Goal: Task Accomplishment & Management: Use online tool/utility

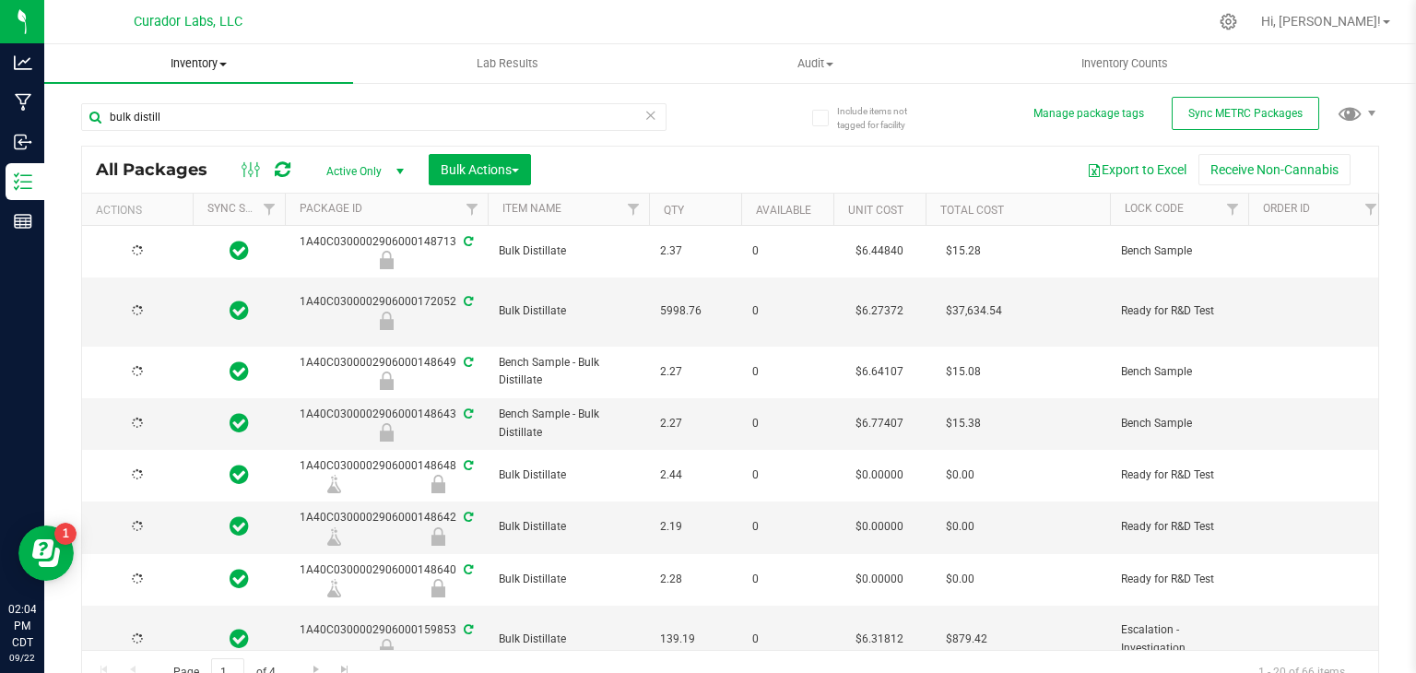
click at [219, 64] on span "Inventory" at bounding box center [198, 63] width 309 height 17
type input "[DATE]"
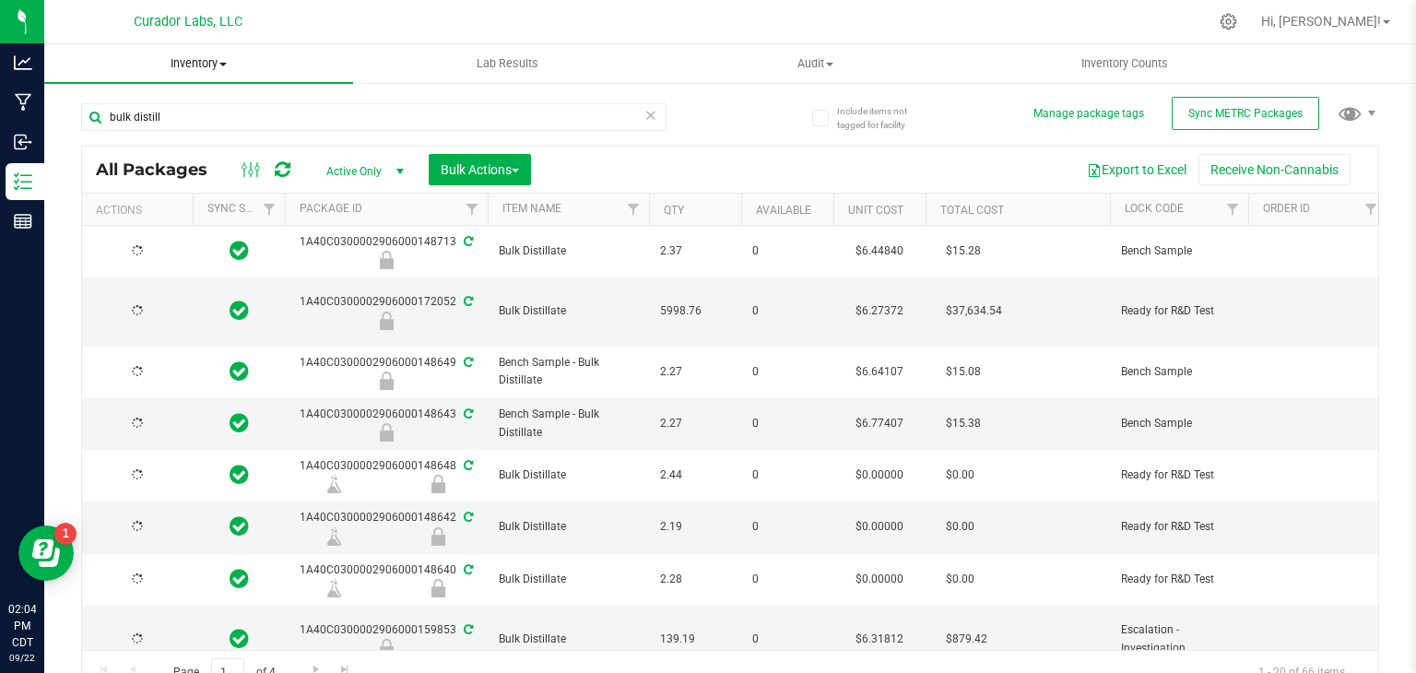
type input "[DATE]"
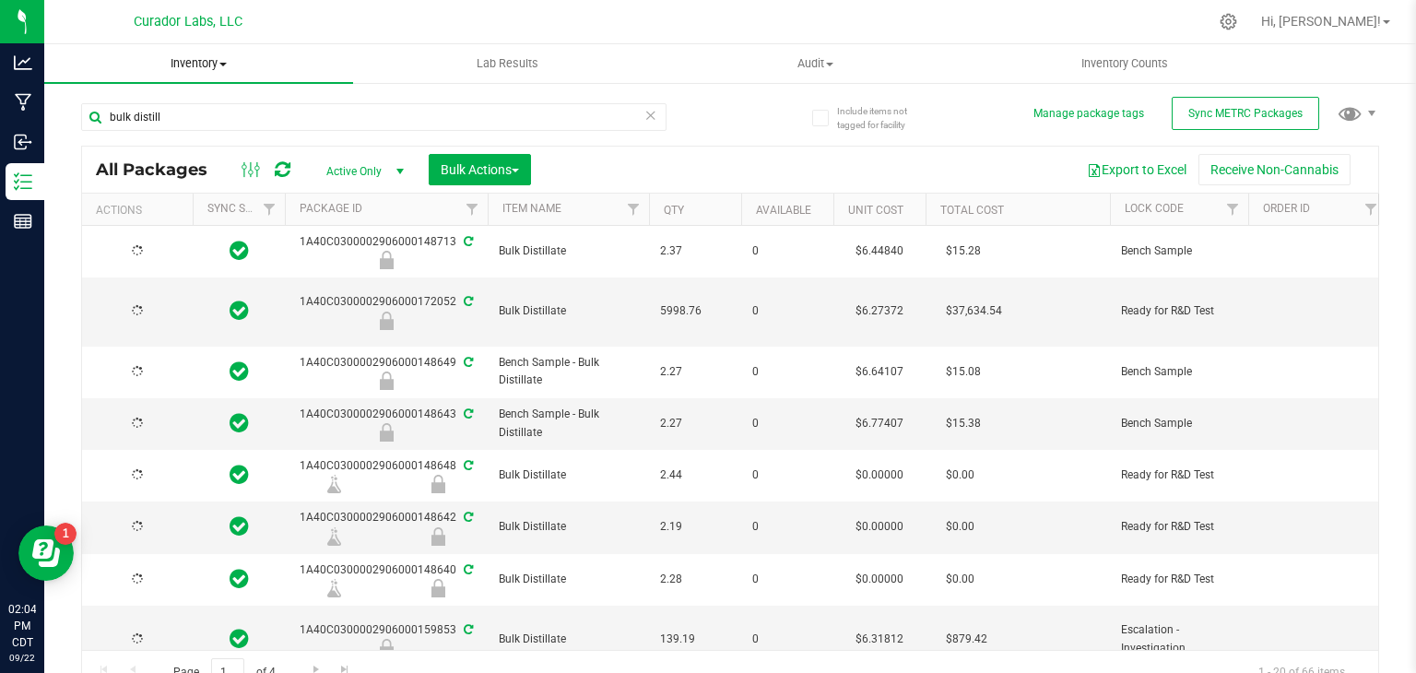
type input "[DATE]"
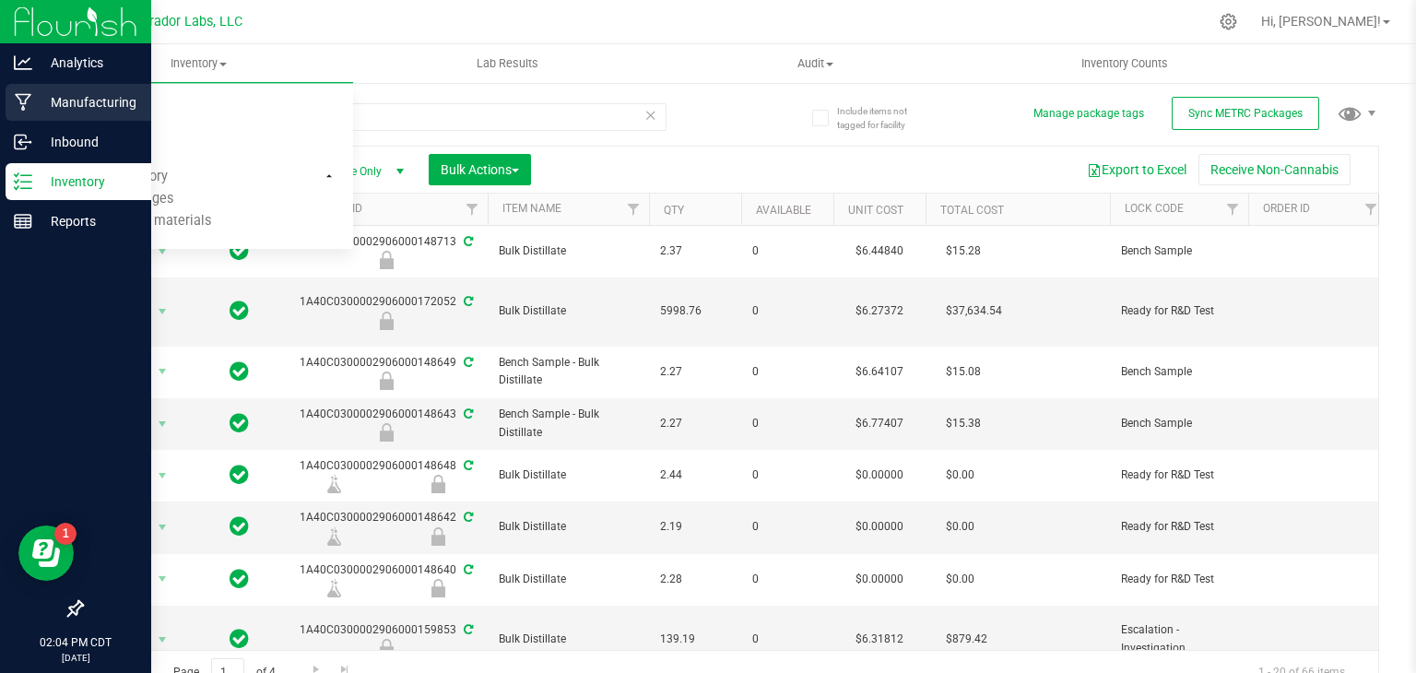
click at [37, 101] on p "Manufacturing" at bounding box center [87, 102] width 111 height 22
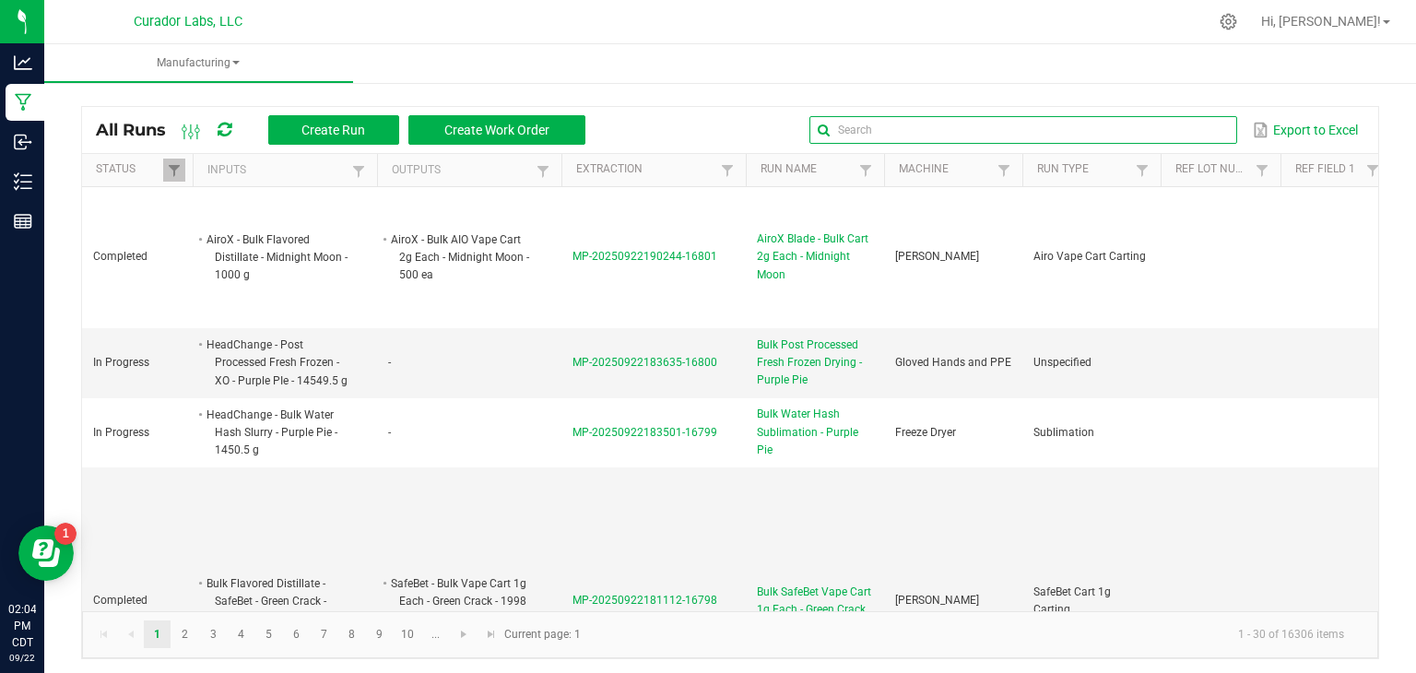
click at [1175, 136] on input "text" at bounding box center [1024, 130] width 428 height 28
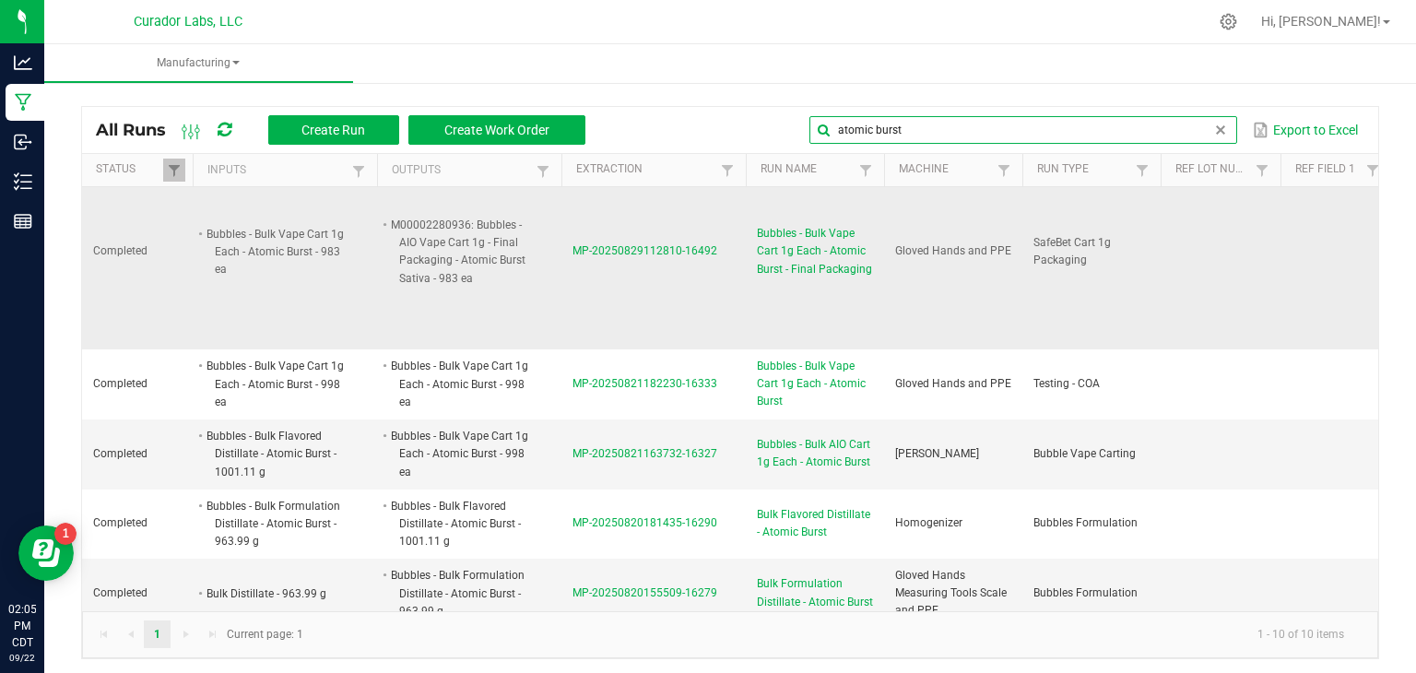
scroll to position [103, 0]
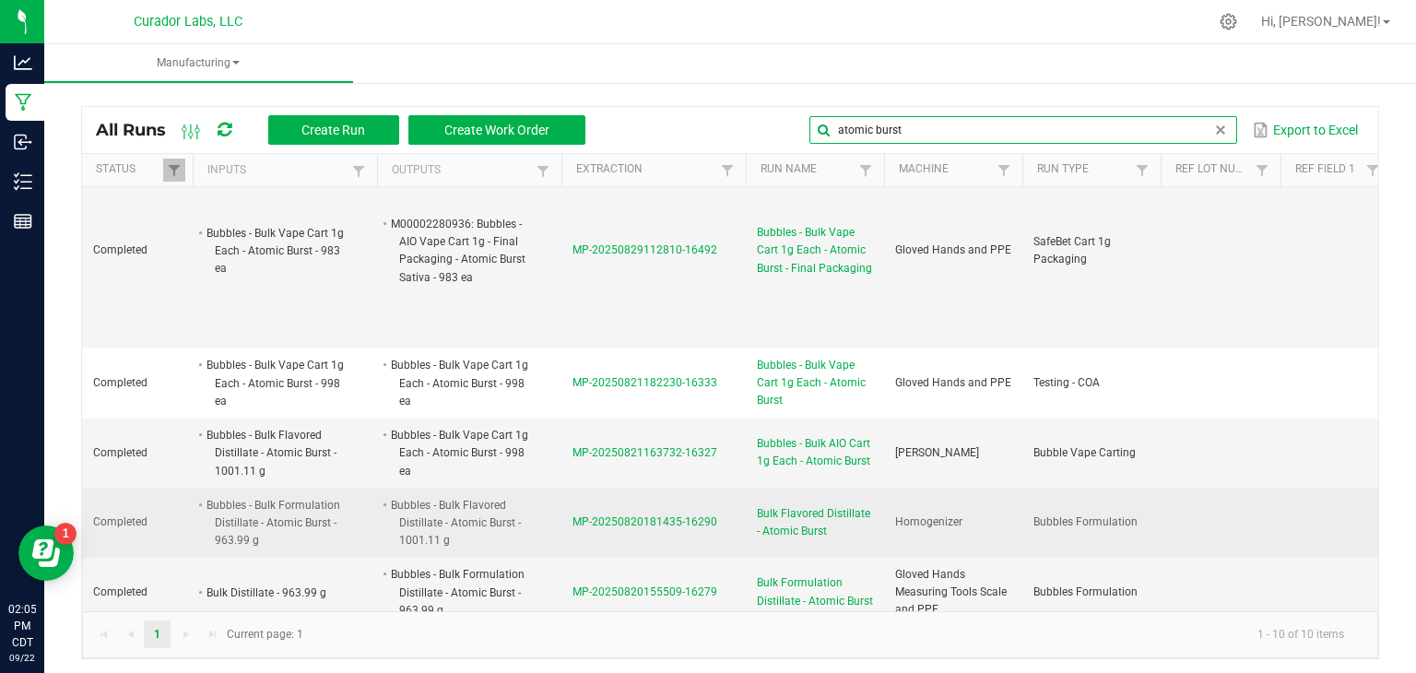
type input "atomic burst"
click at [626, 515] on span "MP-20250820181435-16290" at bounding box center [645, 521] width 145 height 13
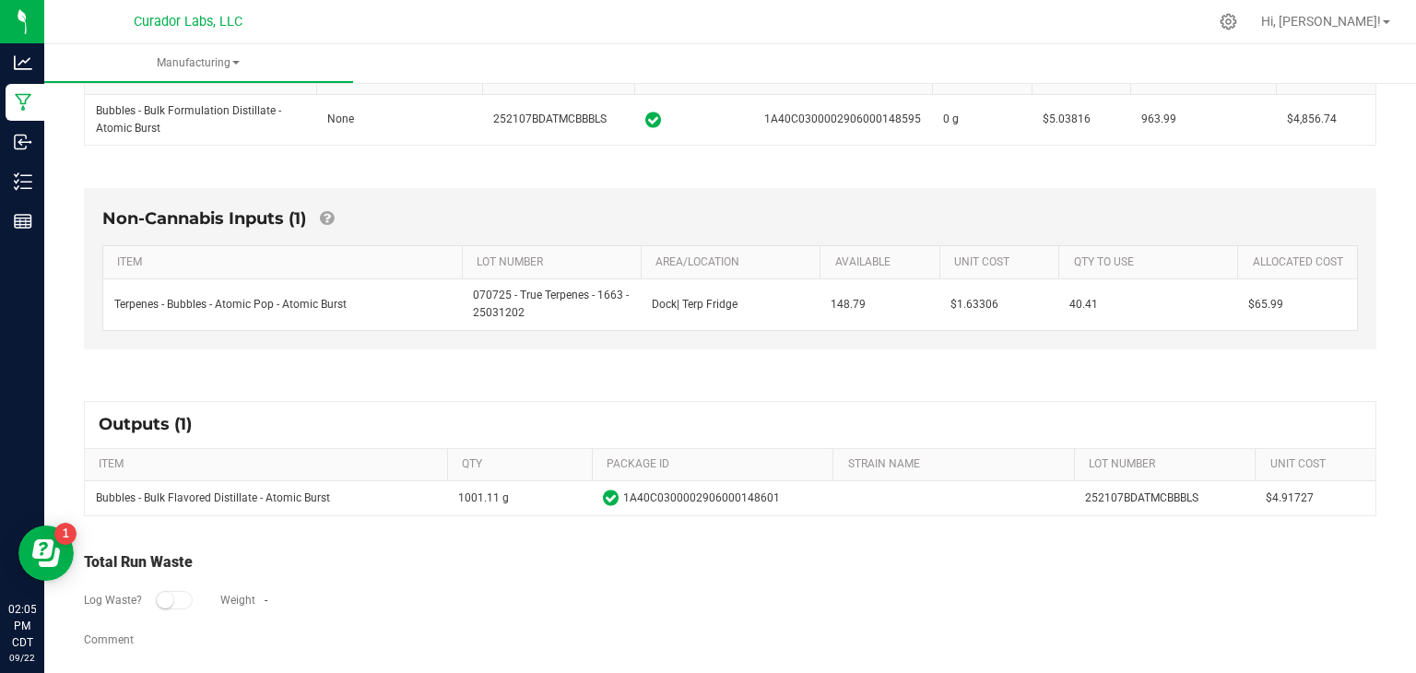
scroll to position [377, 0]
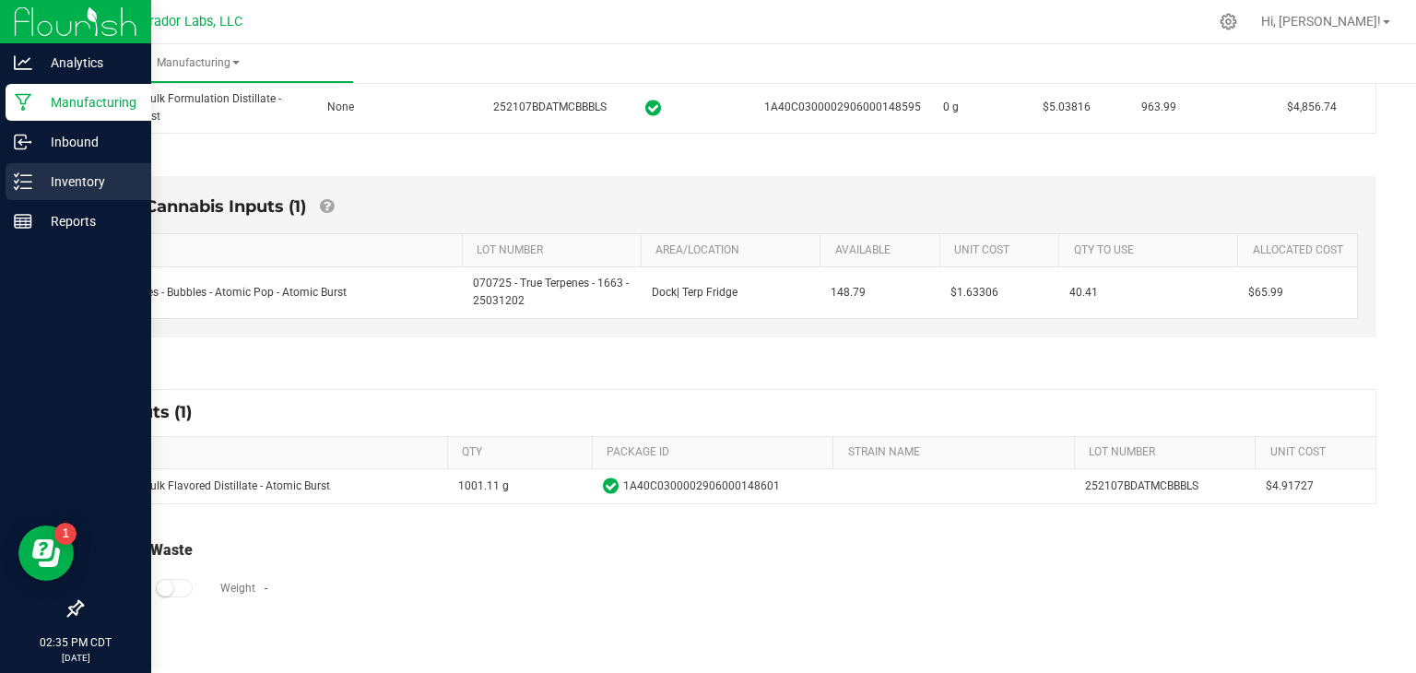
click at [40, 166] on div "Inventory" at bounding box center [79, 181] width 146 height 37
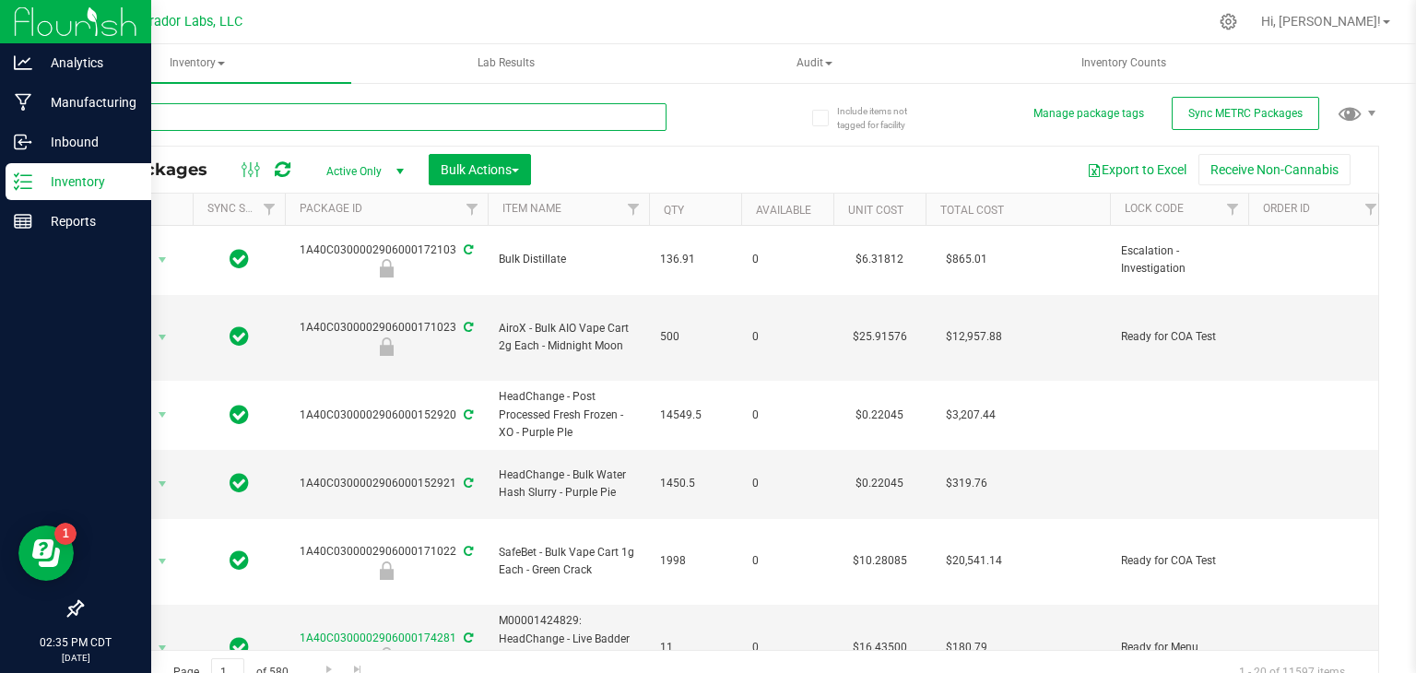
click at [360, 117] on input "text" at bounding box center [374, 117] width 586 height 28
type input "atomic"
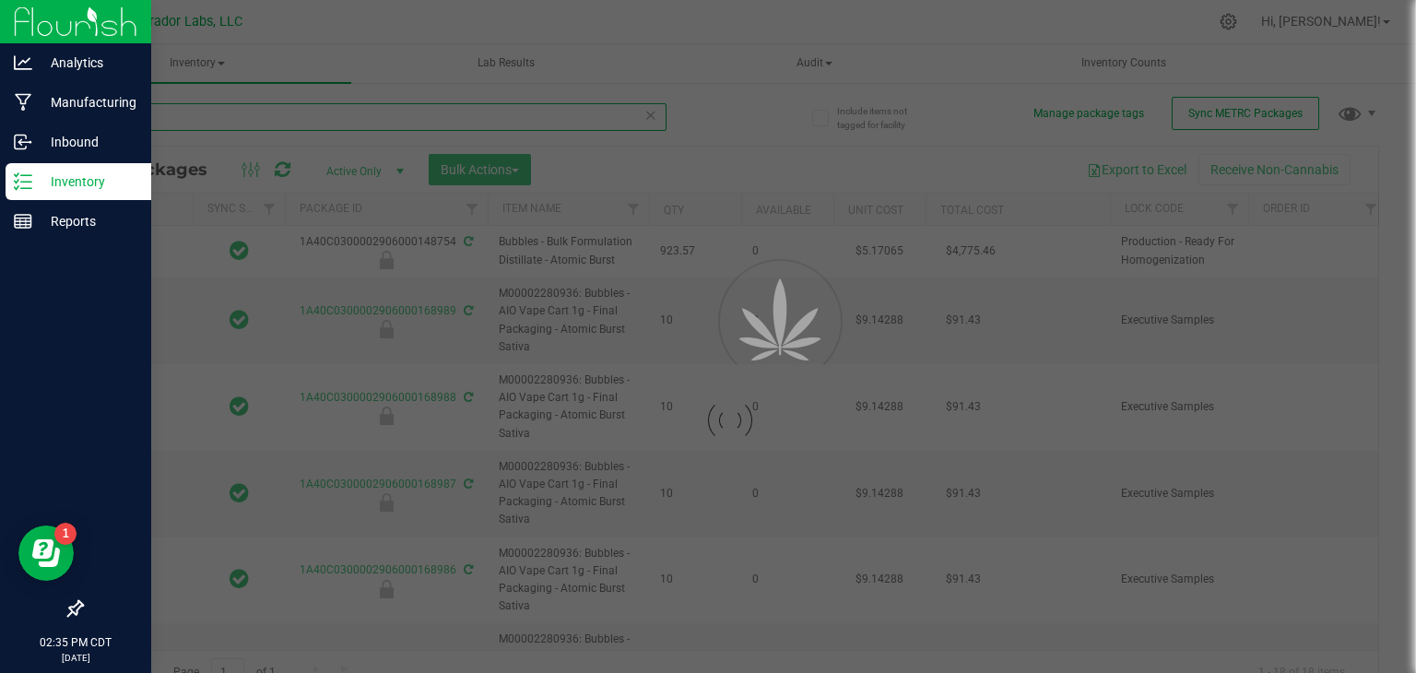
type input "[DATE]"
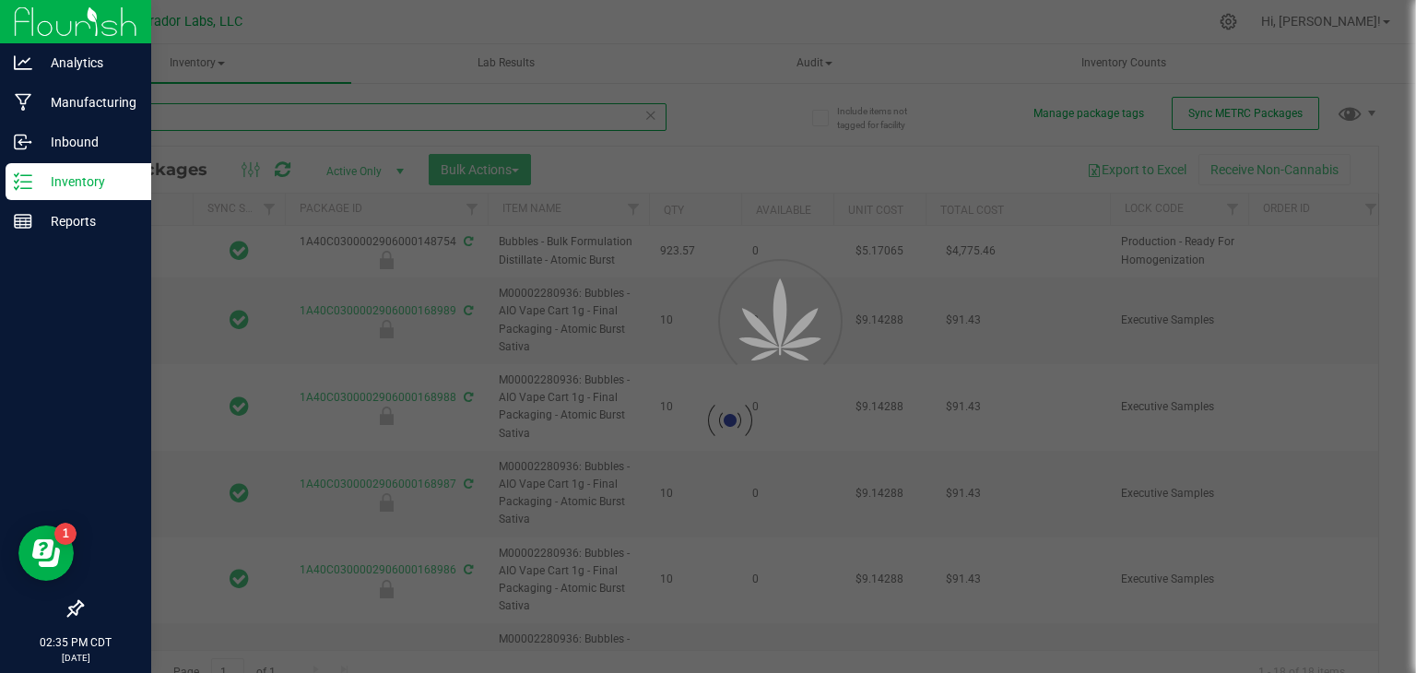
type input "[DATE]"
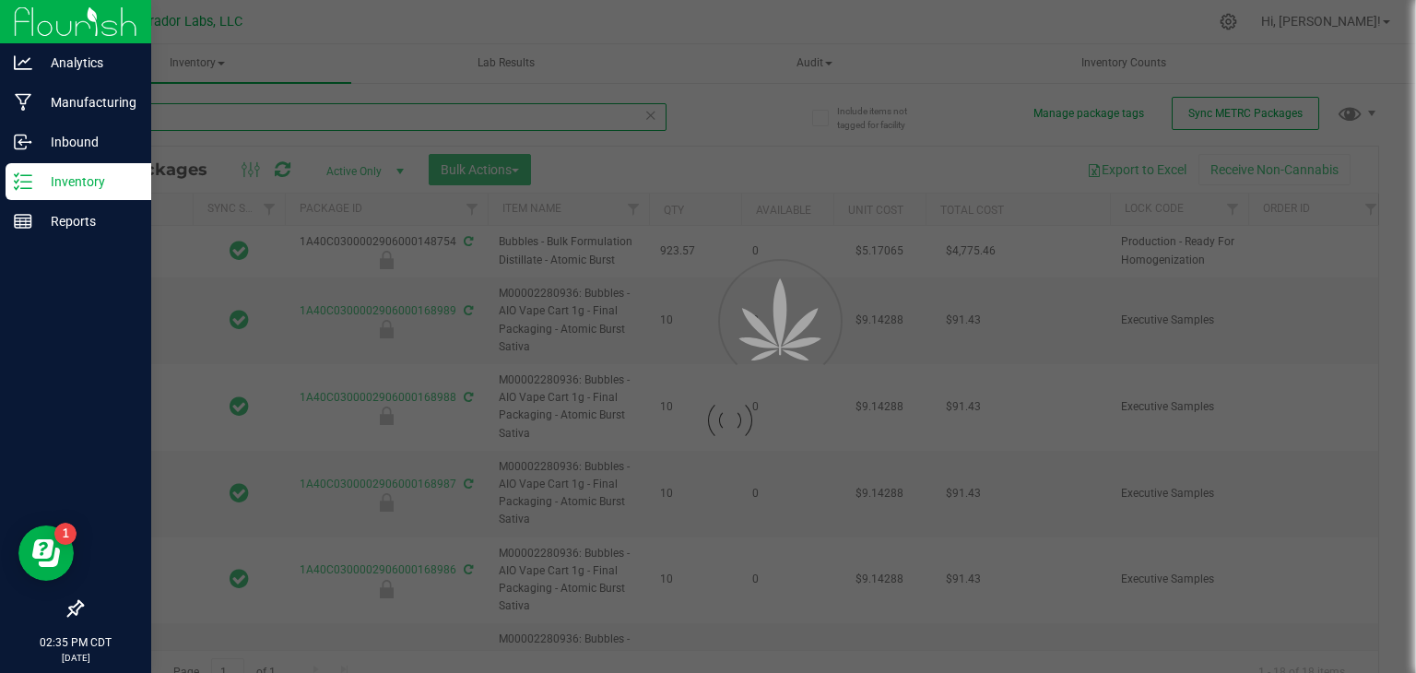
type input "[DATE]"
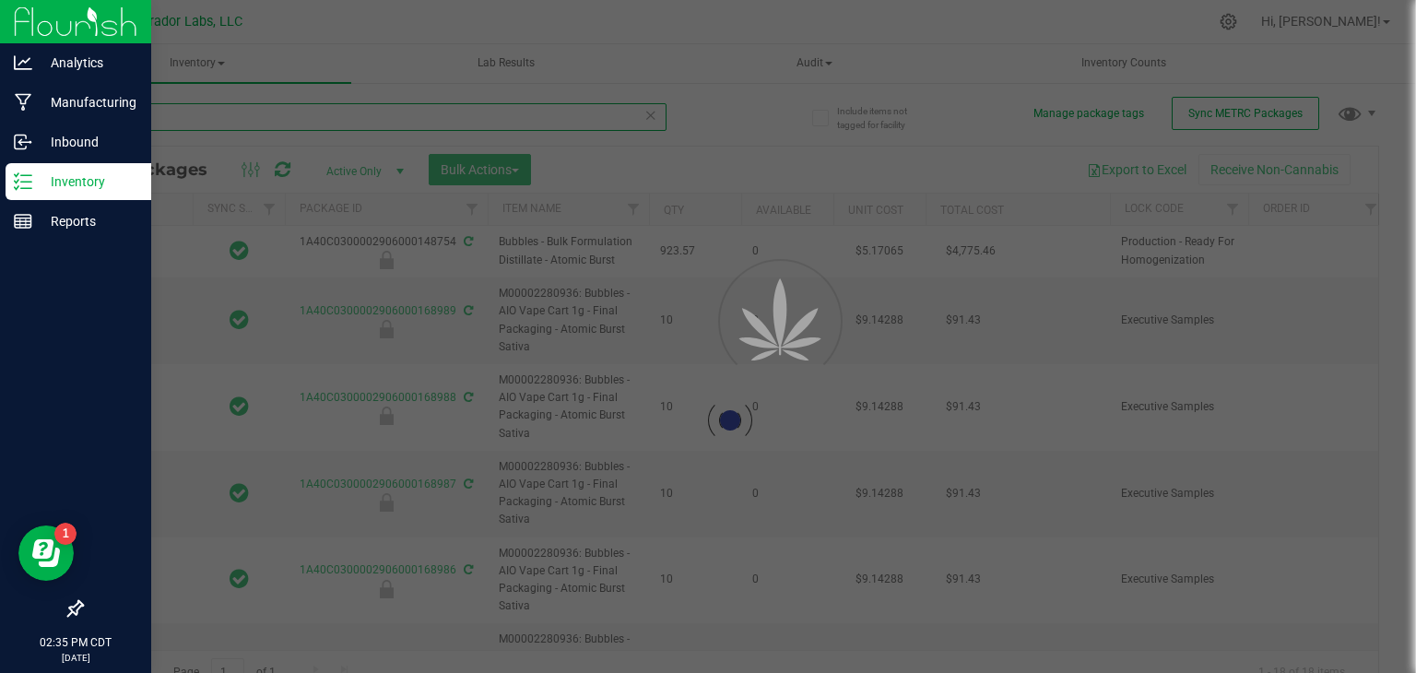
type input "[DATE]"
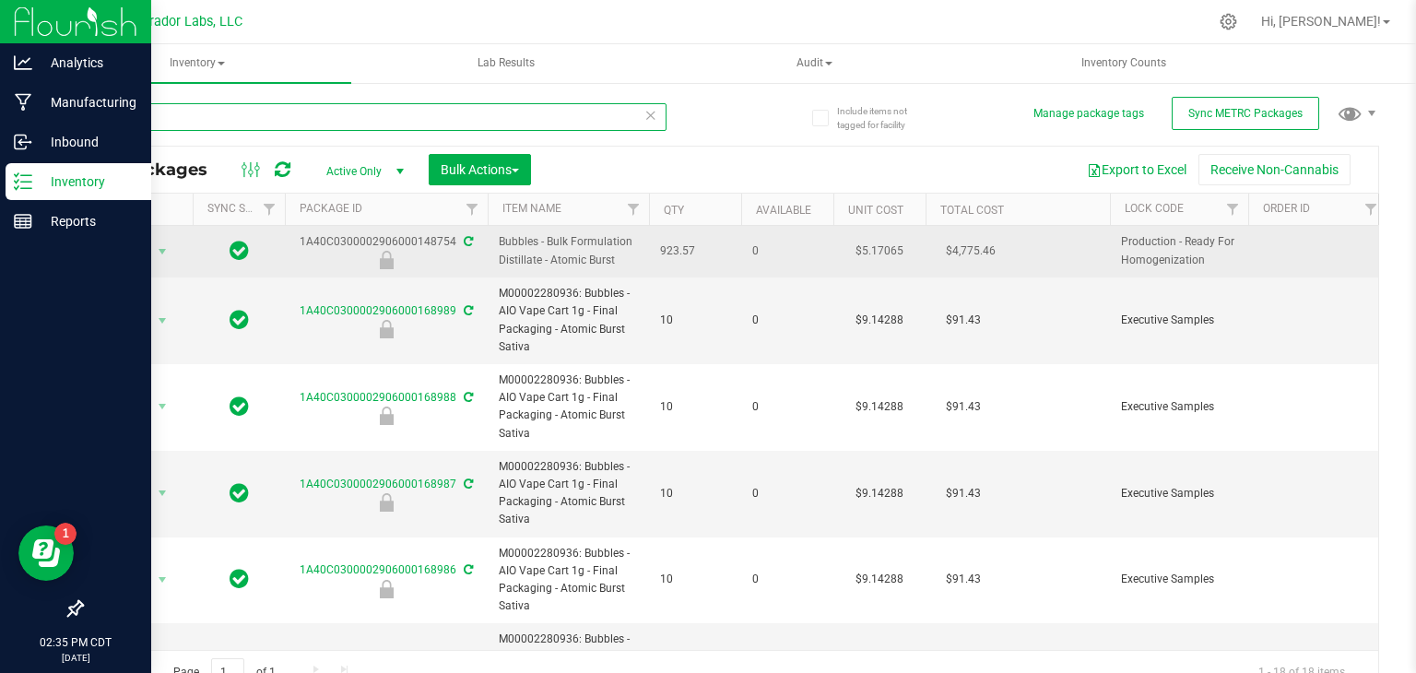
type input "atomic"
click at [534, 240] on span "Bubbles - Bulk Formulation Distillate - Atomic Burst" at bounding box center [568, 250] width 139 height 35
copy tr "Bubbles - Bulk Formulation Distillate - Atomic Burst"
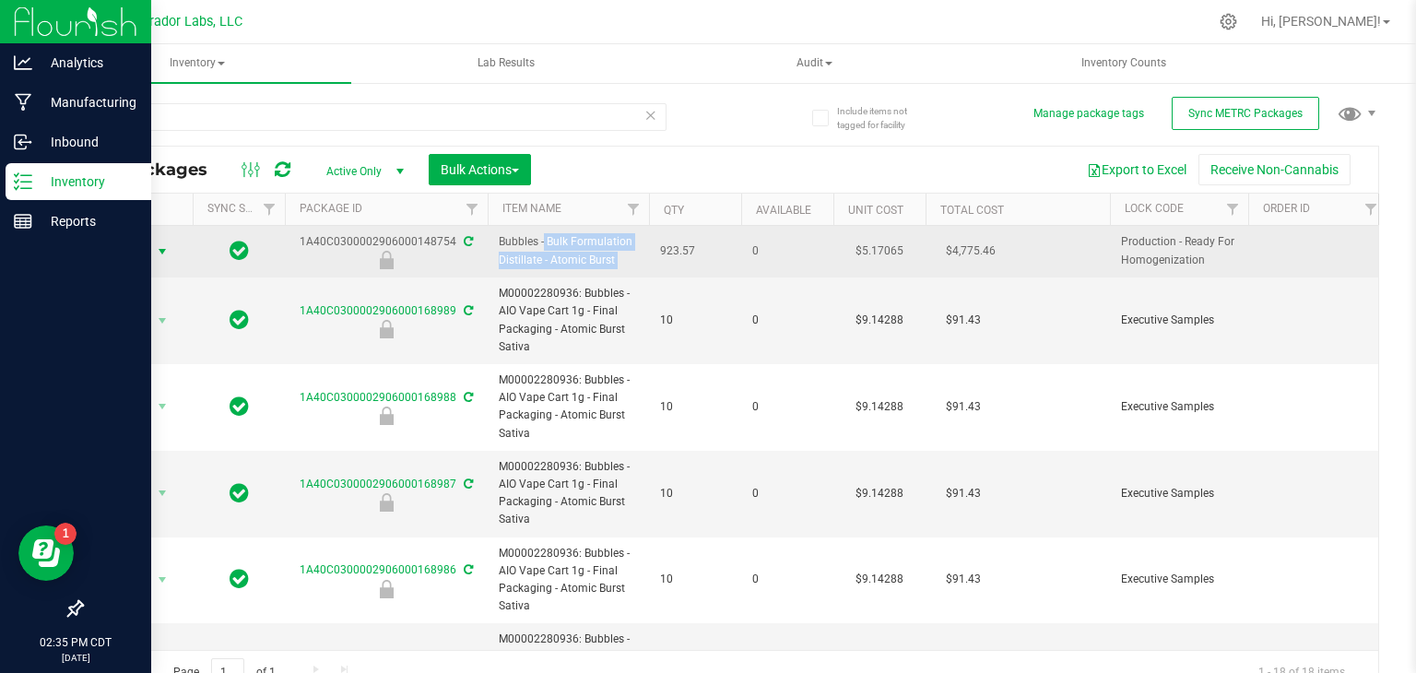
click at [147, 251] on span "Action" at bounding box center [126, 252] width 50 height 26
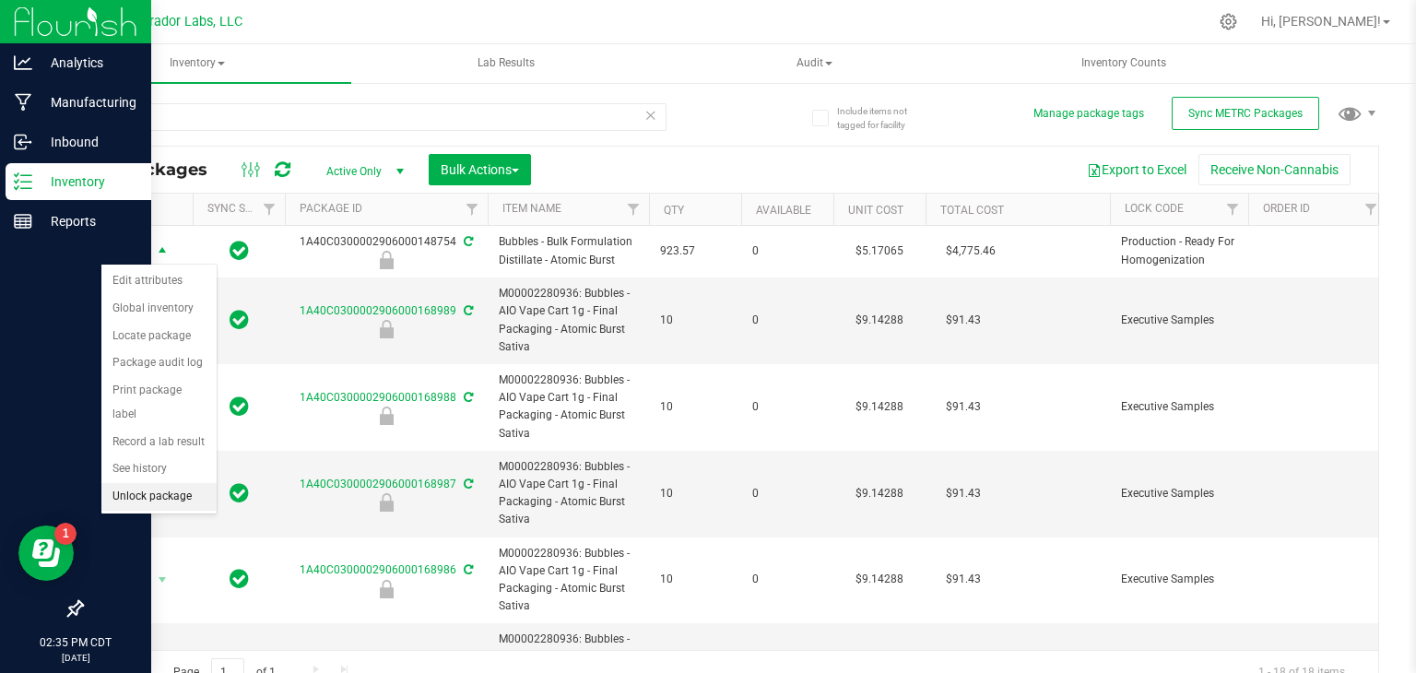
click at [165, 483] on li "Unlock package" at bounding box center [158, 497] width 115 height 28
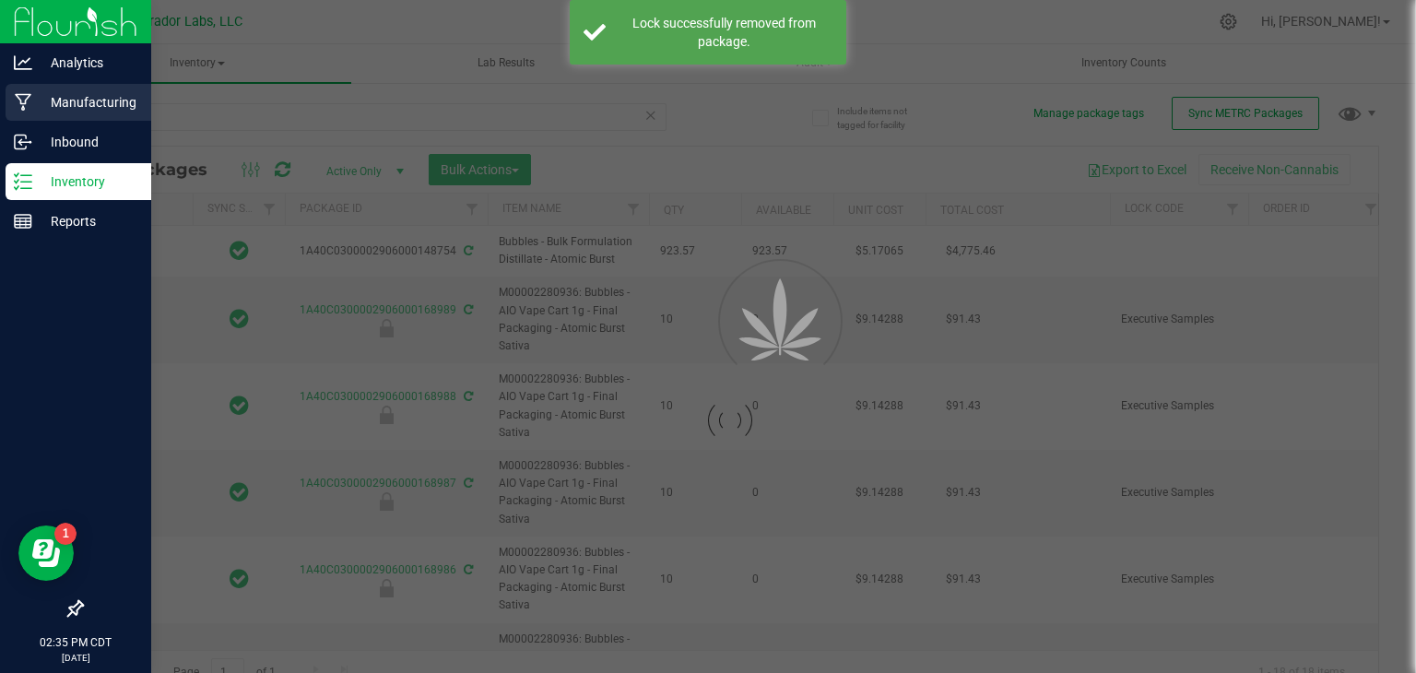
click at [30, 103] on icon at bounding box center [24, 102] width 18 height 18
type input "[DATE]"
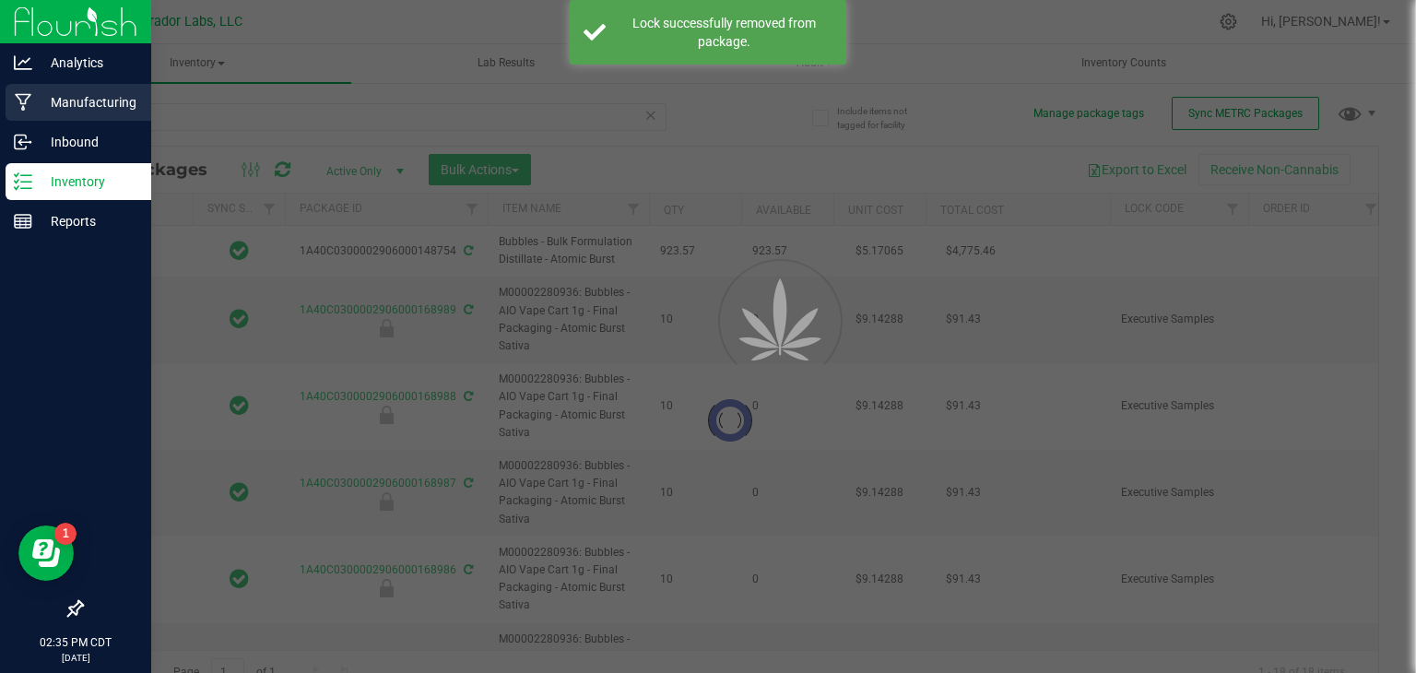
type input "[DATE]"
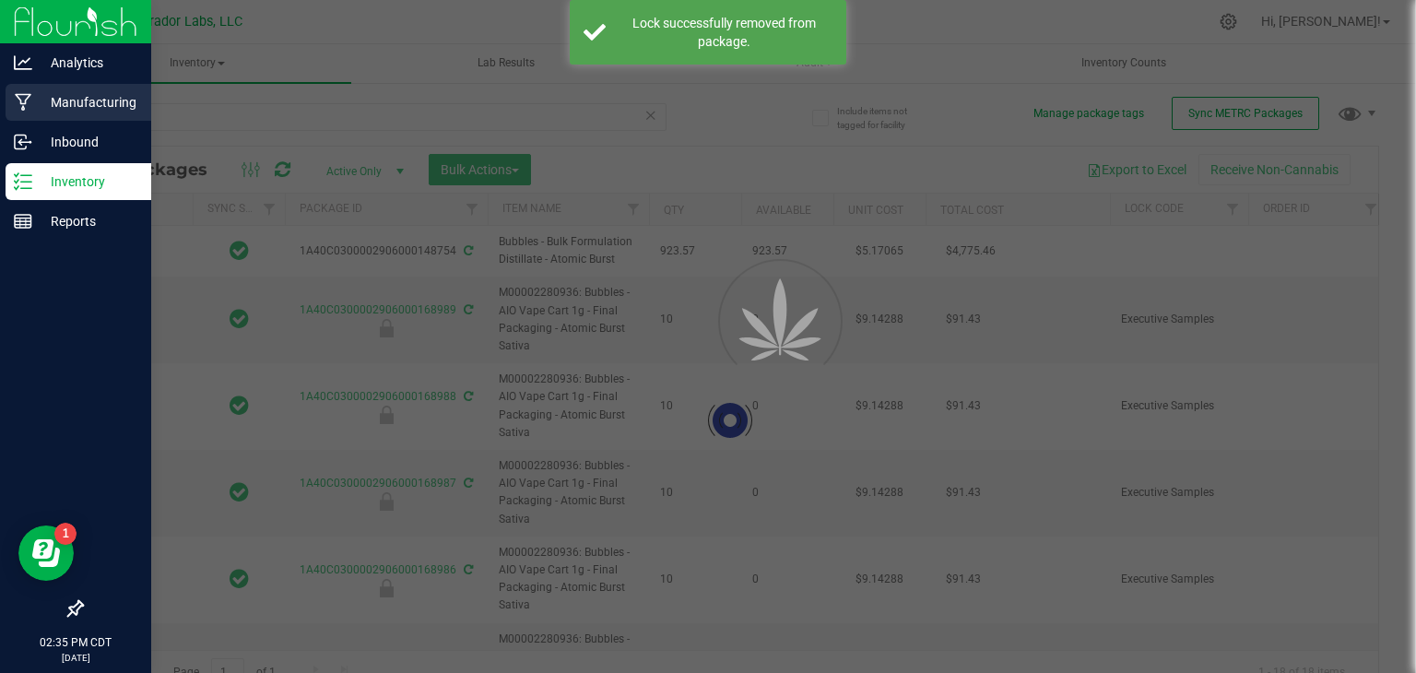
type input "[DATE]"
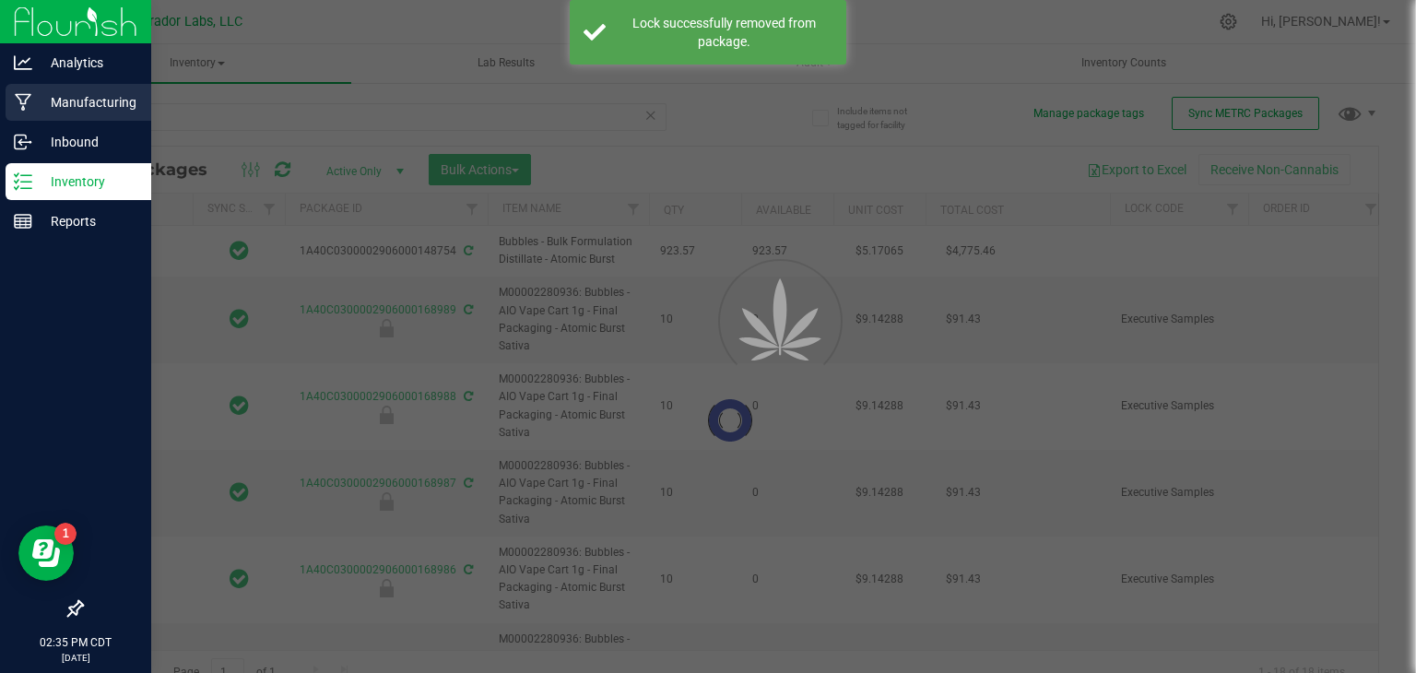
type input "[DATE]"
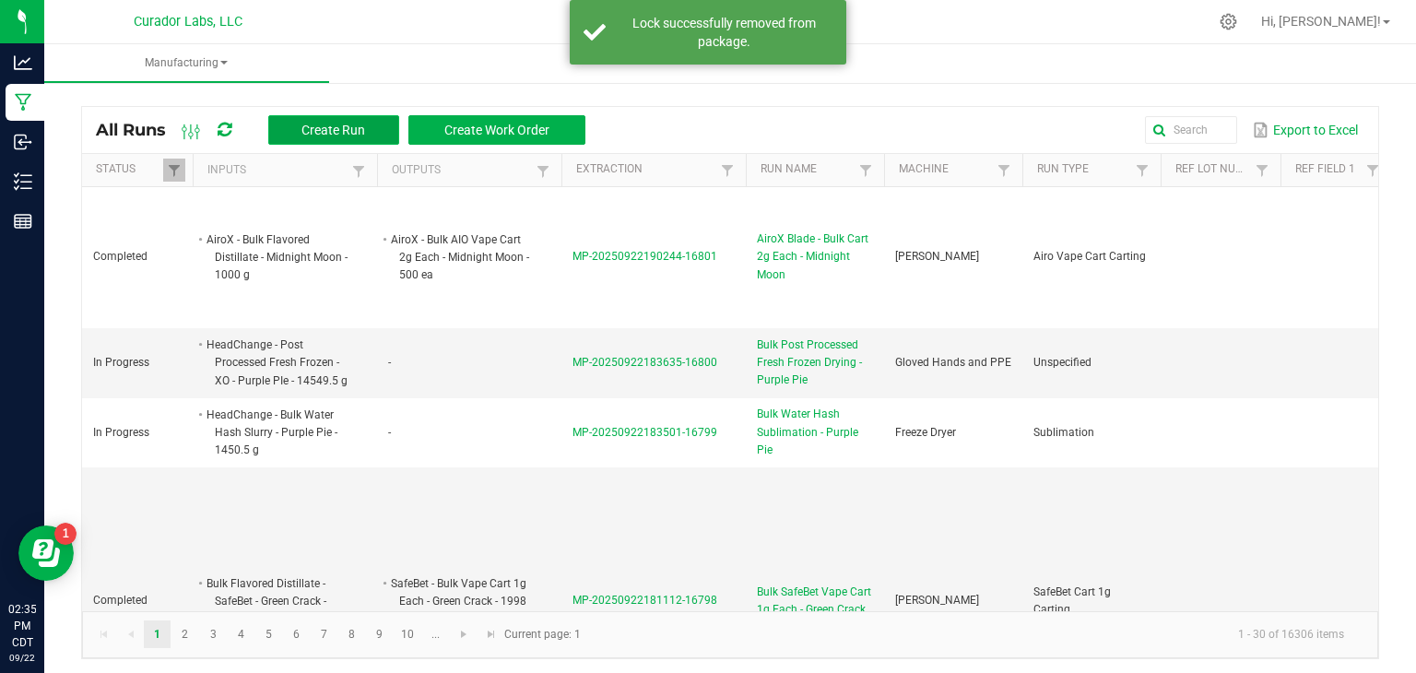
click at [298, 126] on button "Create Run" at bounding box center [333, 130] width 131 height 30
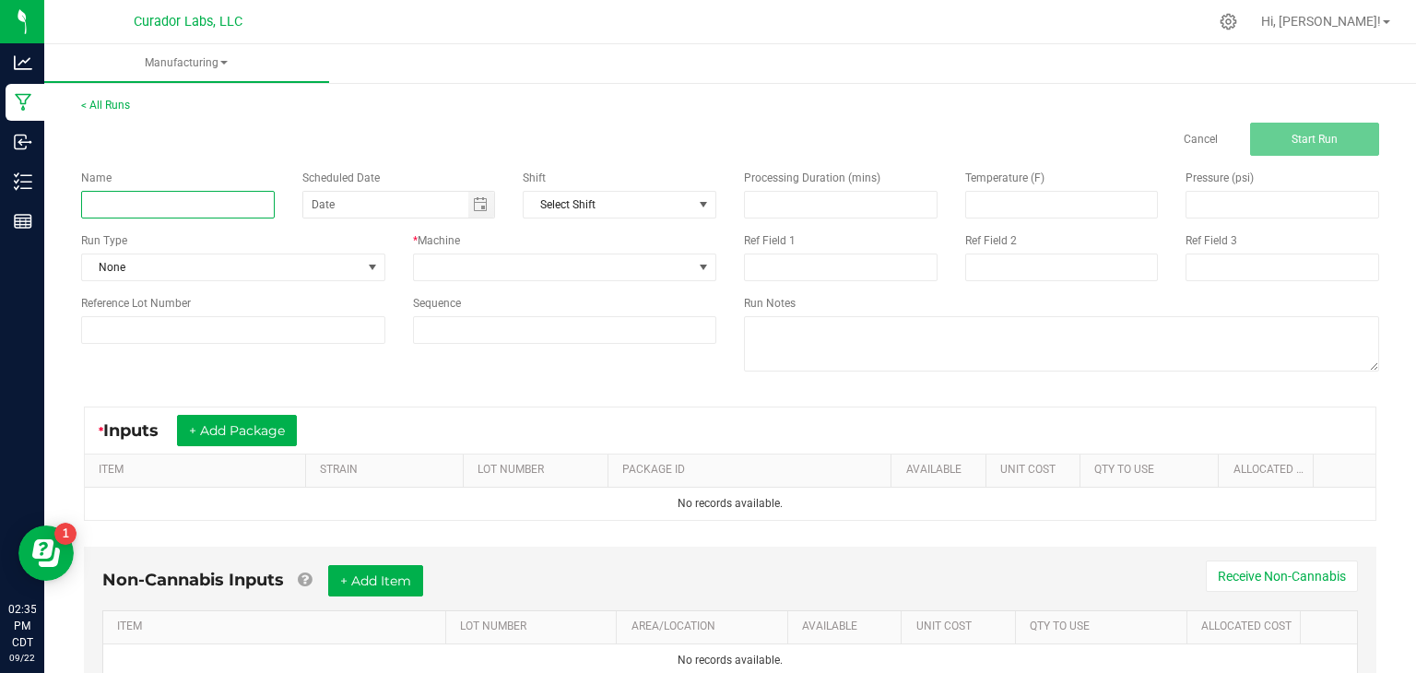
click at [191, 195] on input at bounding box center [178, 205] width 194 height 28
type input "Bulk Flavored Distillate - Atoim Burst"
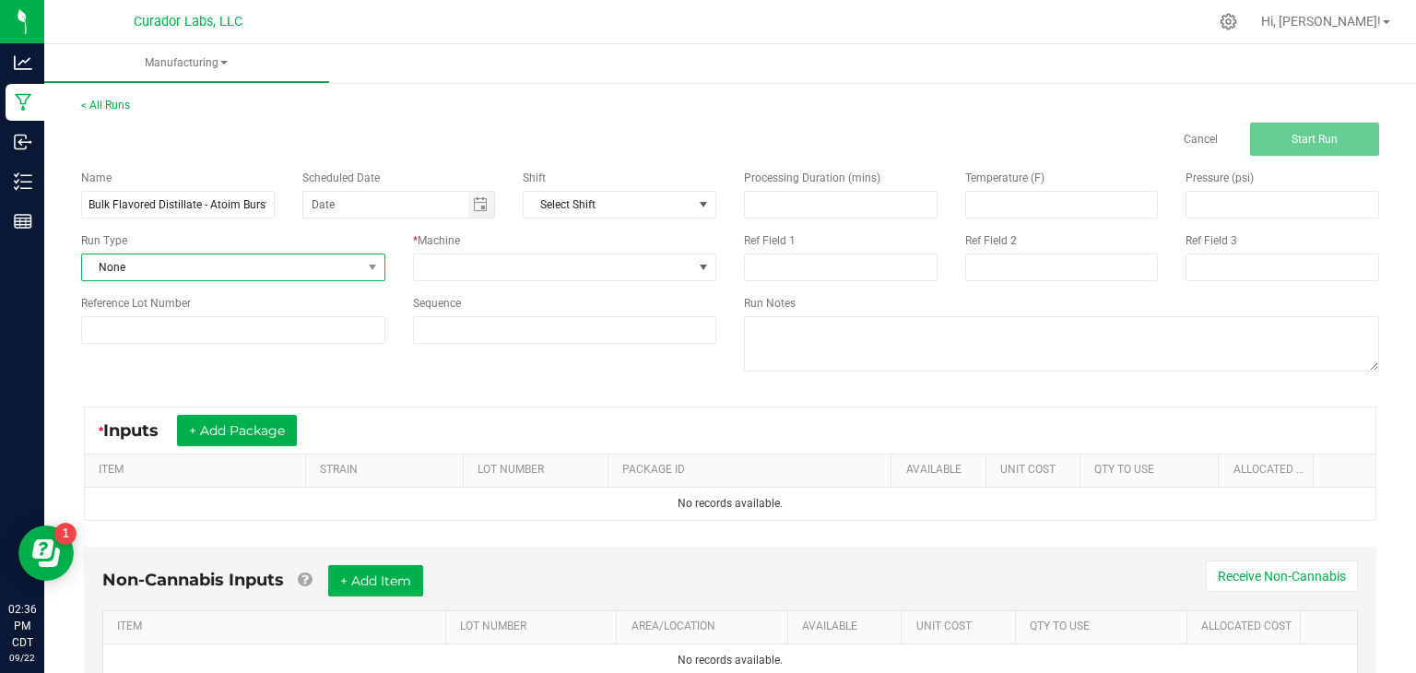
click at [193, 270] on span "None" at bounding box center [221, 267] width 279 height 26
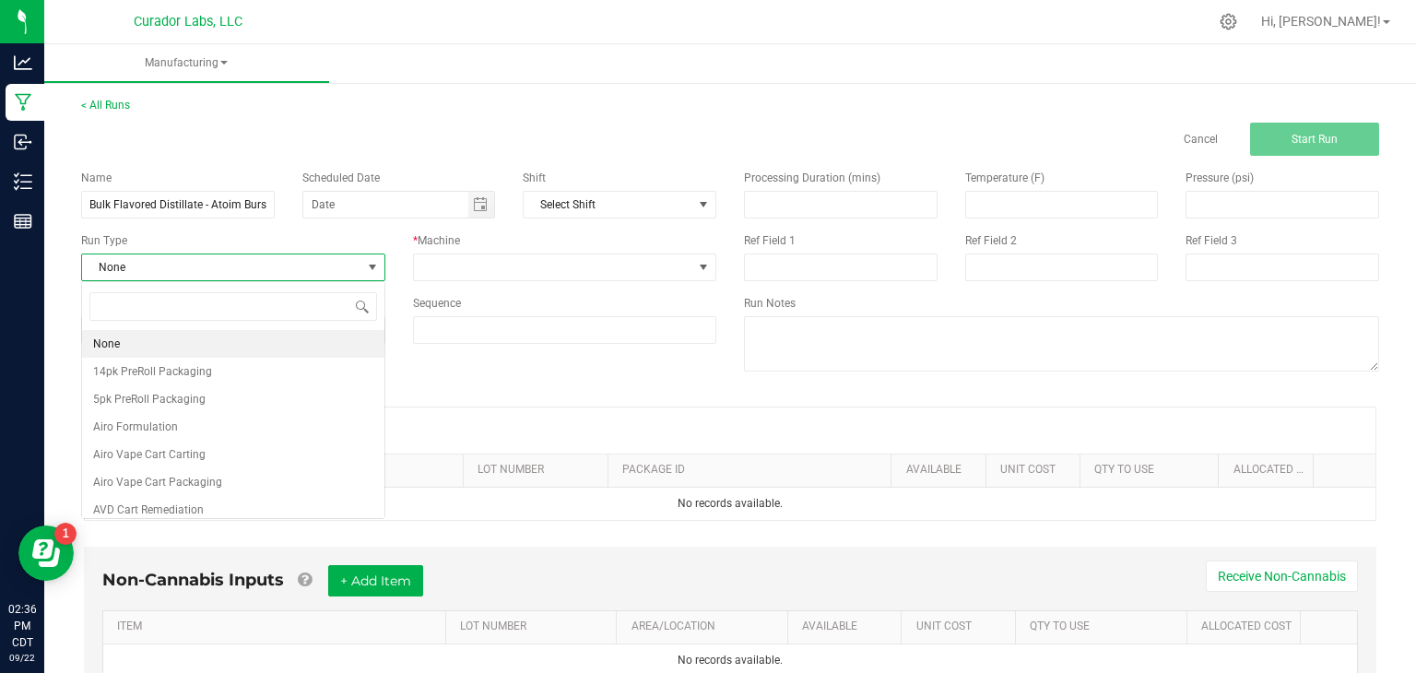
scroll to position [27, 303]
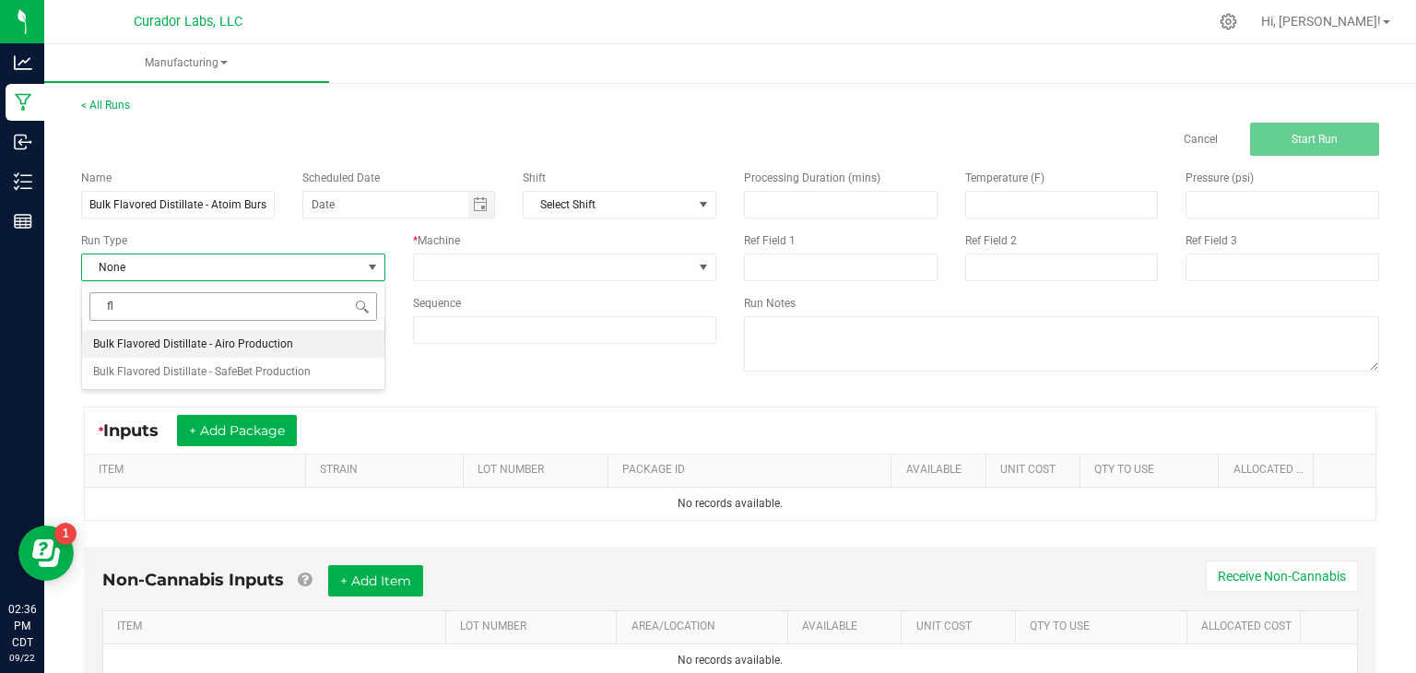
type input "f"
type input "[PERSON_NAME]"
click at [166, 368] on span "Bubbles Formulation" at bounding box center [145, 371] width 104 height 18
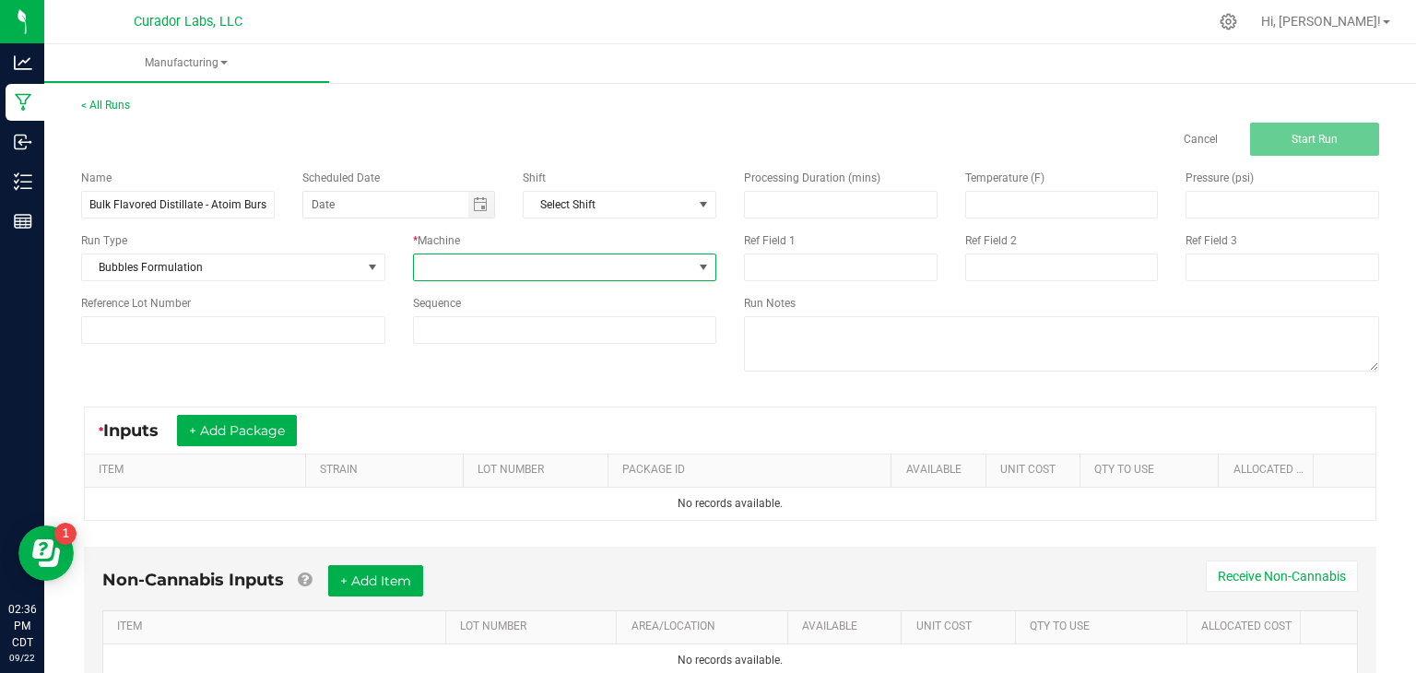
click at [565, 280] on span at bounding box center [565, 268] width 304 height 28
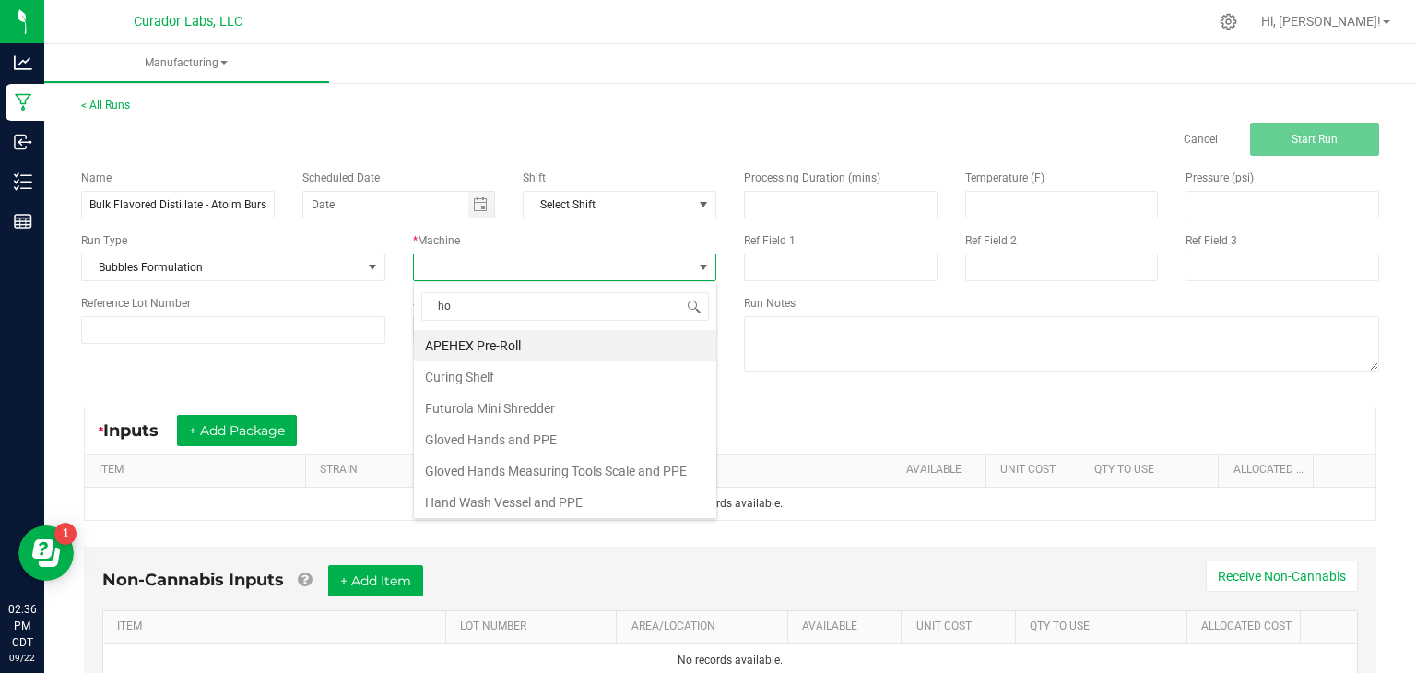
type input "hom"
click at [549, 350] on li "Homogenizer" at bounding box center [565, 345] width 302 height 31
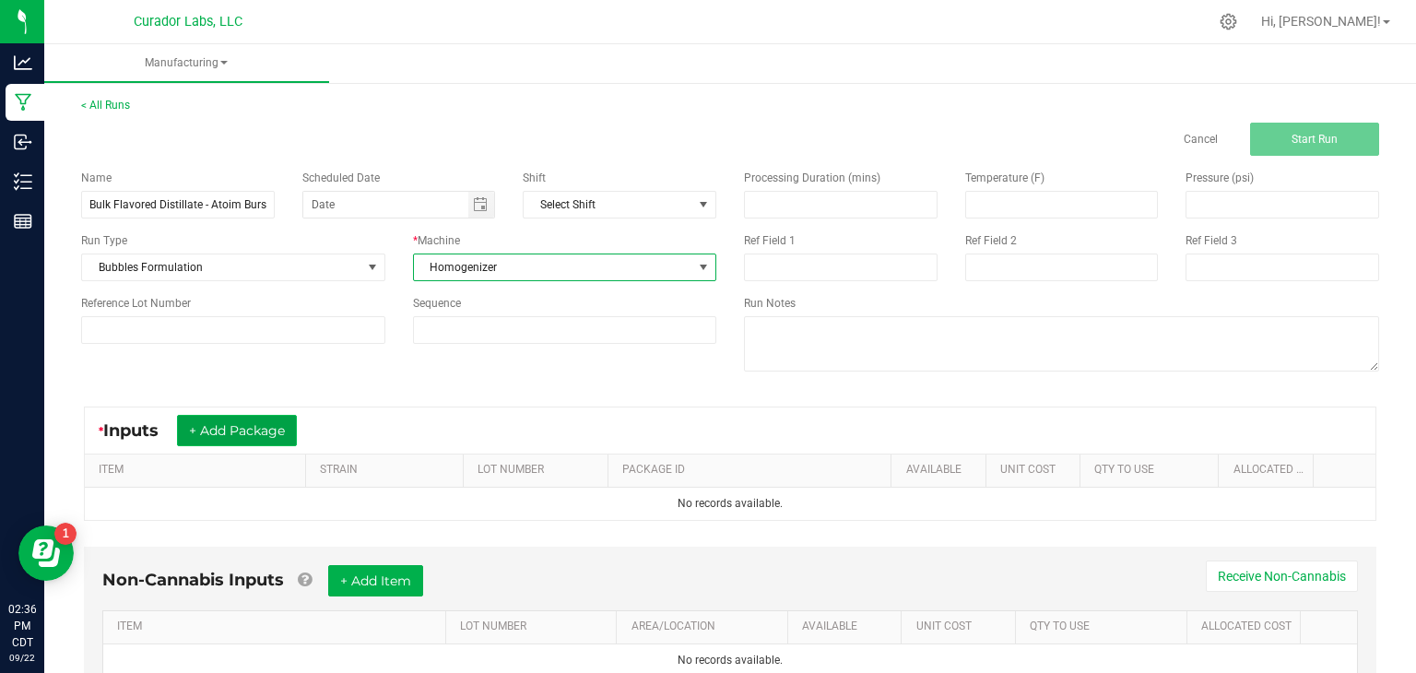
click at [270, 429] on button "+ Add Package" at bounding box center [237, 430] width 120 height 31
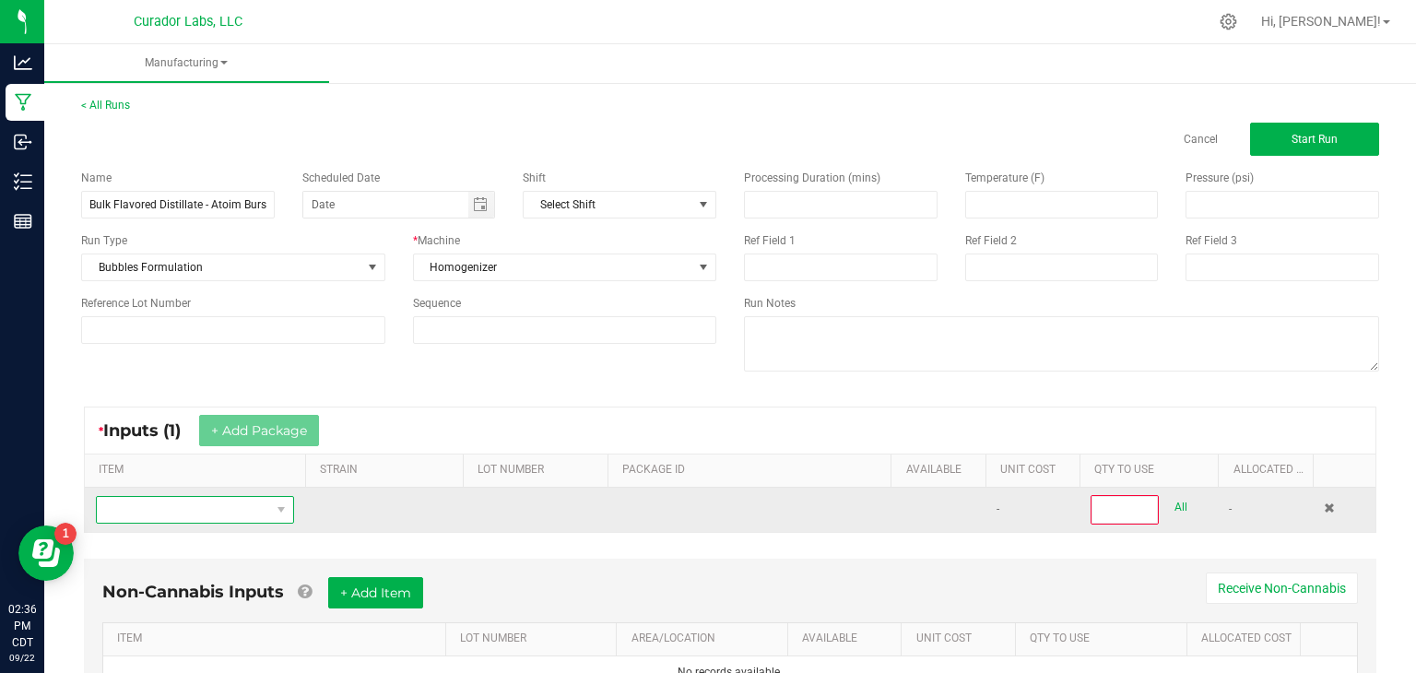
click at [256, 515] on span "NO DATA FOUND" at bounding box center [183, 510] width 173 height 26
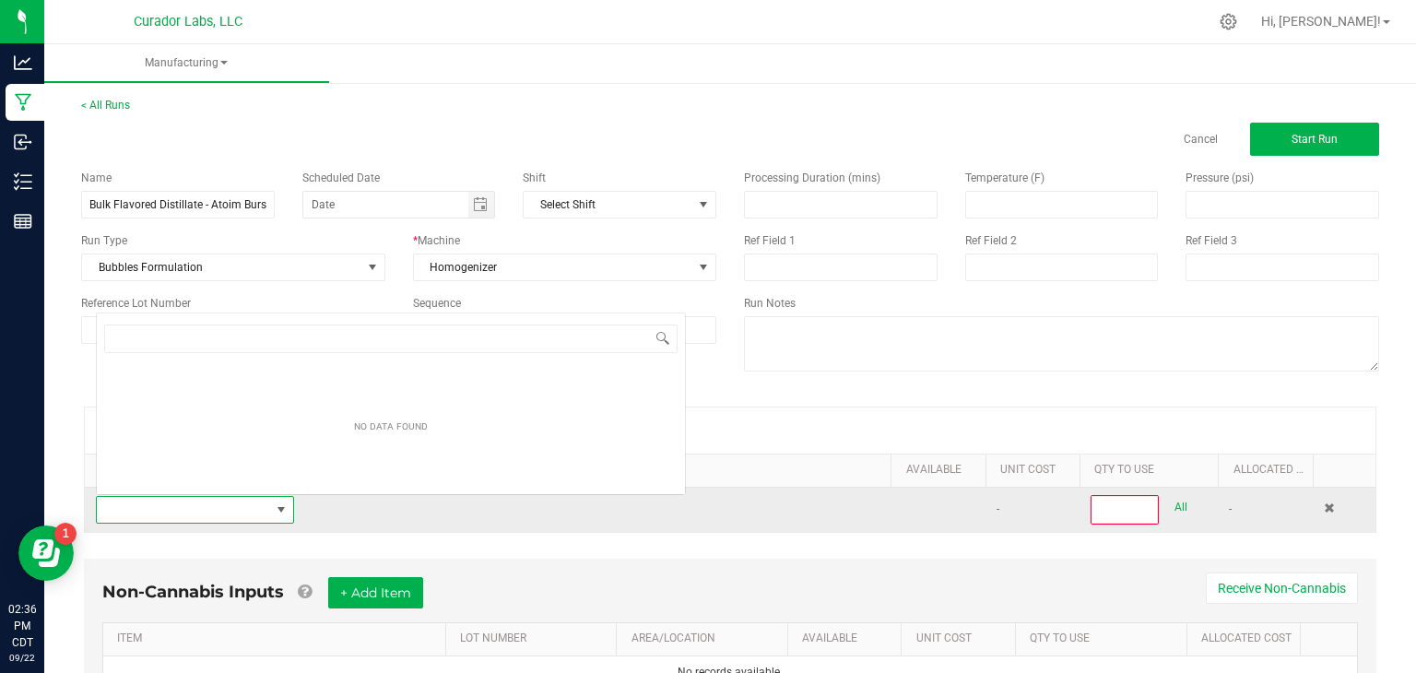
scroll to position [27, 198]
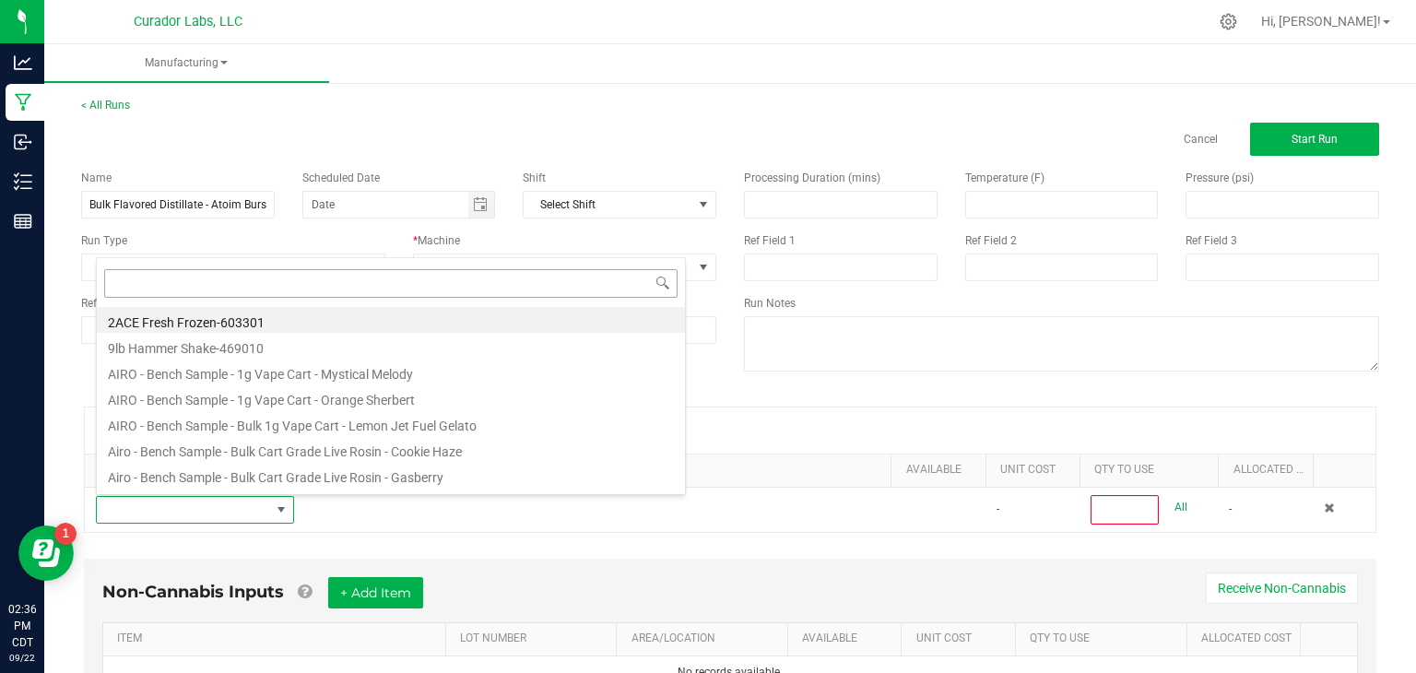
click at [534, 284] on input at bounding box center [391, 283] width 574 height 29
type input "Bubbles - Bulk Formulation Distillate - Atomic Burst"
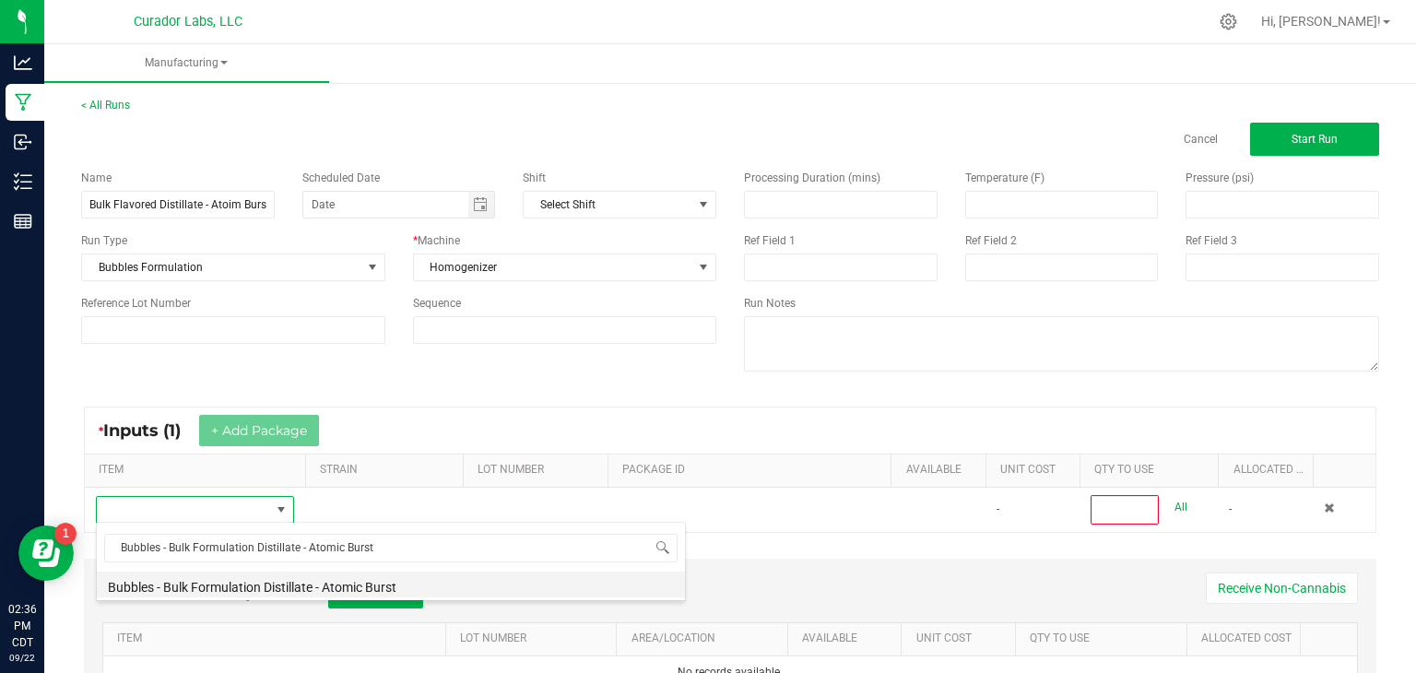
click at [360, 594] on li "Bubbles - Bulk Formulation Distillate - Atomic Burst" at bounding box center [391, 585] width 588 height 26
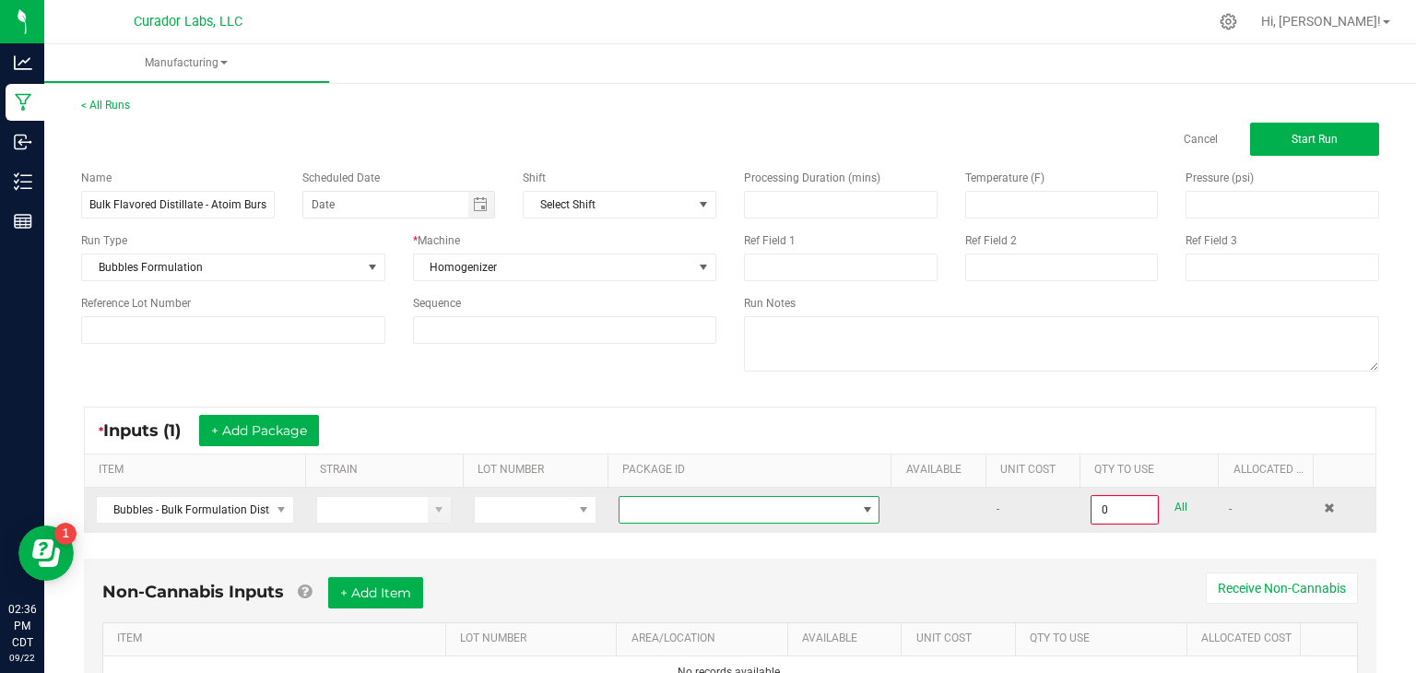
click at [690, 515] on span at bounding box center [738, 510] width 236 height 26
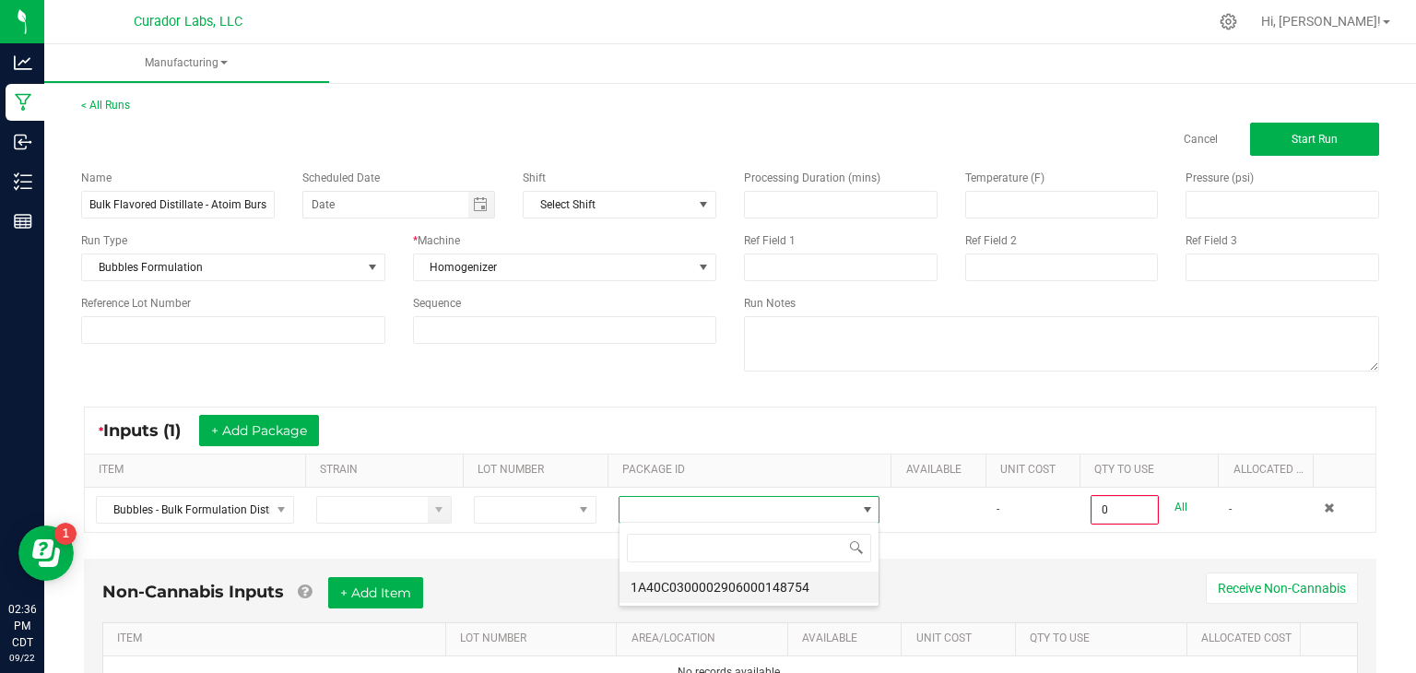
click at [740, 590] on li "1A40C0300002906000148754" at bounding box center [749, 587] width 259 height 31
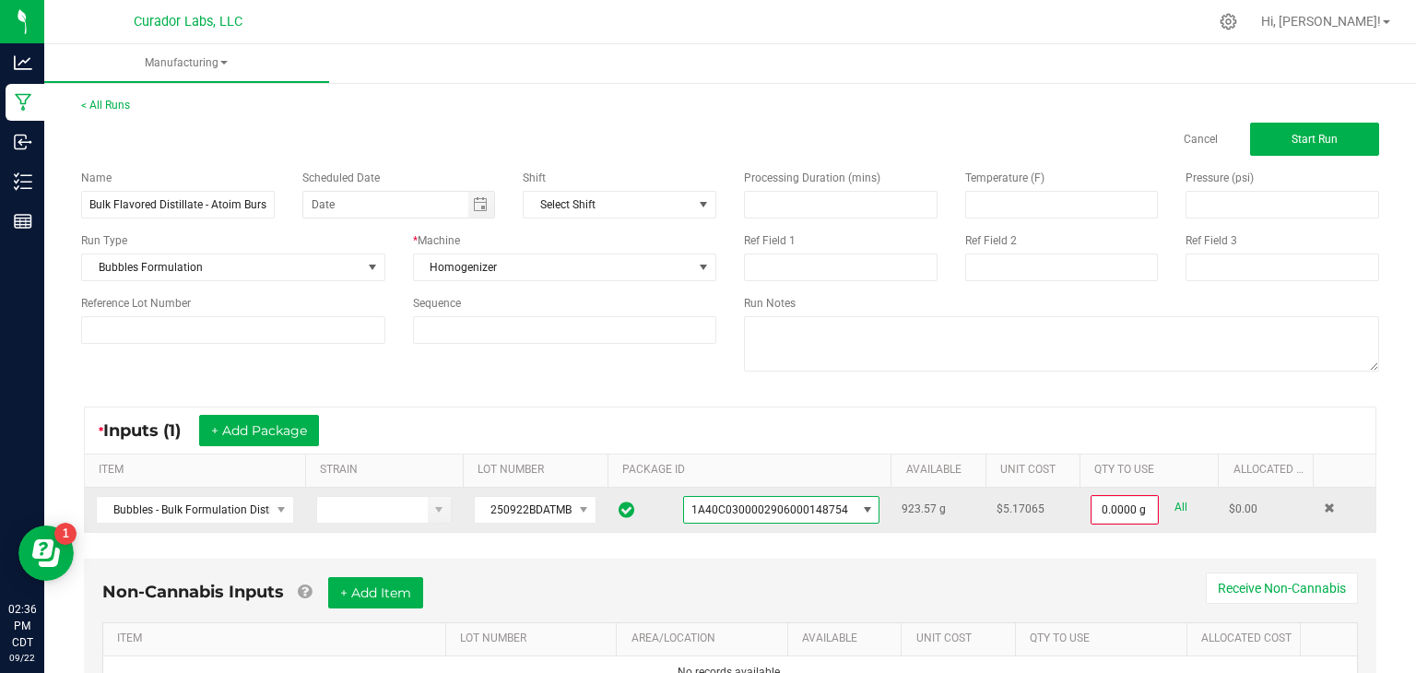
click at [1177, 510] on link "All" at bounding box center [1181, 507] width 13 height 25
type input "923.5700 g"
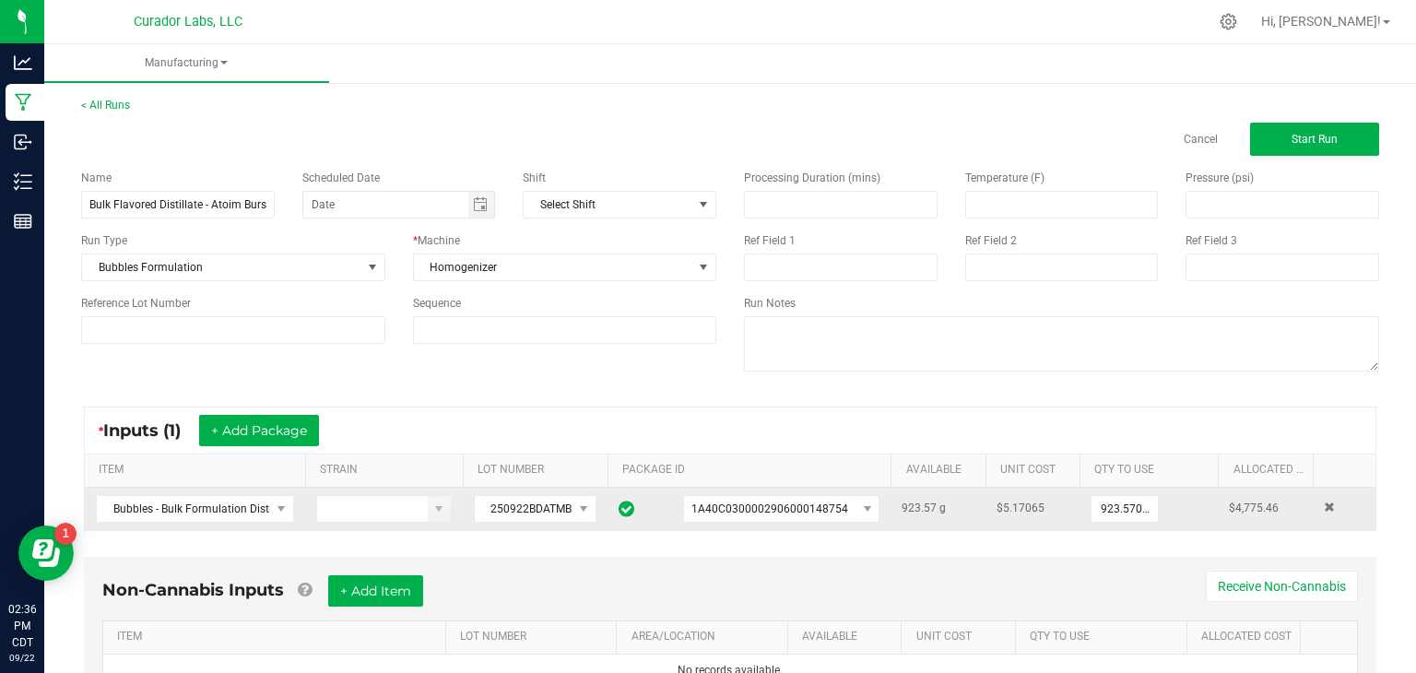
scroll to position [84, 0]
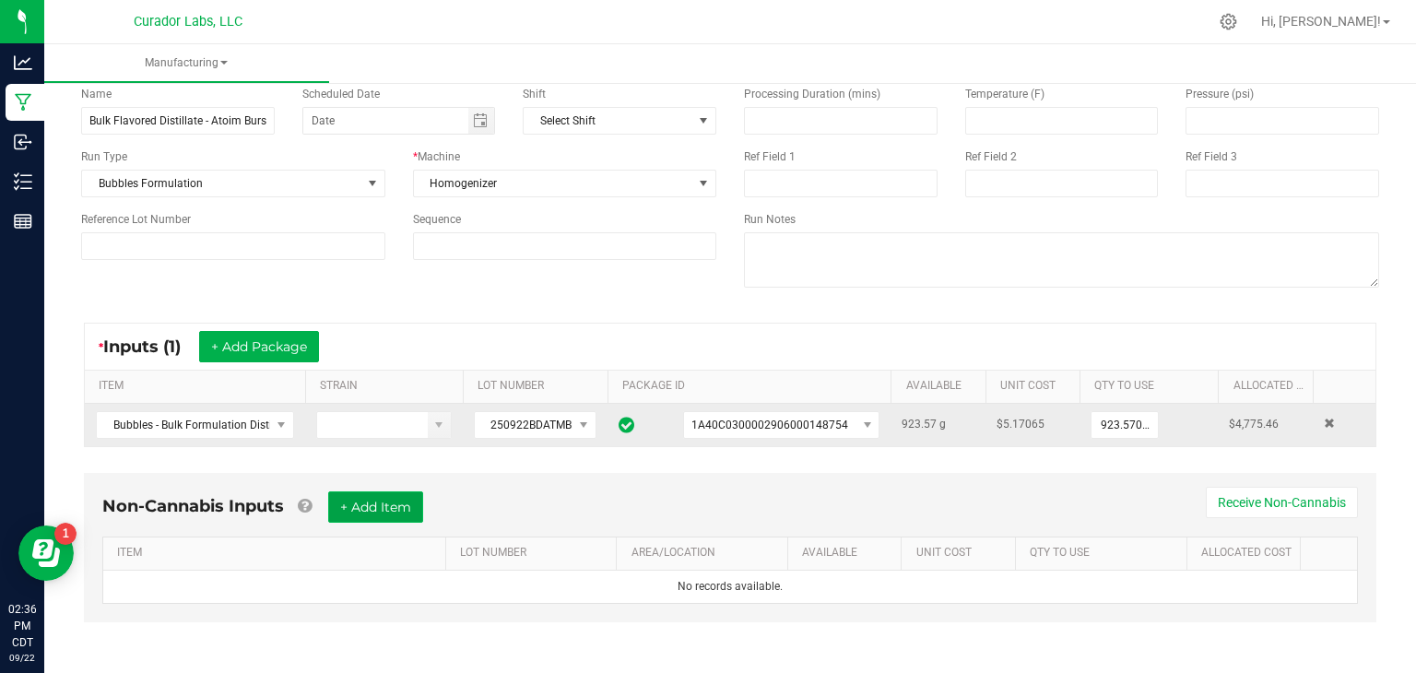
click at [394, 509] on button "+ Add Item" at bounding box center [375, 506] width 95 height 31
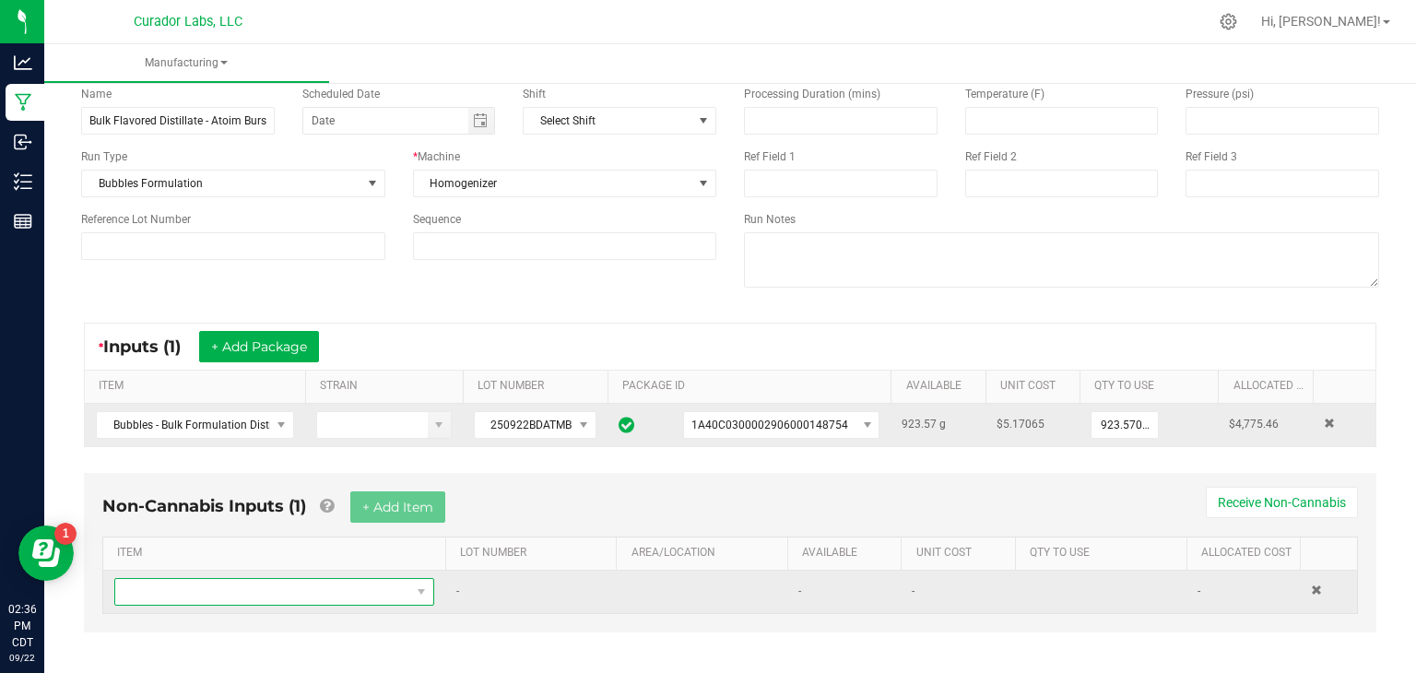
click at [200, 586] on span "NO DATA FOUND" at bounding box center [262, 592] width 295 height 26
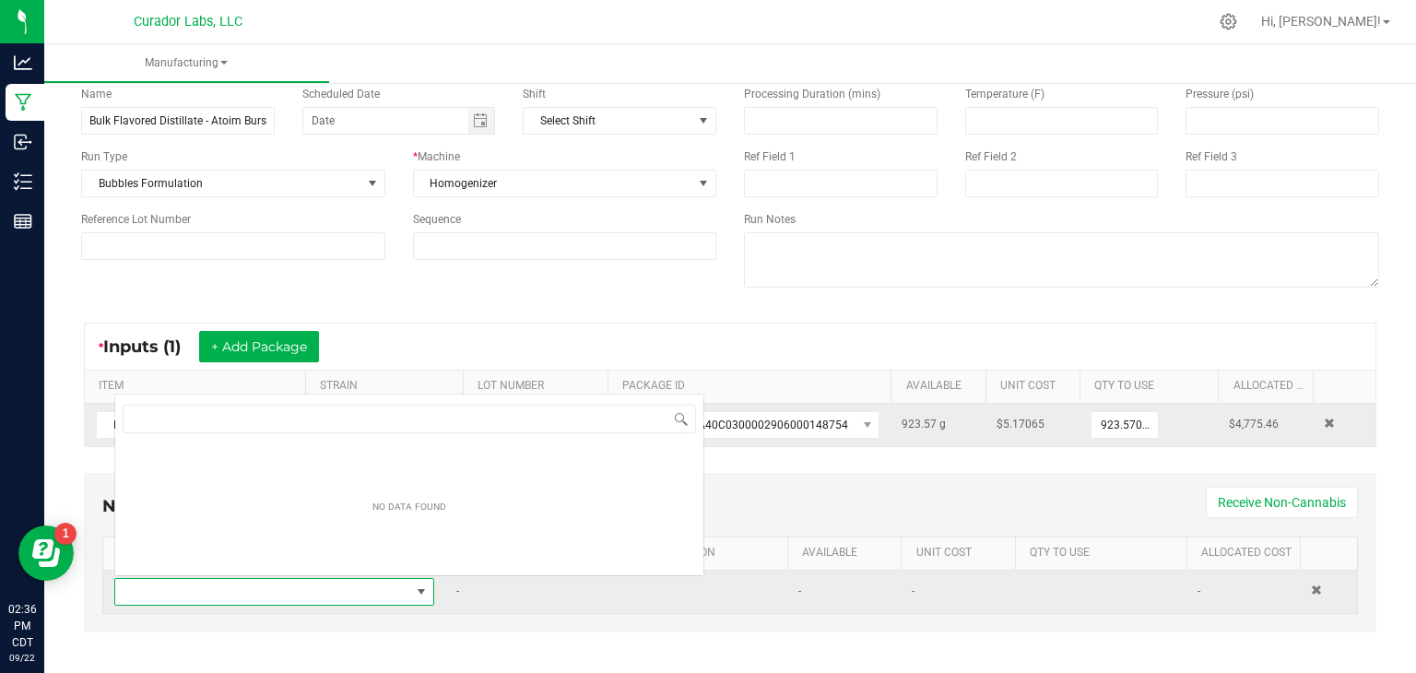
scroll to position [27, 320]
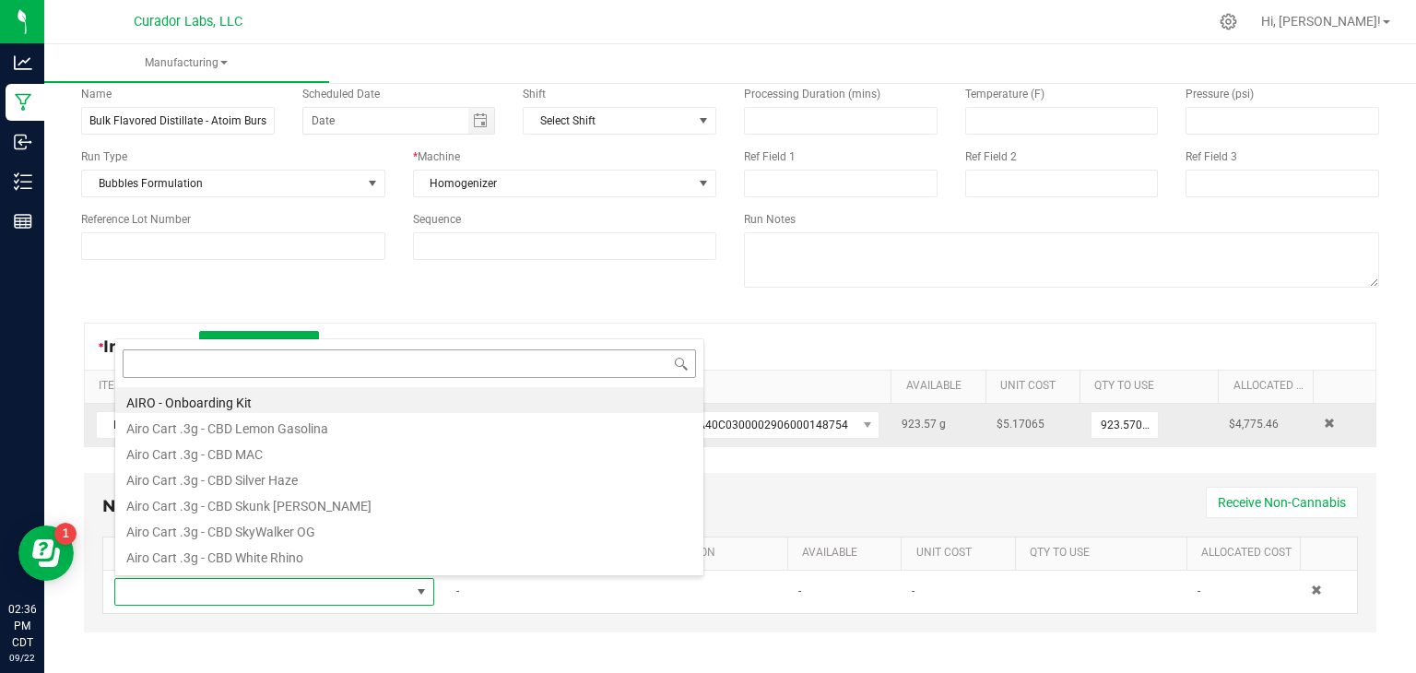
click at [607, 364] on input at bounding box center [410, 363] width 574 height 29
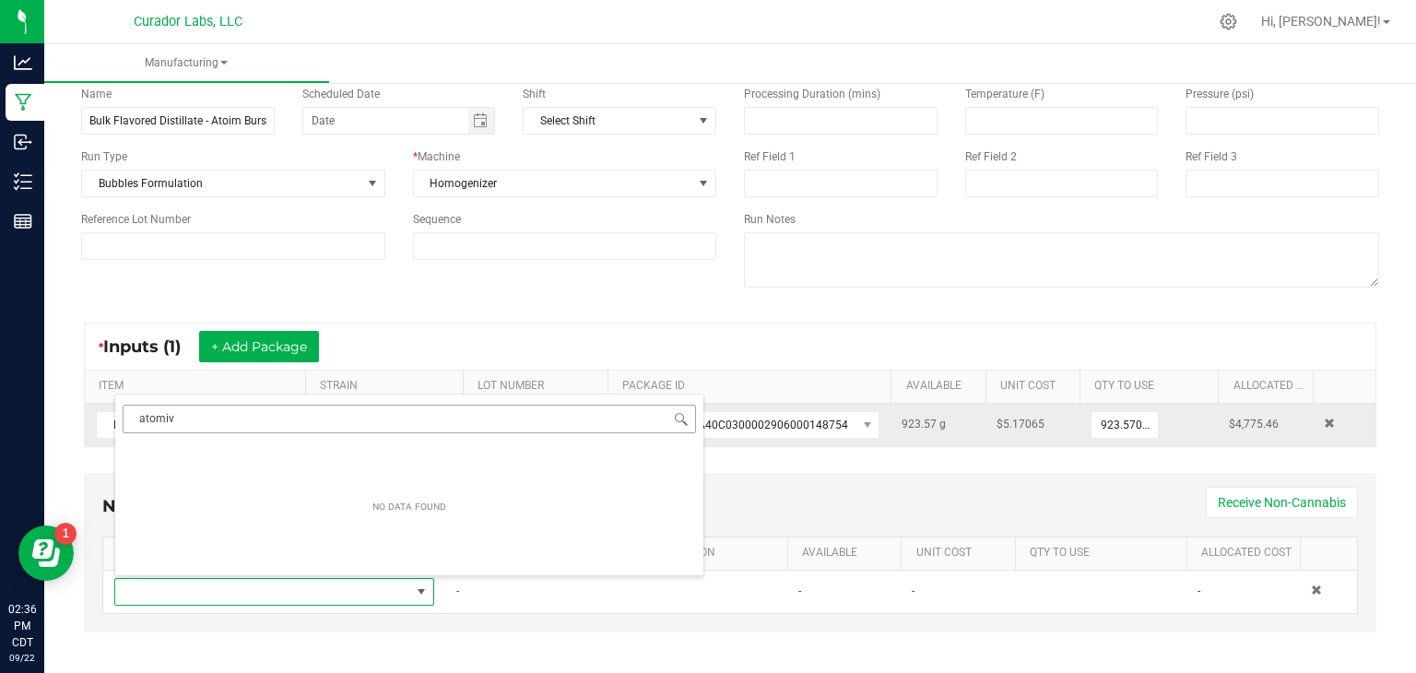
type input "atomi"
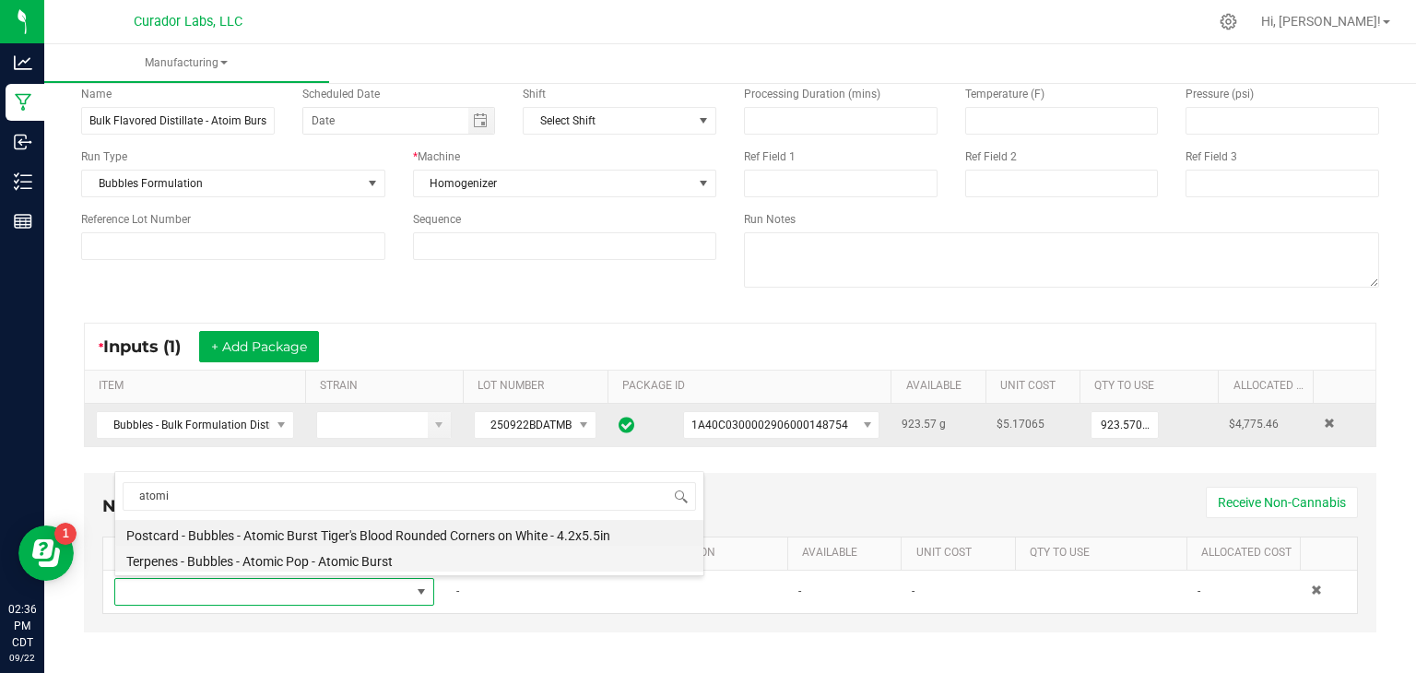
click at [440, 570] on li "Terpenes - Bubbles - Atomic Pop - Atomic Burst" at bounding box center [409, 559] width 588 height 26
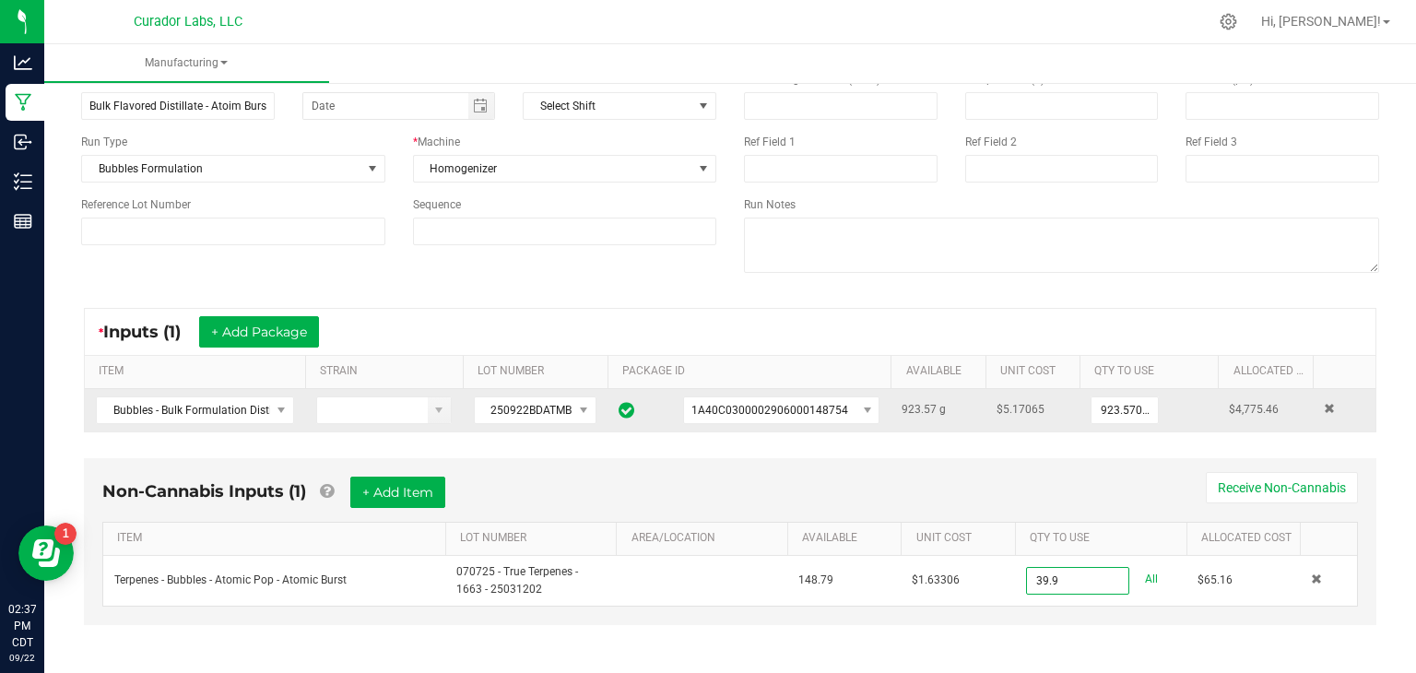
scroll to position [100, 0]
type input "39.0900 g"
click at [810, 509] on div "Non-Cannabis Inputs (1) + Add Item Receive Non-Cannabis" at bounding box center [730, 498] width 1256 height 45
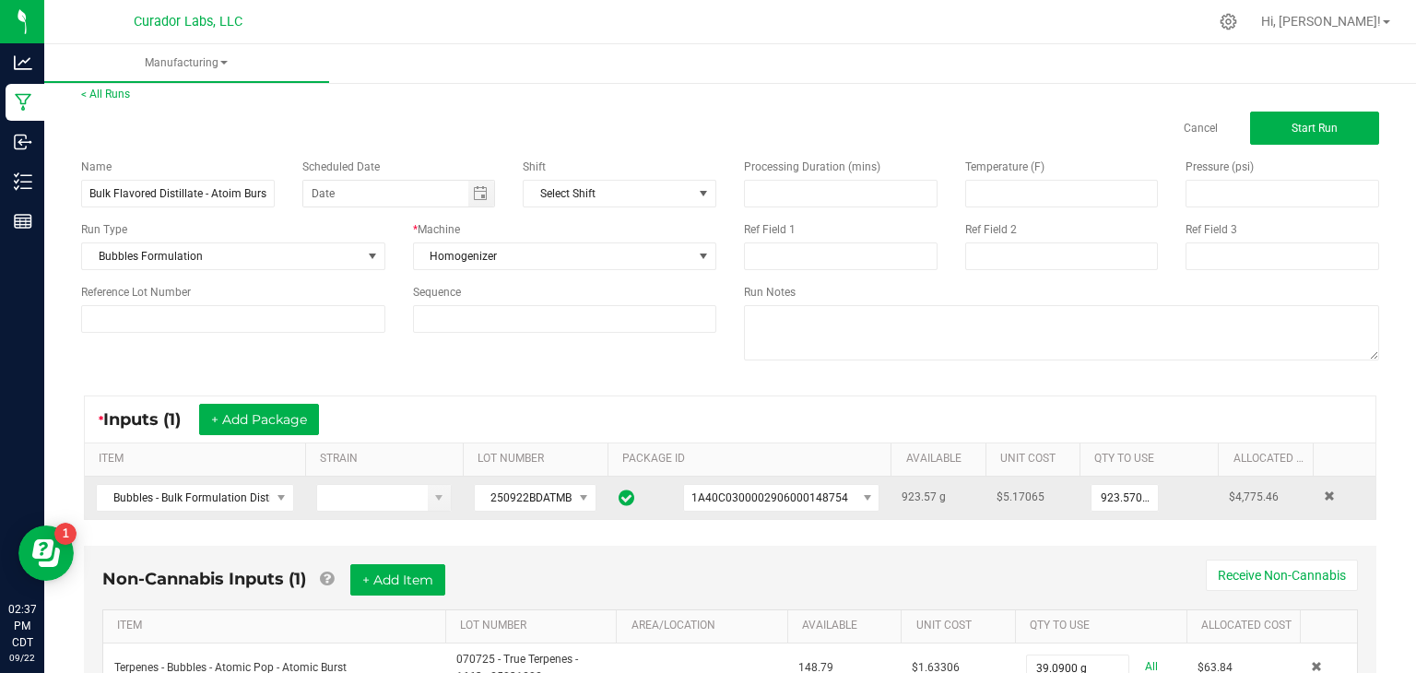
scroll to position [0, 0]
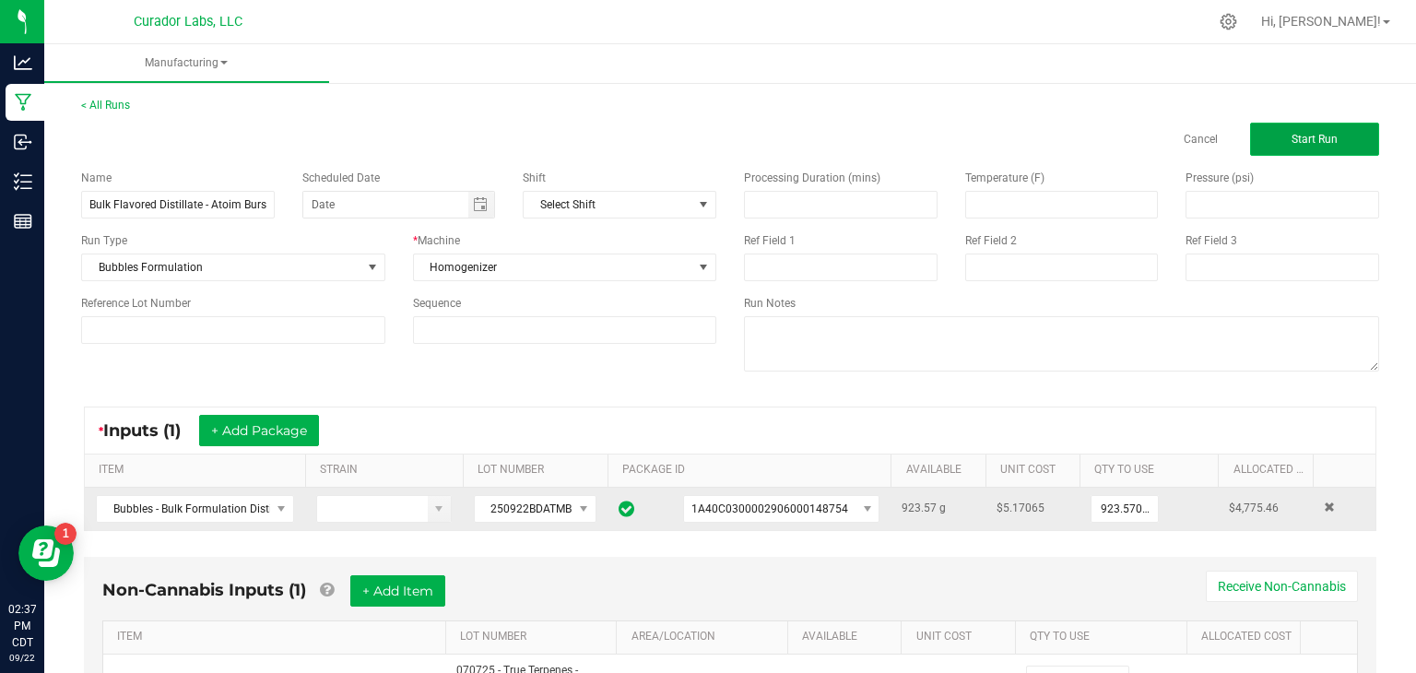
click at [1341, 127] on button "Start Run" at bounding box center [1314, 139] width 129 height 33
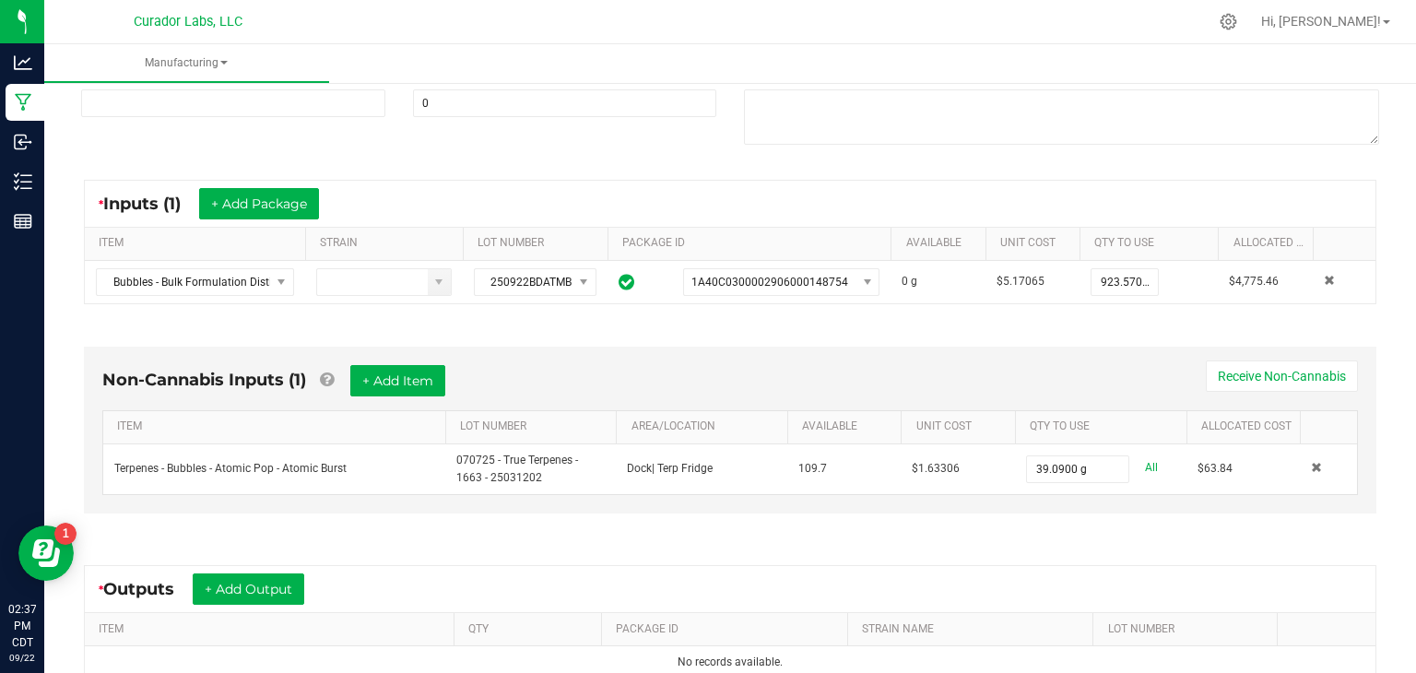
scroll to position [277, 0]
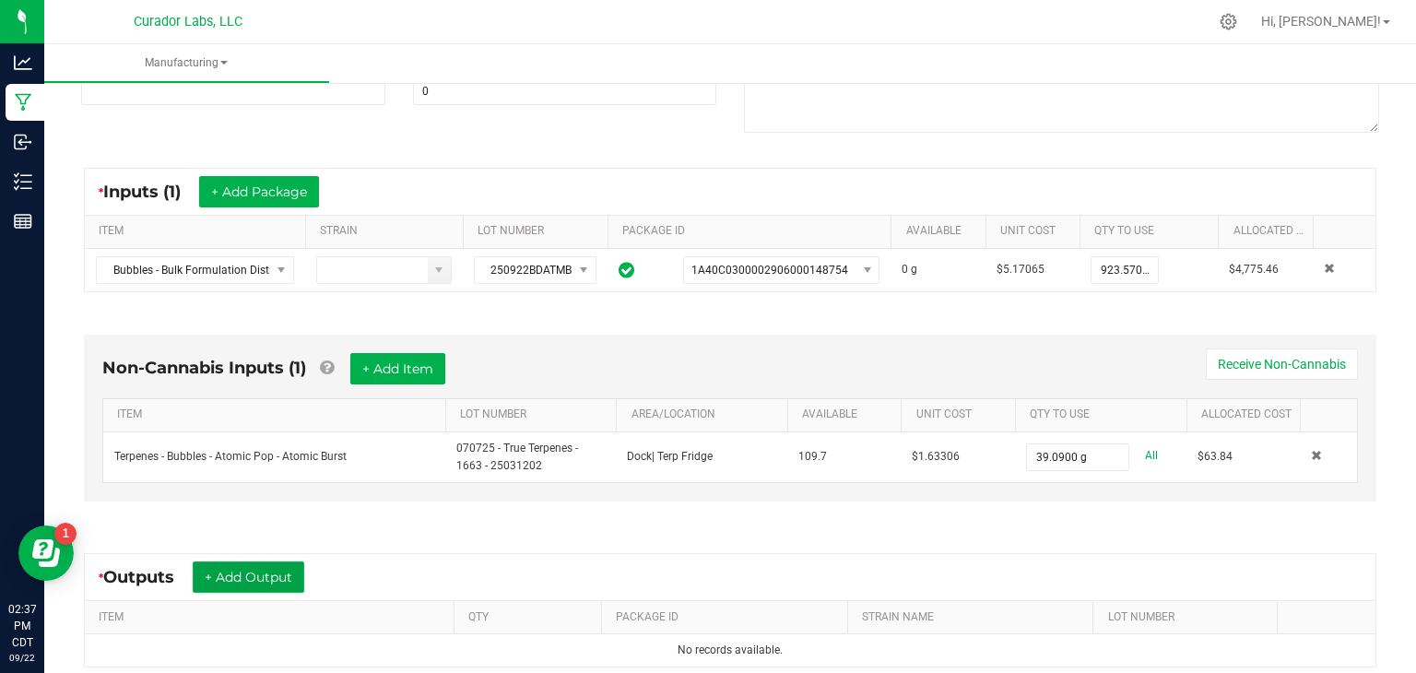
click at [288, 572] on button "+ Add Output" at bounding box center [249, 577] width 112 height 31
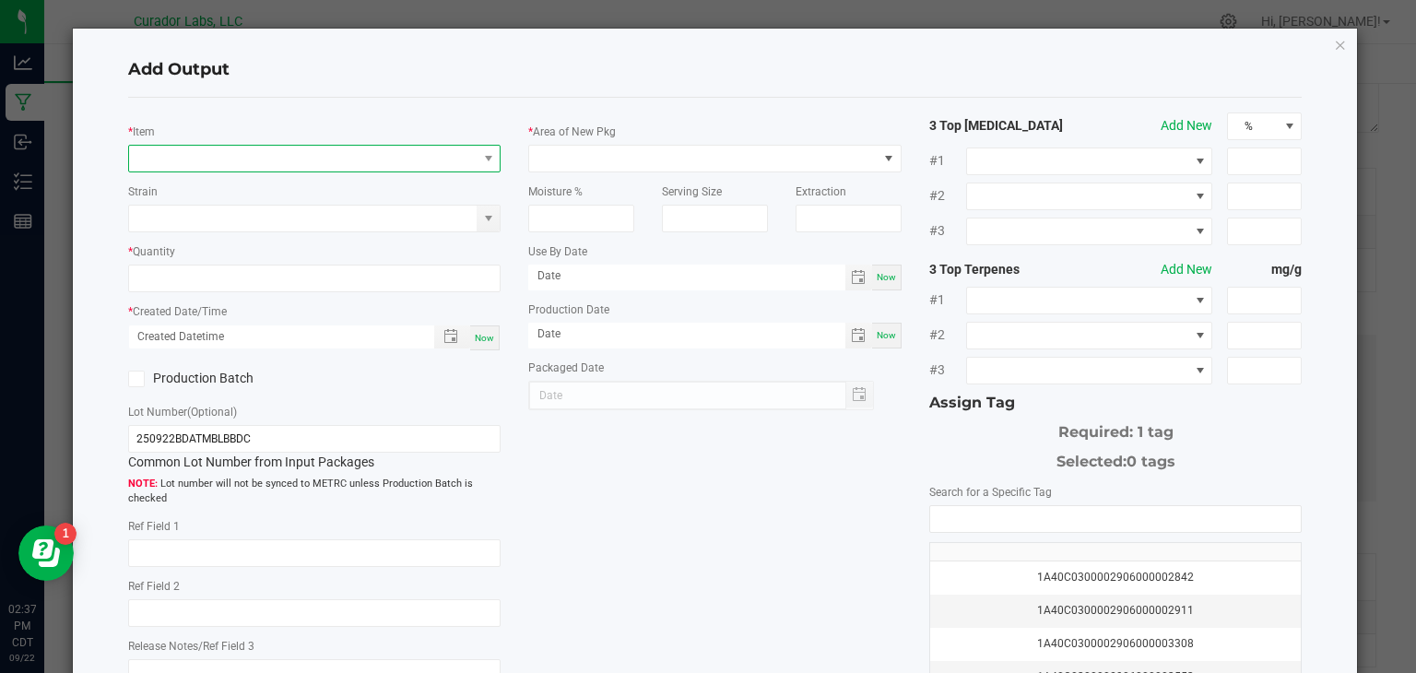
click at [423, 159] on span "NO DATA FOUND" at bounding box center [303, 159] width 349 height 26
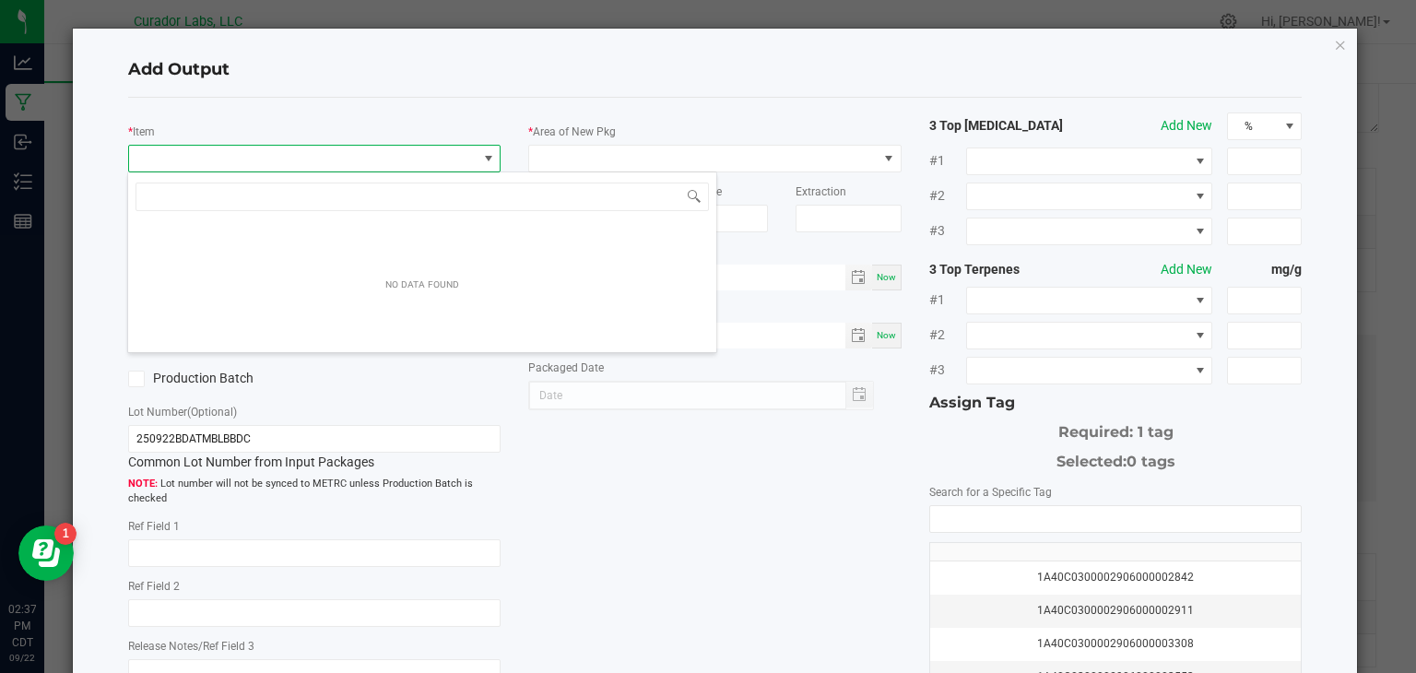
scroll to position [27, 373]
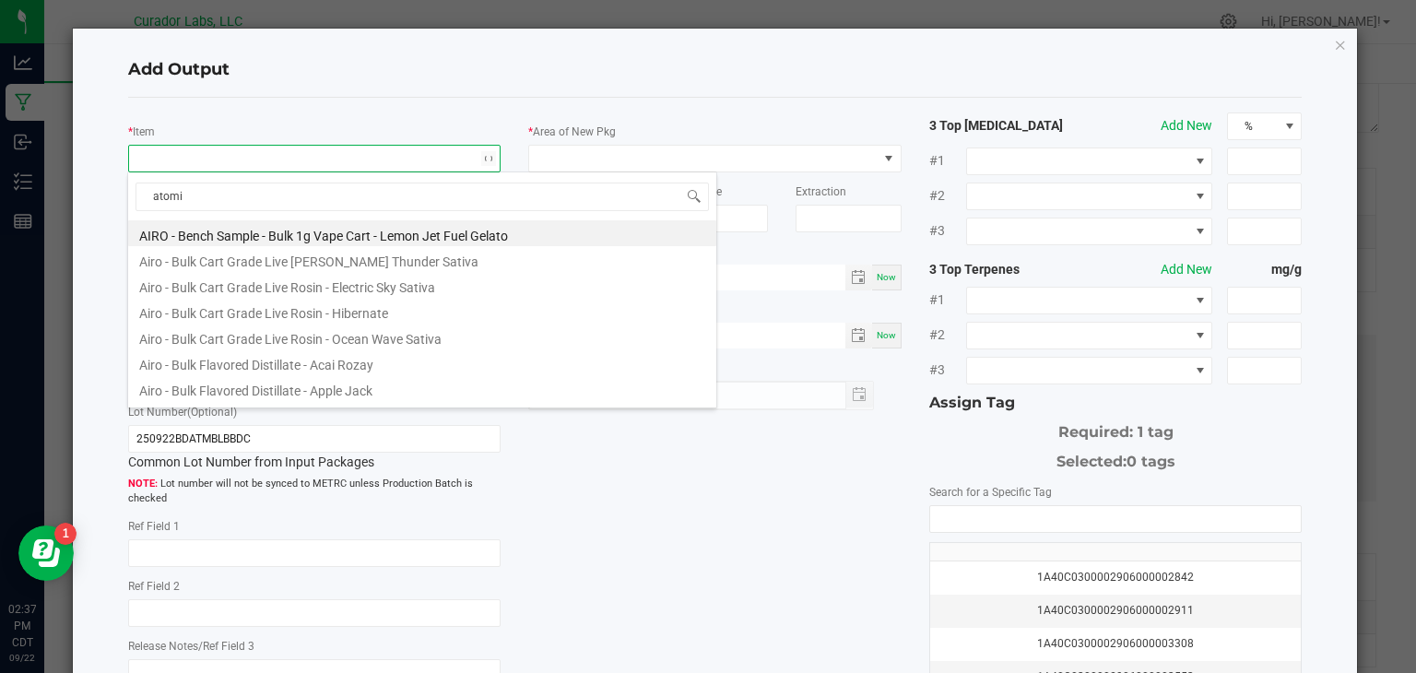
type input "atomic"
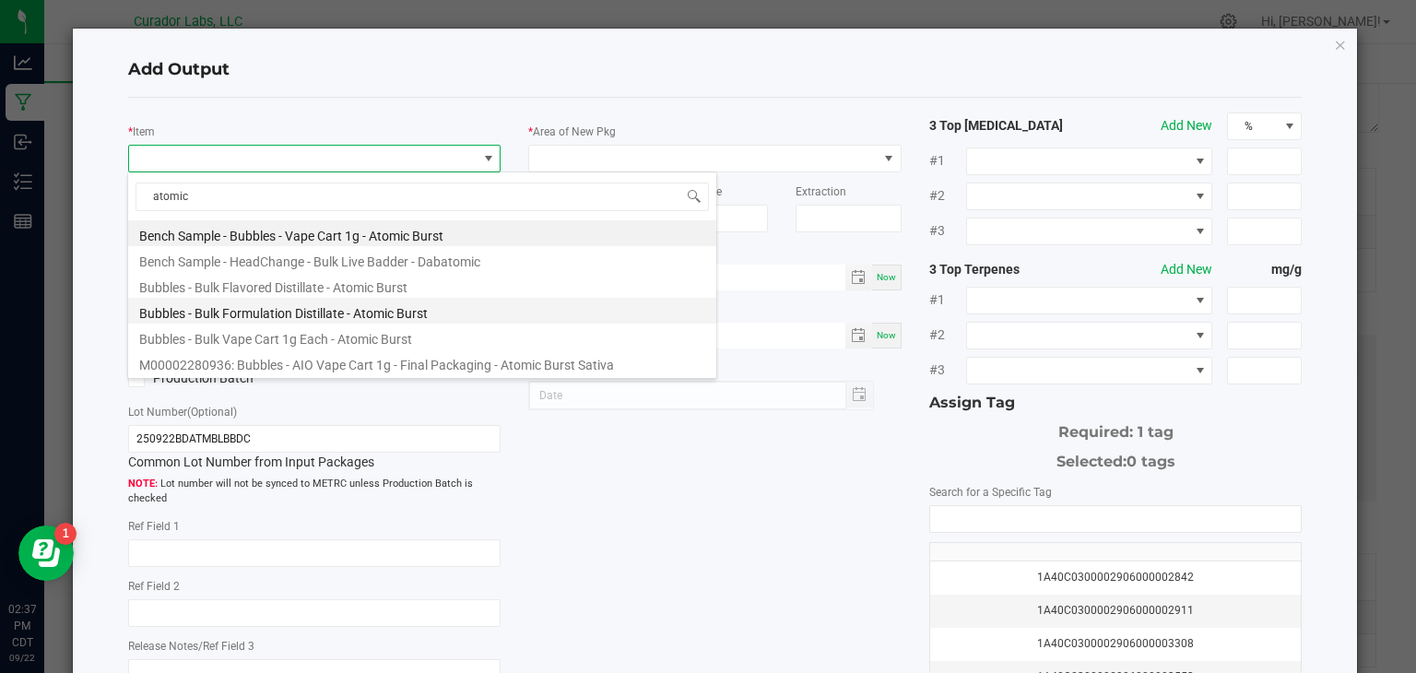
click at [350, 313] on li "Bubbles - Bulk Formulation Distillate - Atomic Burst" at bounding box center [422, 311] width 588 height 26
type input "0.0000 g"
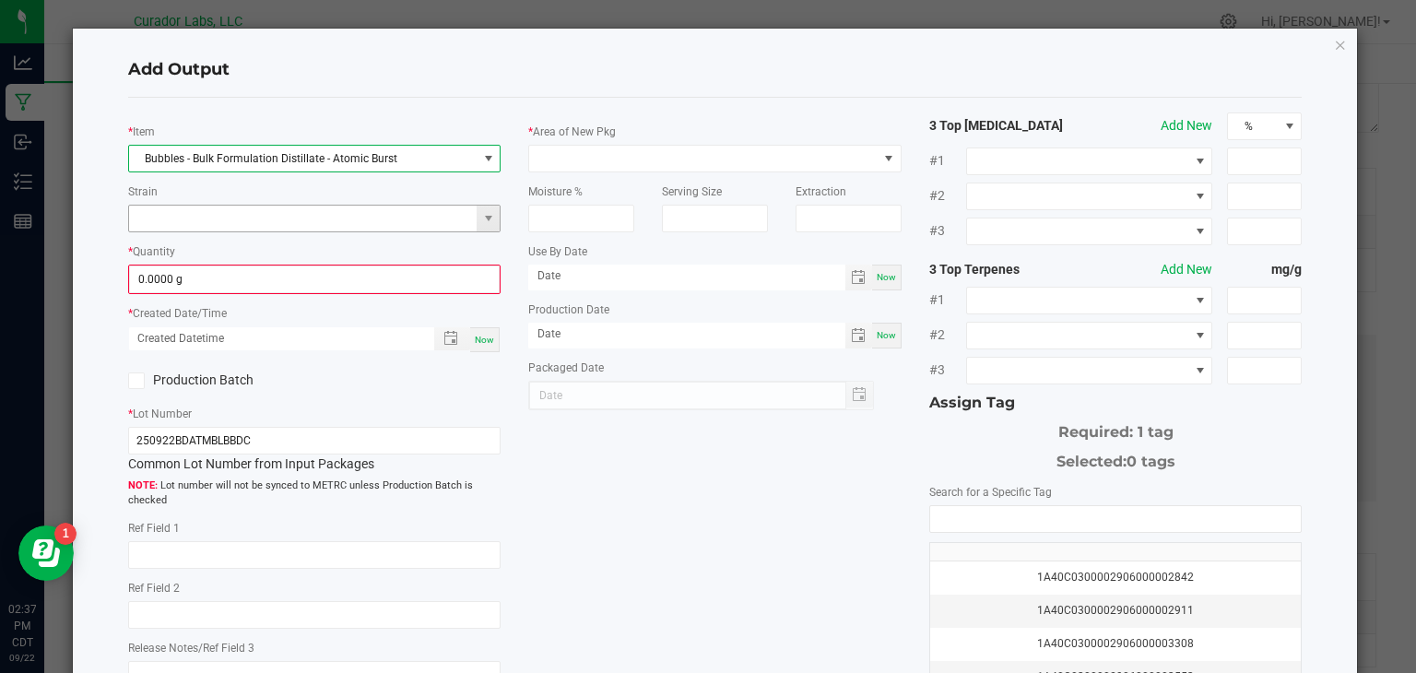
click at [414, 227] on input at bounding box center [303, 219] width 349 height 26
type input "a"
click at [653, 516] on div "* Item Bubbles - Bulk Formulation Distillate - Atomic Burst Strain * Quantity 0…" at bounding box center [715, 442] width 1202 height 661
click at [290, 225] on input at bounding box center [303, 219] width 349 height 26
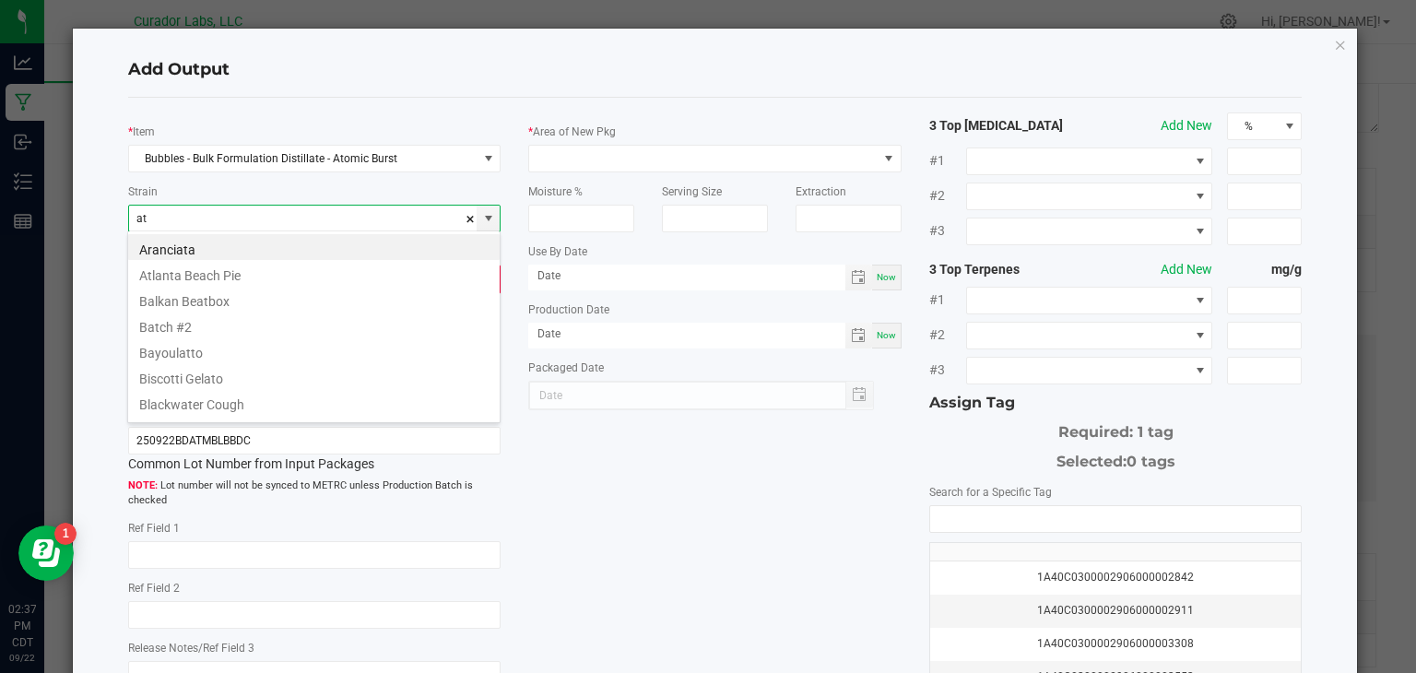
type input "a"
click at [599, 497] on div "* Item Bubbles - Bulk Formulation Distillate - Atomic Burst Strain * Quantity 0…" at bounding box center [715, 442] width 1202 height 661
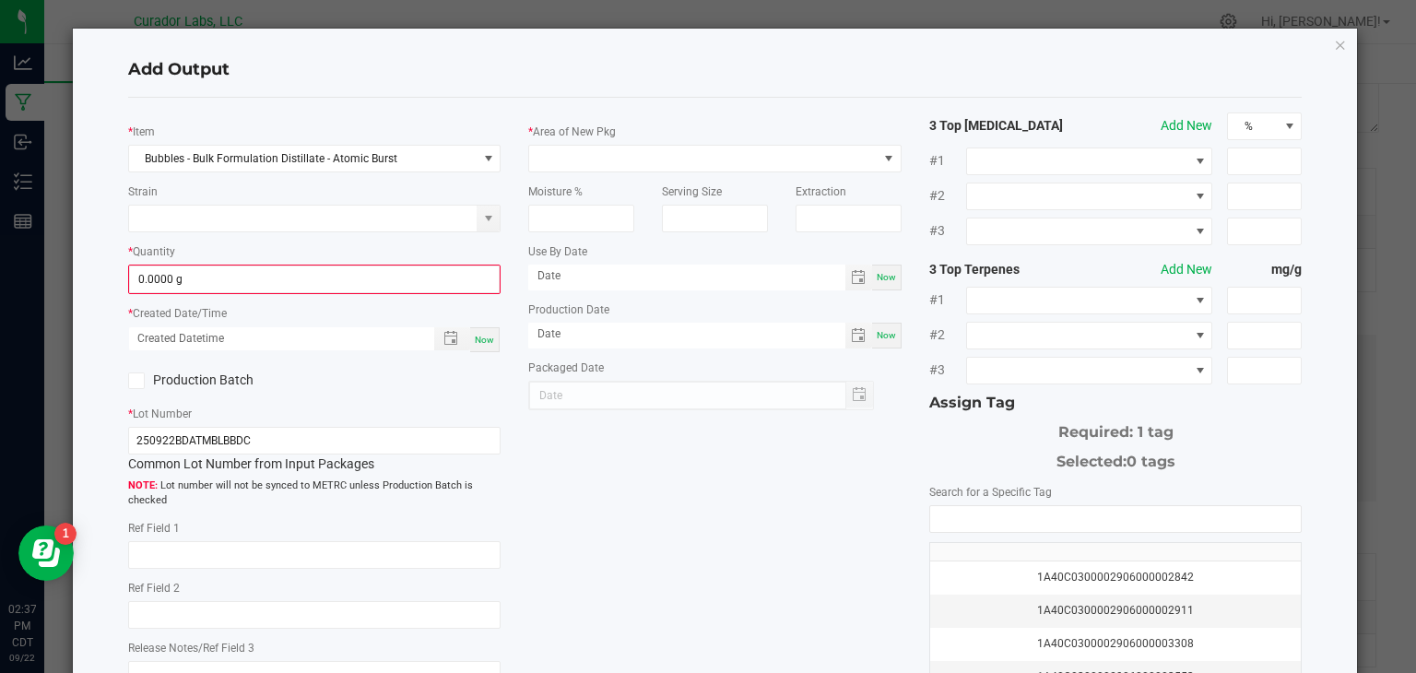
click at [483, 344] on div "Now" at bounding box center [485, 339] width 30 height 25
type input "[DATE] 2:37 PM"
type input "[DATE]"
click at [128, 376] on span at bounding box center [136, 381] width 17 height 17
click at [0, 0] on input "Production Batch" at bounding box center [0, 0] width 0 height 0
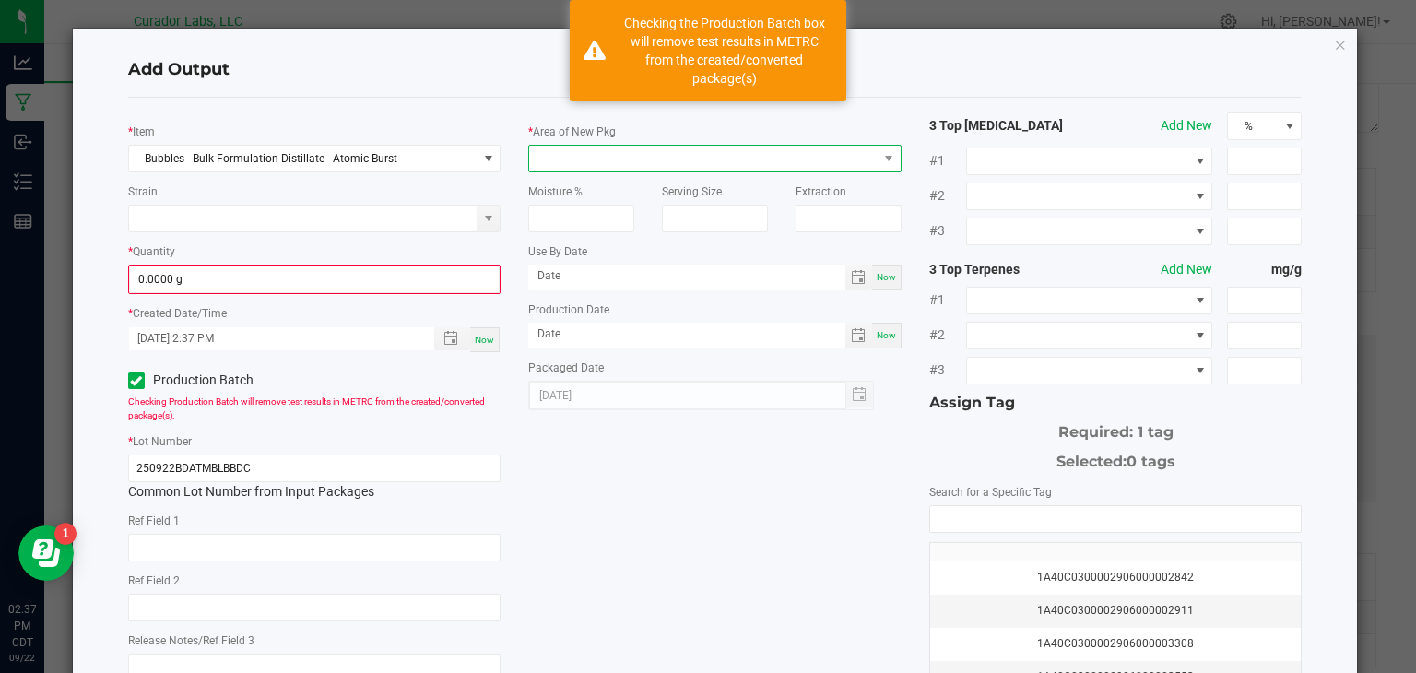
click at [665, 167] on span at bounding box center [703, 159] width 349 height 26
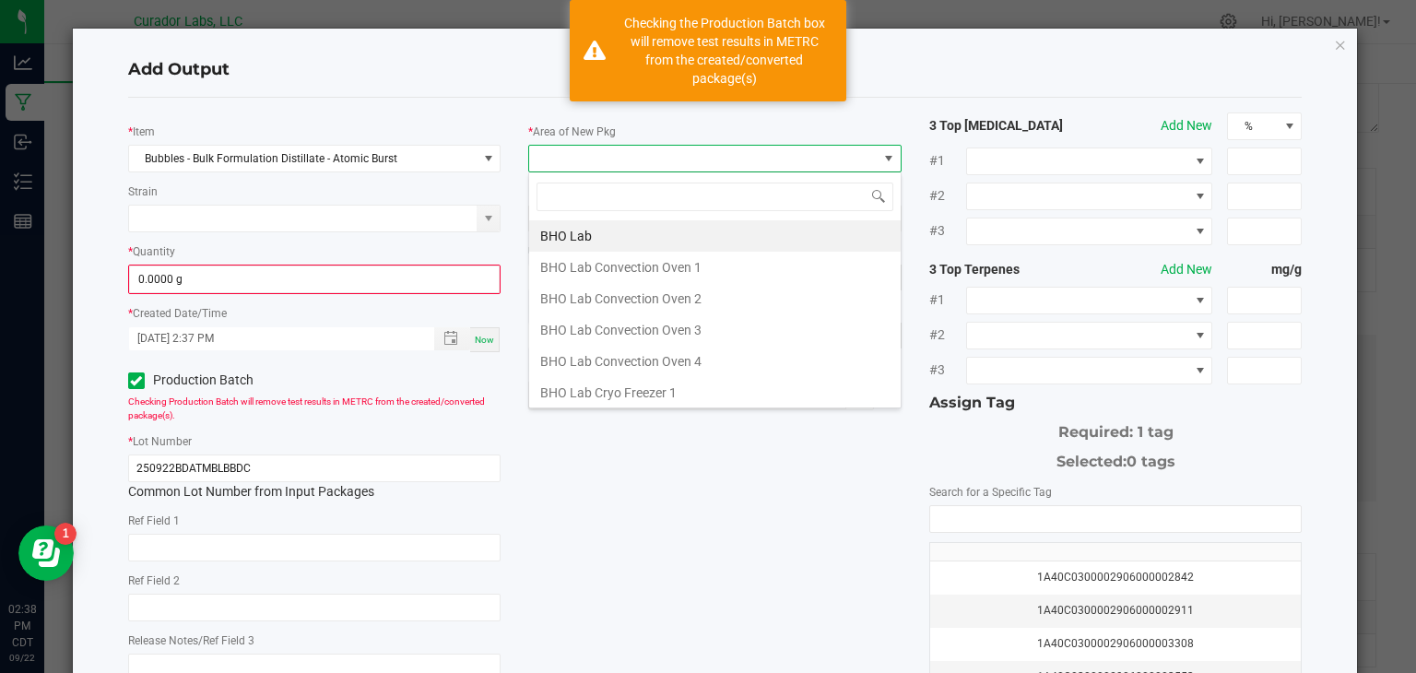
type input "l"
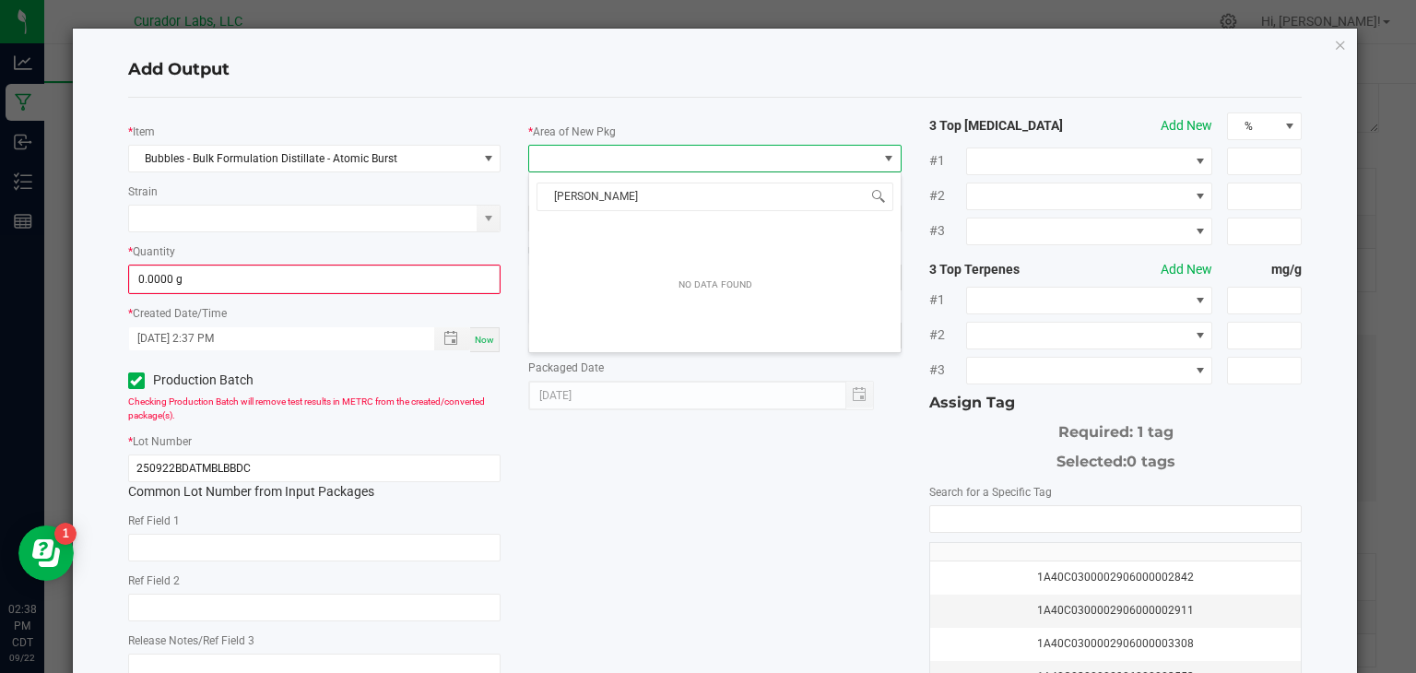
type input "vau"
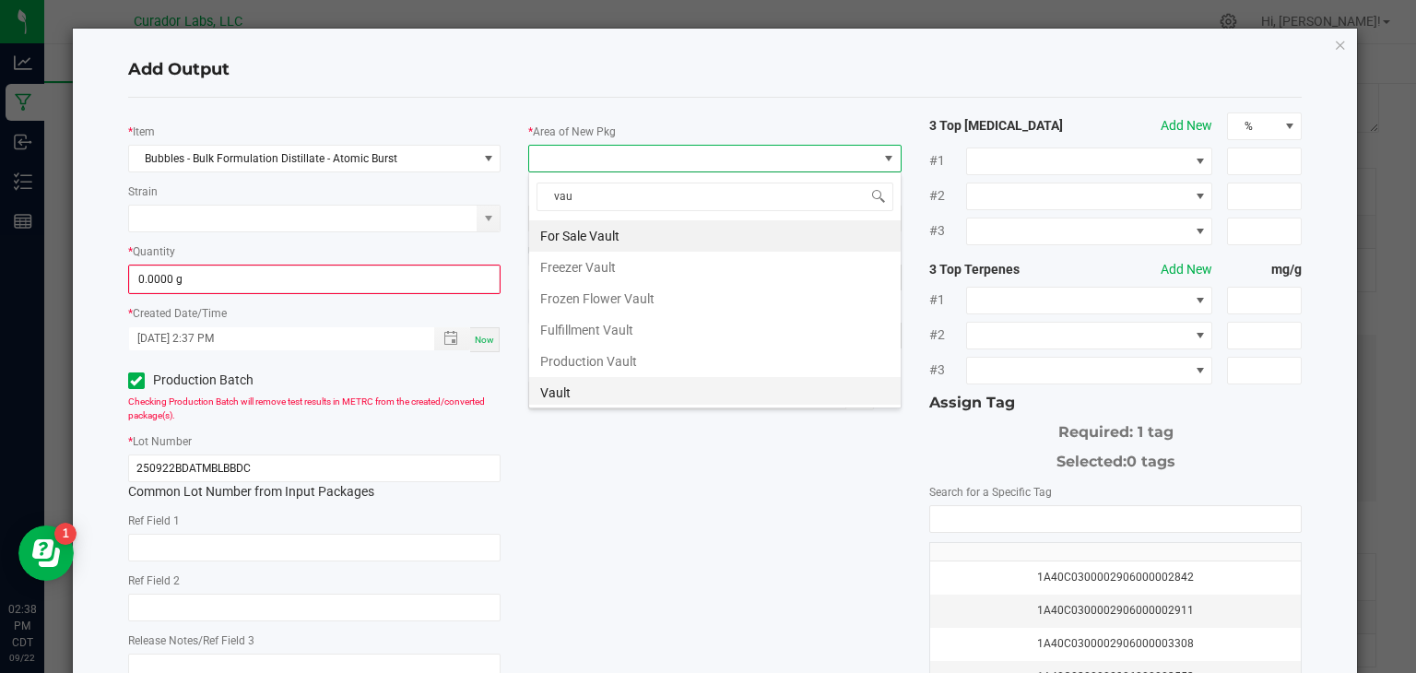
click at [555, 397] on li "Vault" at bounding box center [715, 392] width 372 height 31
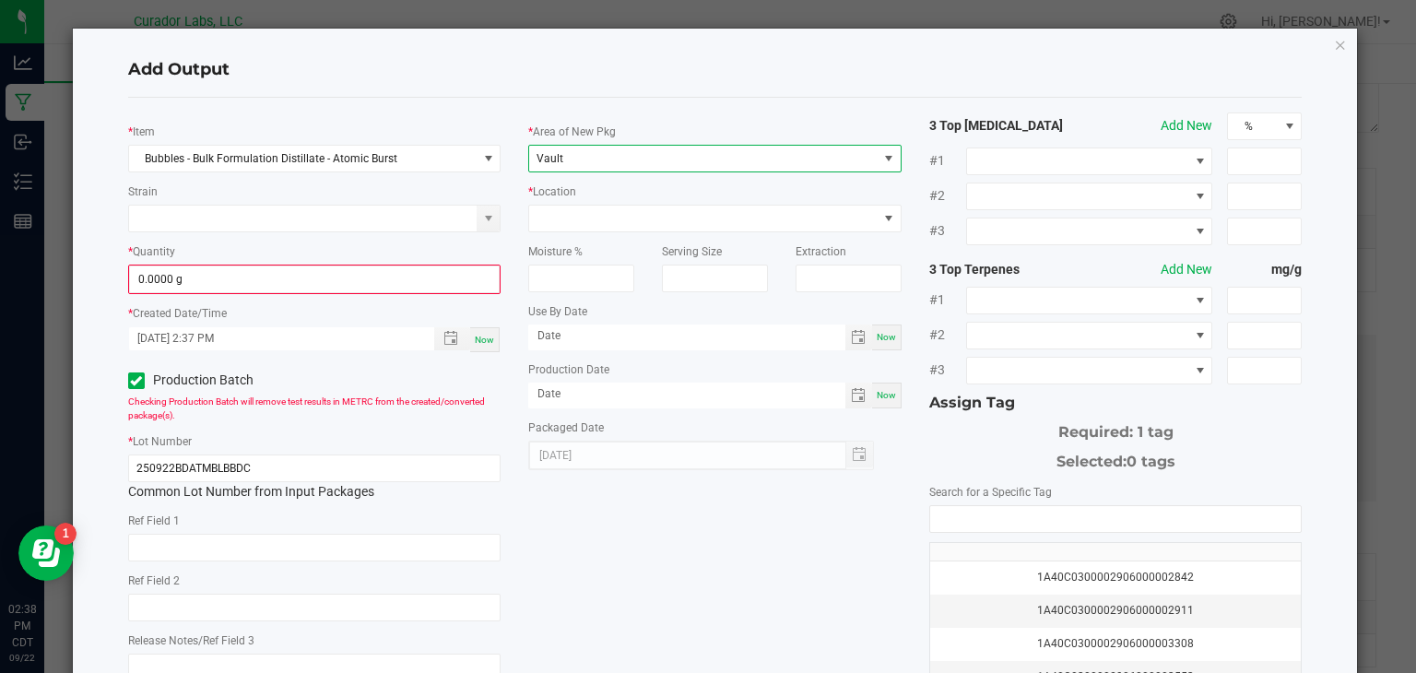
click at [699, 232] on div "Serving Size" at bounding box center [715, 262] width 134 height 60
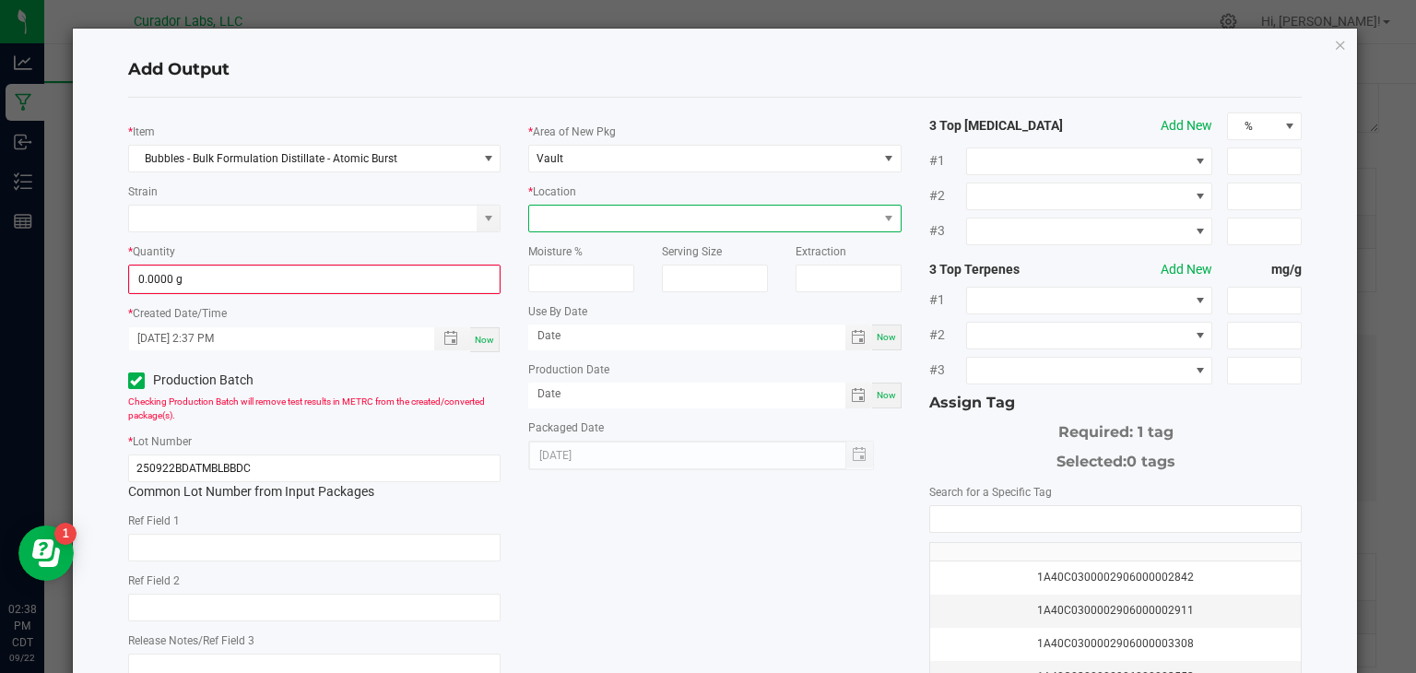
click at [688, 215] on span at bounding box center [703, 219] width 349 height 26
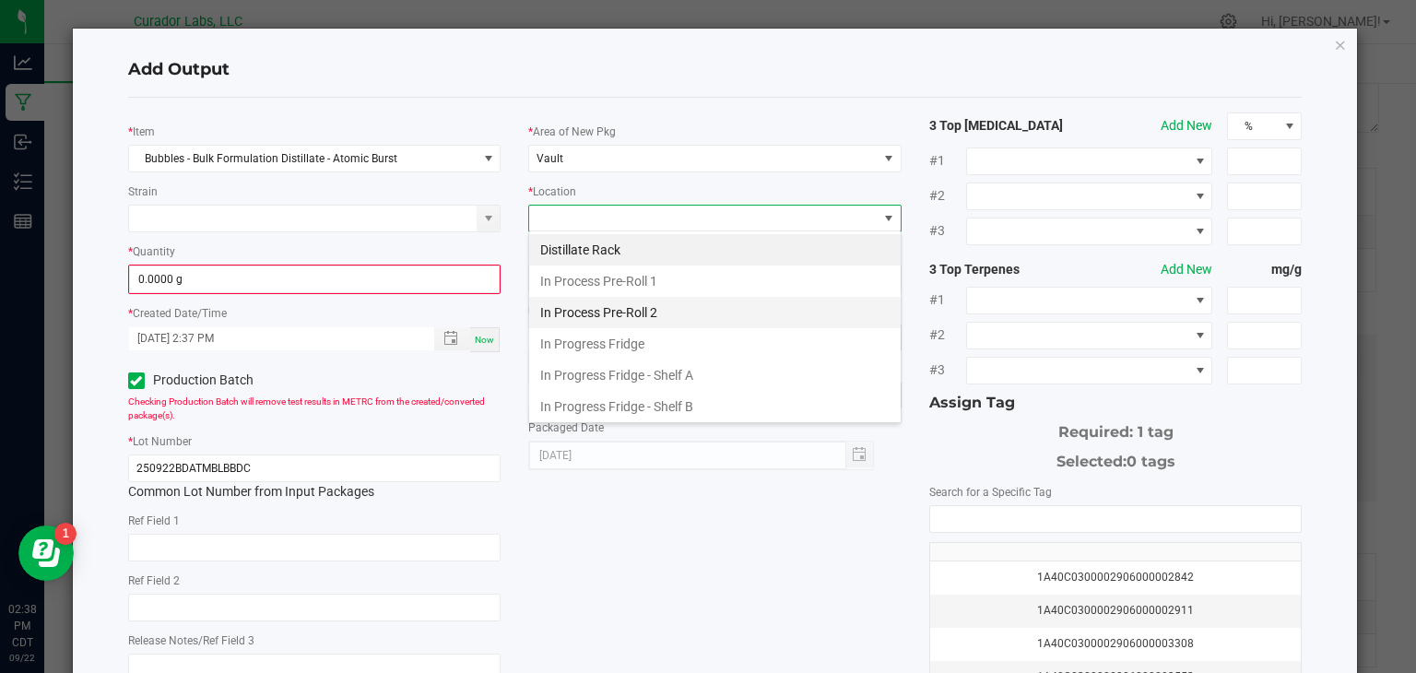
scroll to position [0, 0]
click at [716, 253] on li "Distillate Rack" at bounding box center [715, 249] width 372 height 31
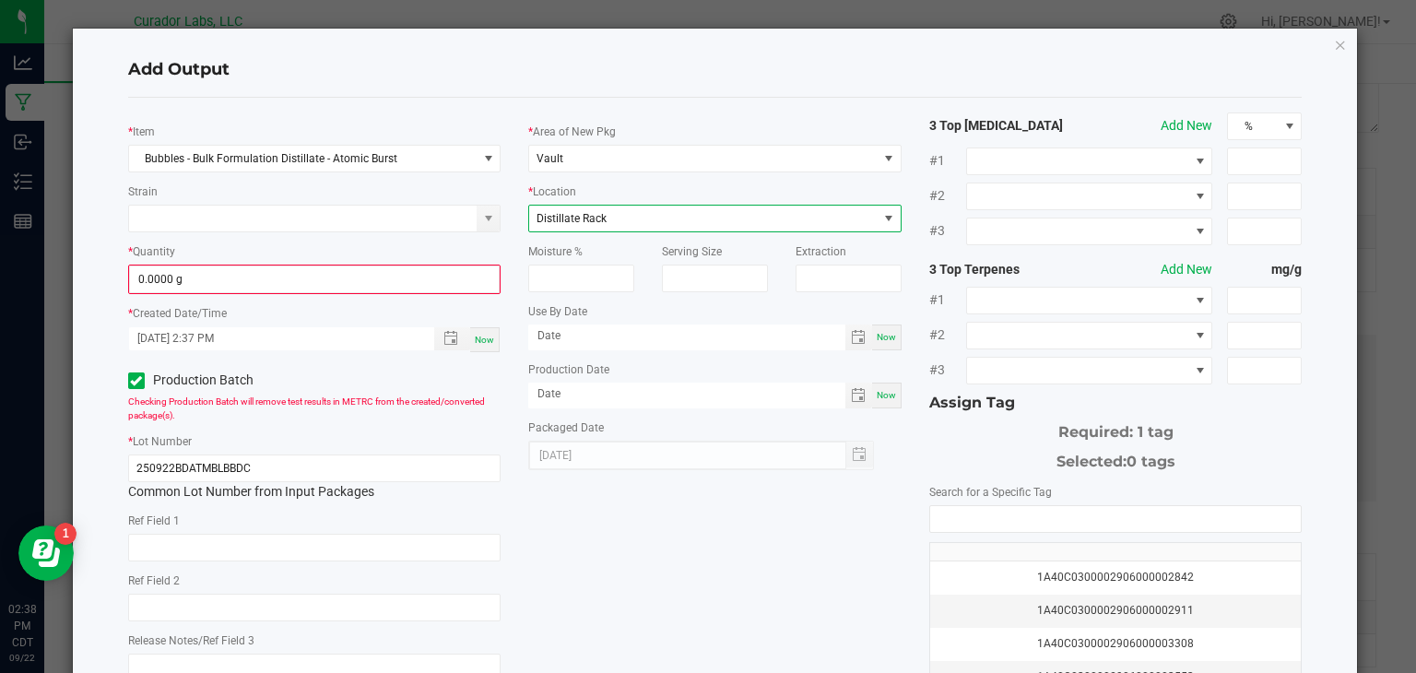
click at [883, 336] on span "Now" at bounding box center [886, 337] width 19 height 10
click at [729, 341] on input "[DATE]" at bounding box center [686, 336] width 317 height 23
type input "[DATE]"
click at [884, 395] on span "Now" at bounding box center [886, 395] width 19 height 10
type input "[DATE]"
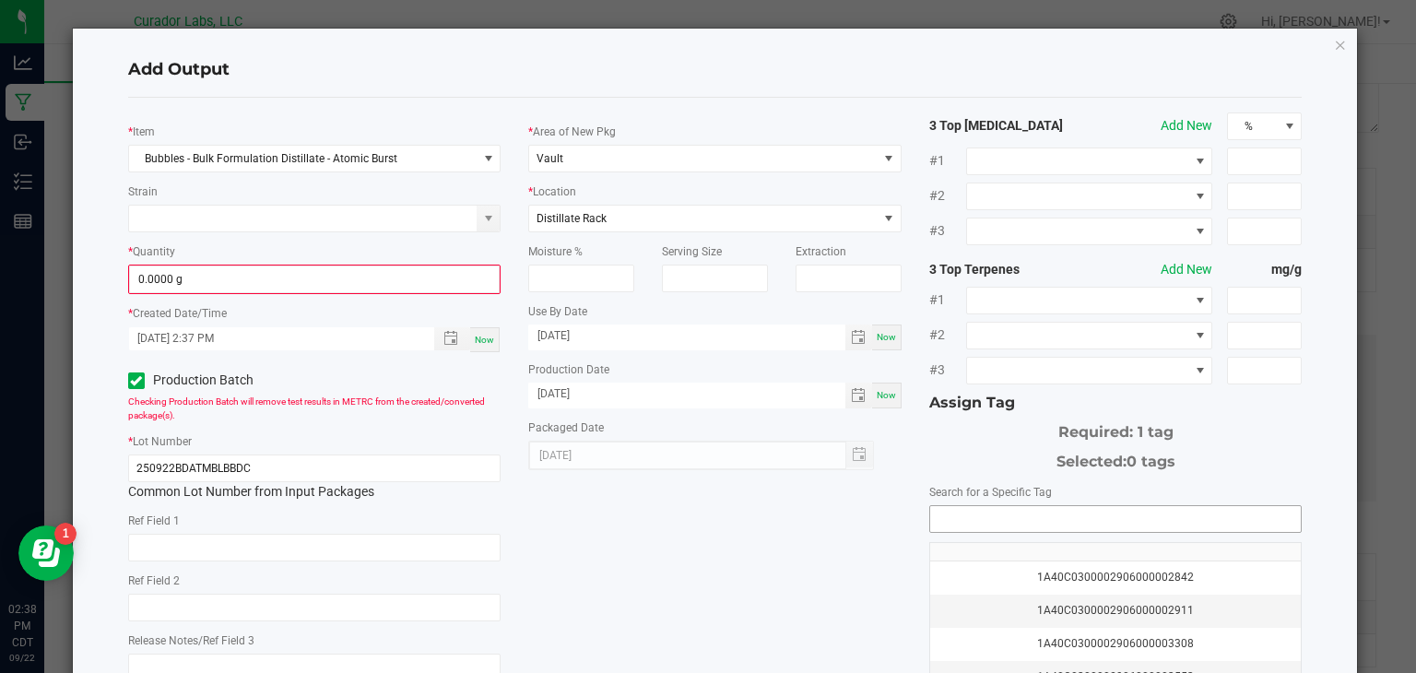
click at [934, 519] on input "NO DATA FOUND" at bounding box center [1116, 519] width 372 height 26
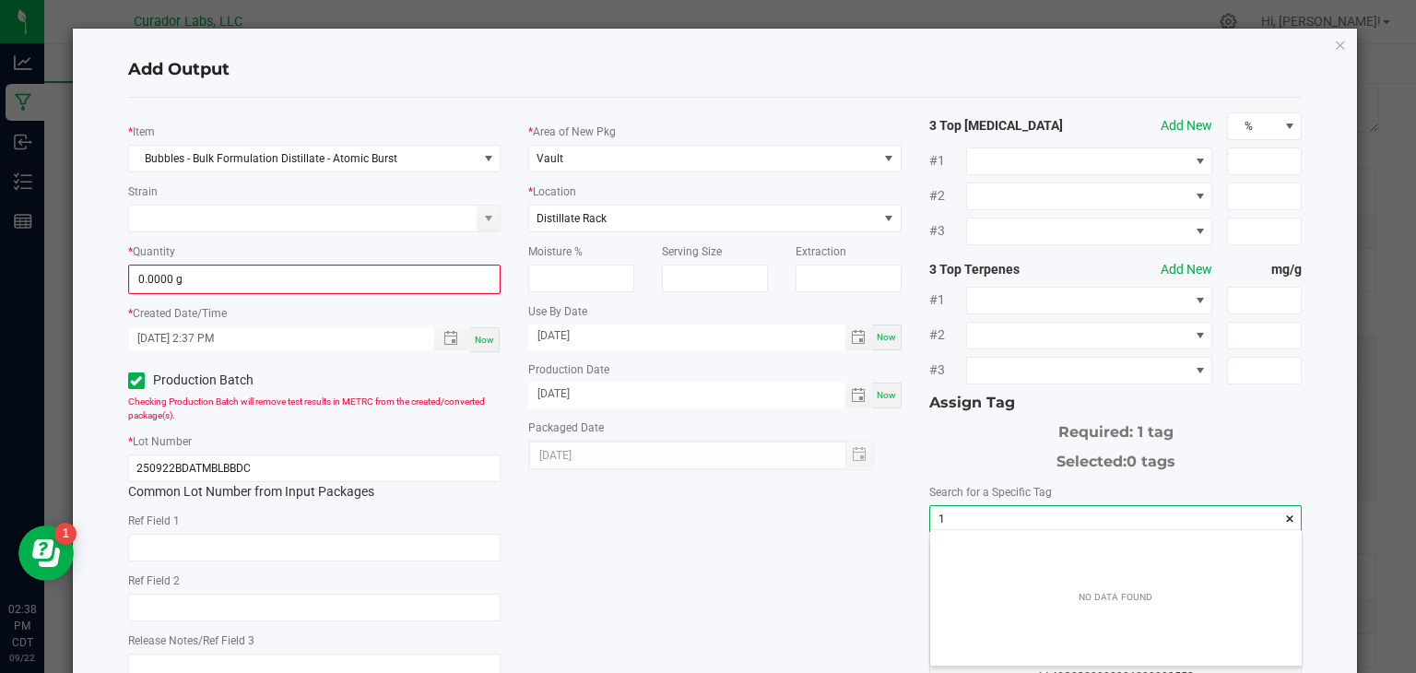
scroll to position [26, 372]
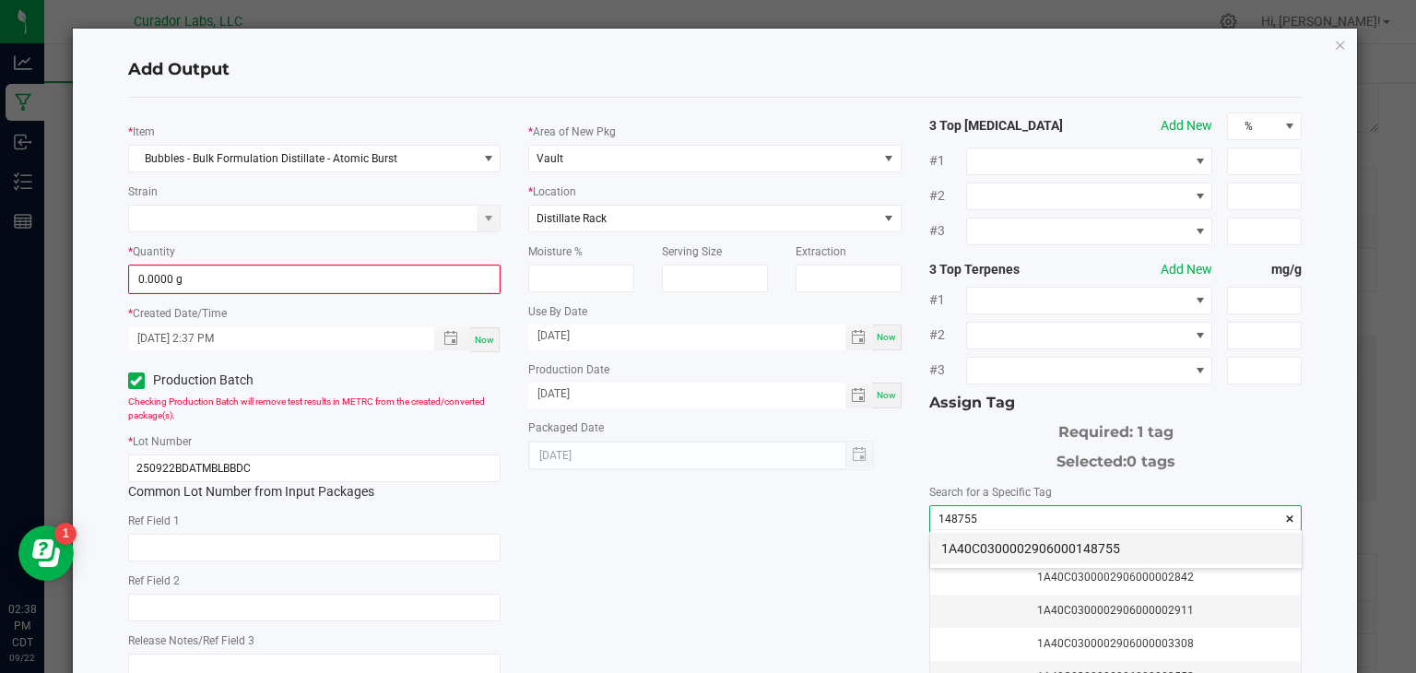
click at [1023, 548] on li "1A40C0300002906000148755" at bounding box center [1116, 548] width 372 height 31
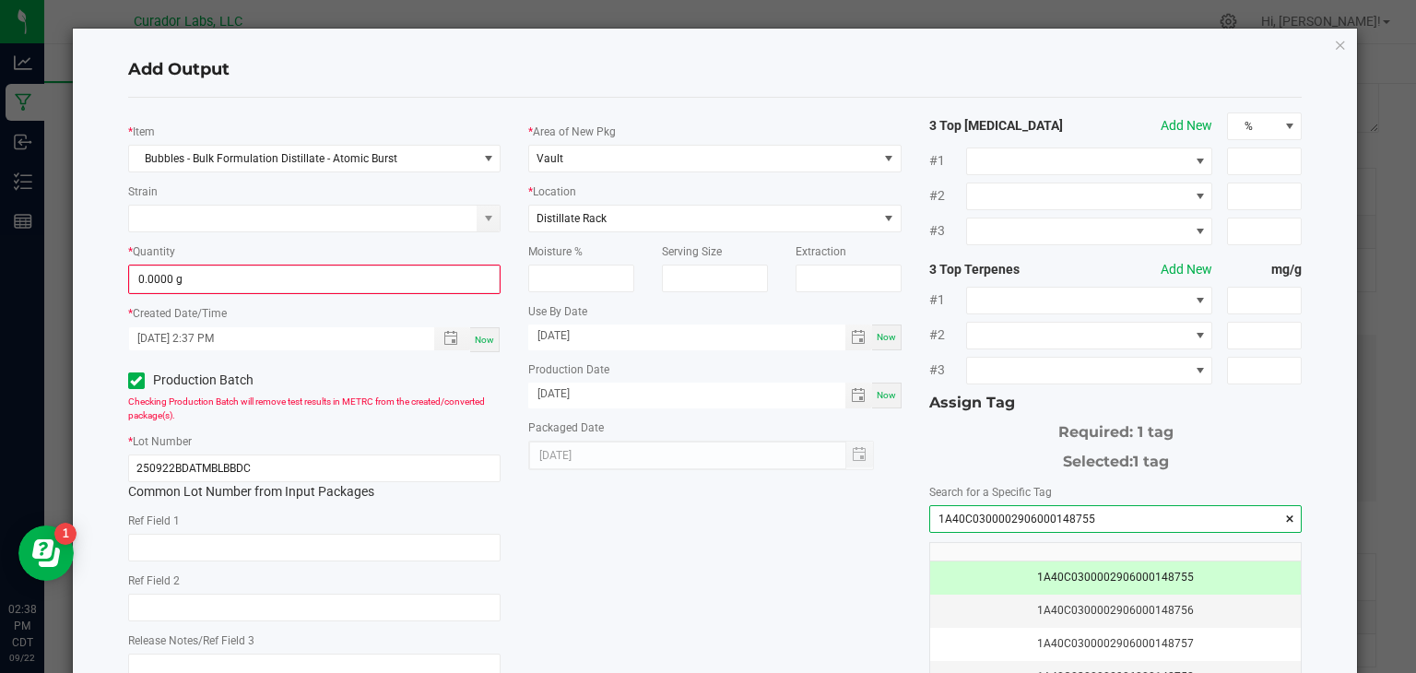
type input "1A40C0300002906000148755"
click at [634, 515] on div "* Item Bubbles - Bulk Formulation Distillate - Atomic Burst Strain * Quantity 0…" at bounding box center [715, 442] width 1202 height 661
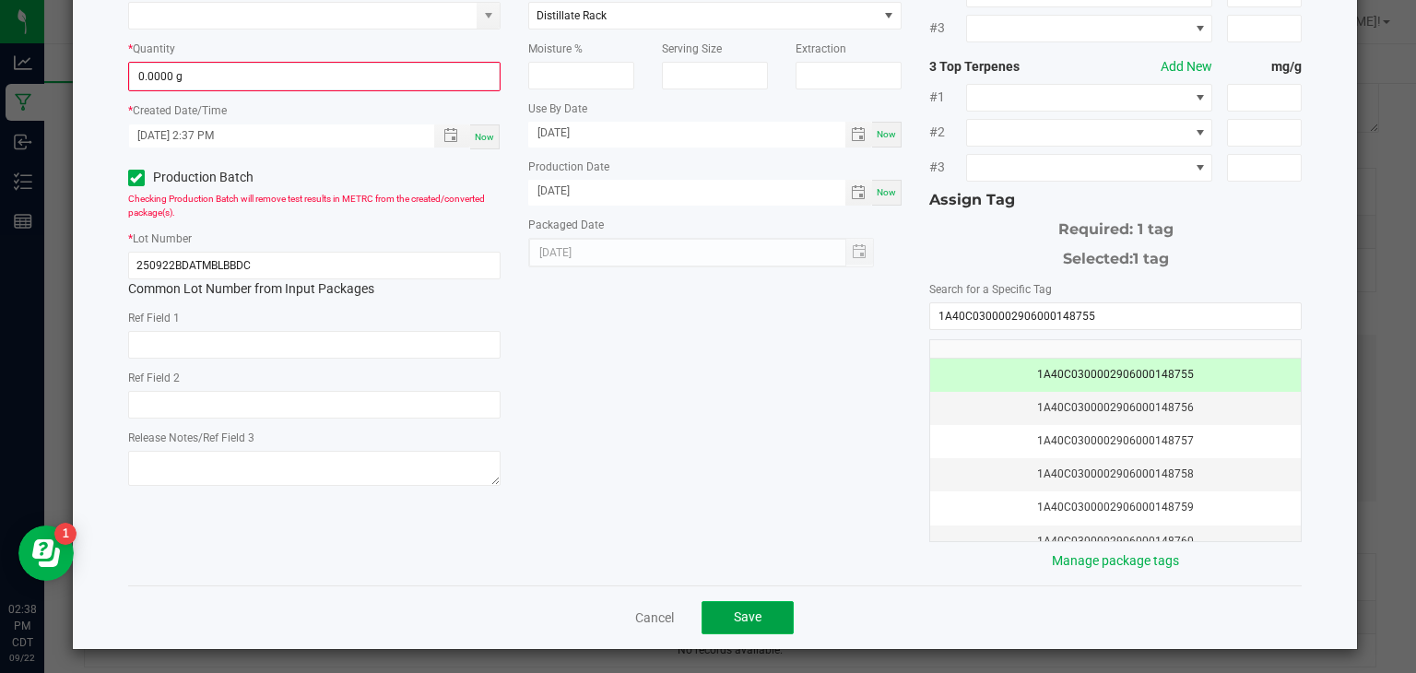
click at [749, 612] on span "Save" at bounding box center [748, 617] width 28 height 15
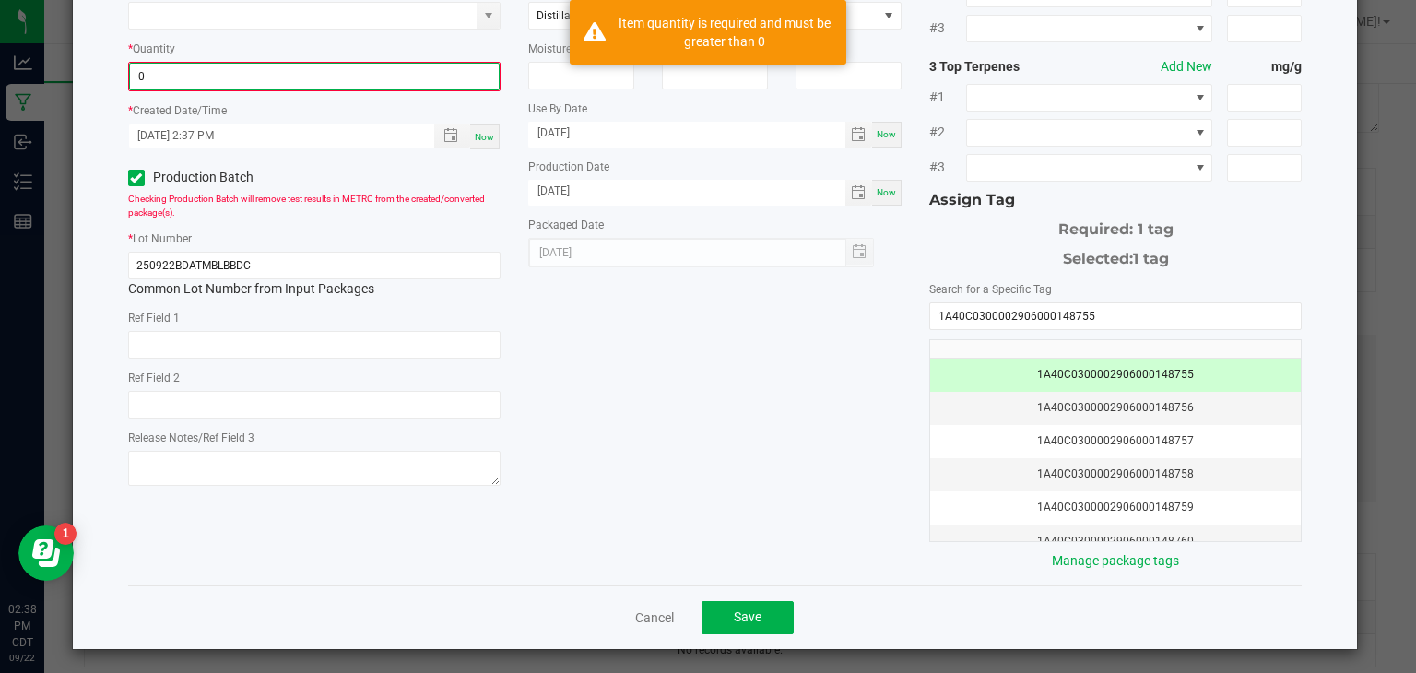
click at [336, 64] on input "0" at bounding box center [315, 77] width 370 height 26
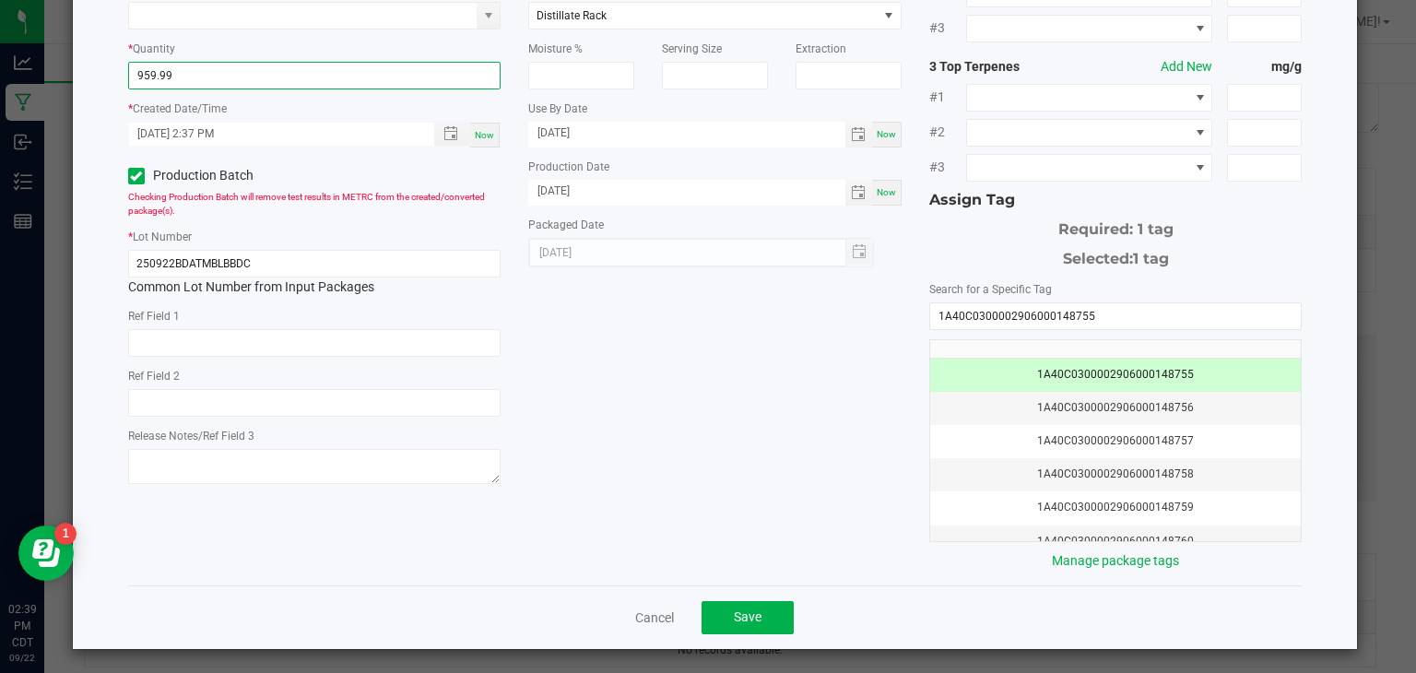
type input "959.9900 g"
click at [566, 443] on div "* Item Bubbles - Bulk Formulation Distillate - Atomic Burst Strain * Quantity 9…" at bounding box center [715, 240] width 1202 height 661
click at [773, 623] on button "Save" at bounding box center [748, 617] width 92 height 33
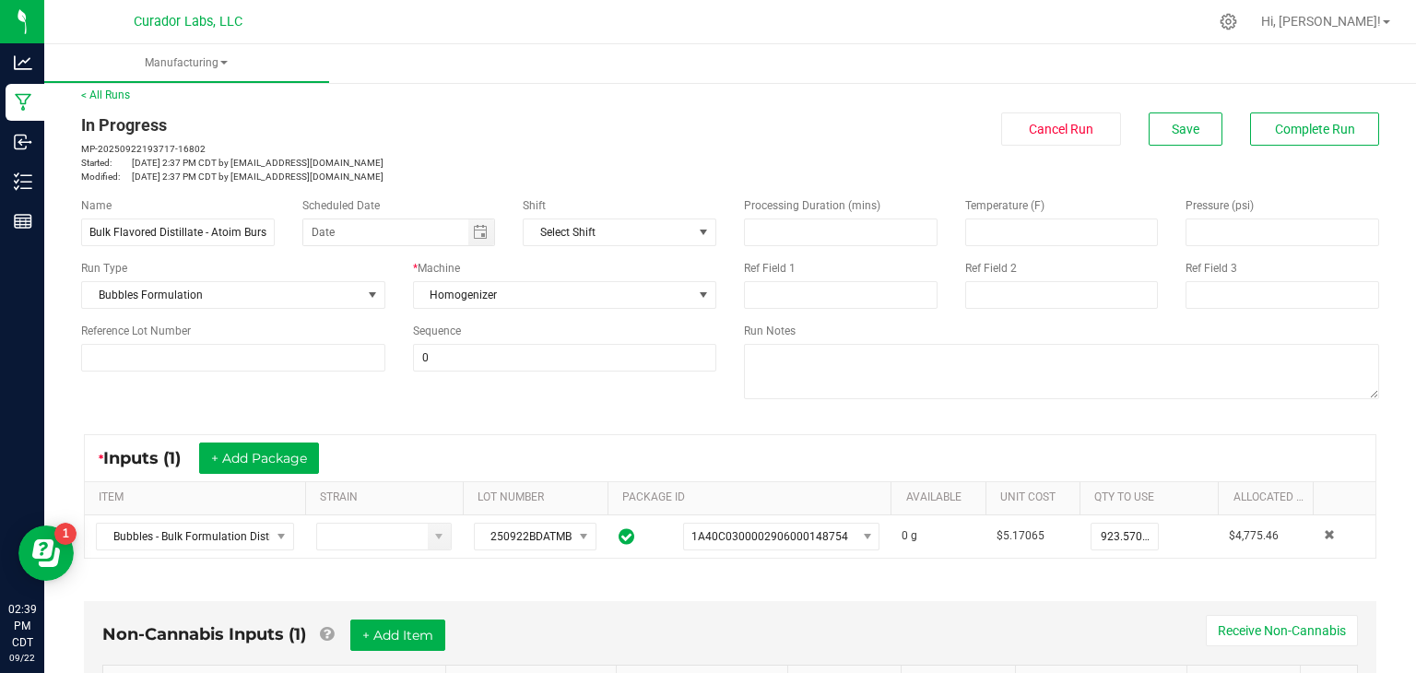
scroll to position [0, 0]
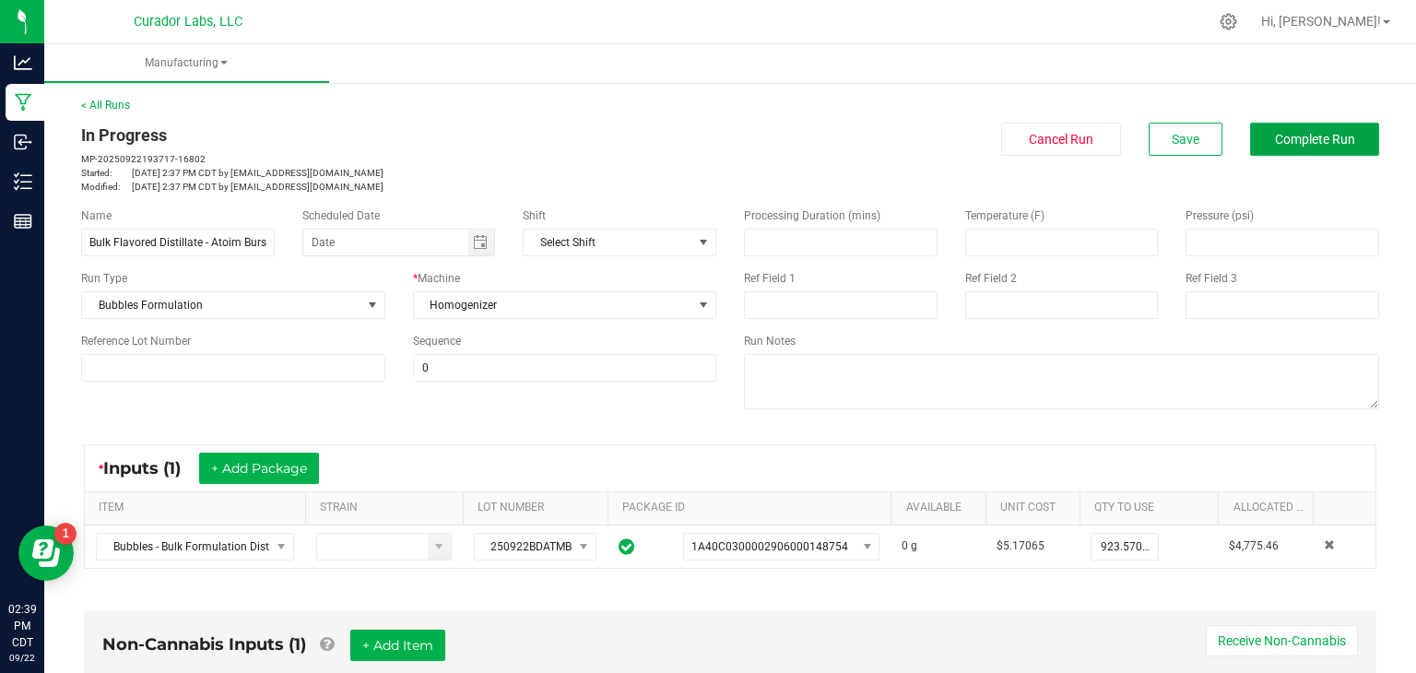
click at [1307, 136] on span "Complete Run" at bounding box center [1315, 139] width 80 height 15
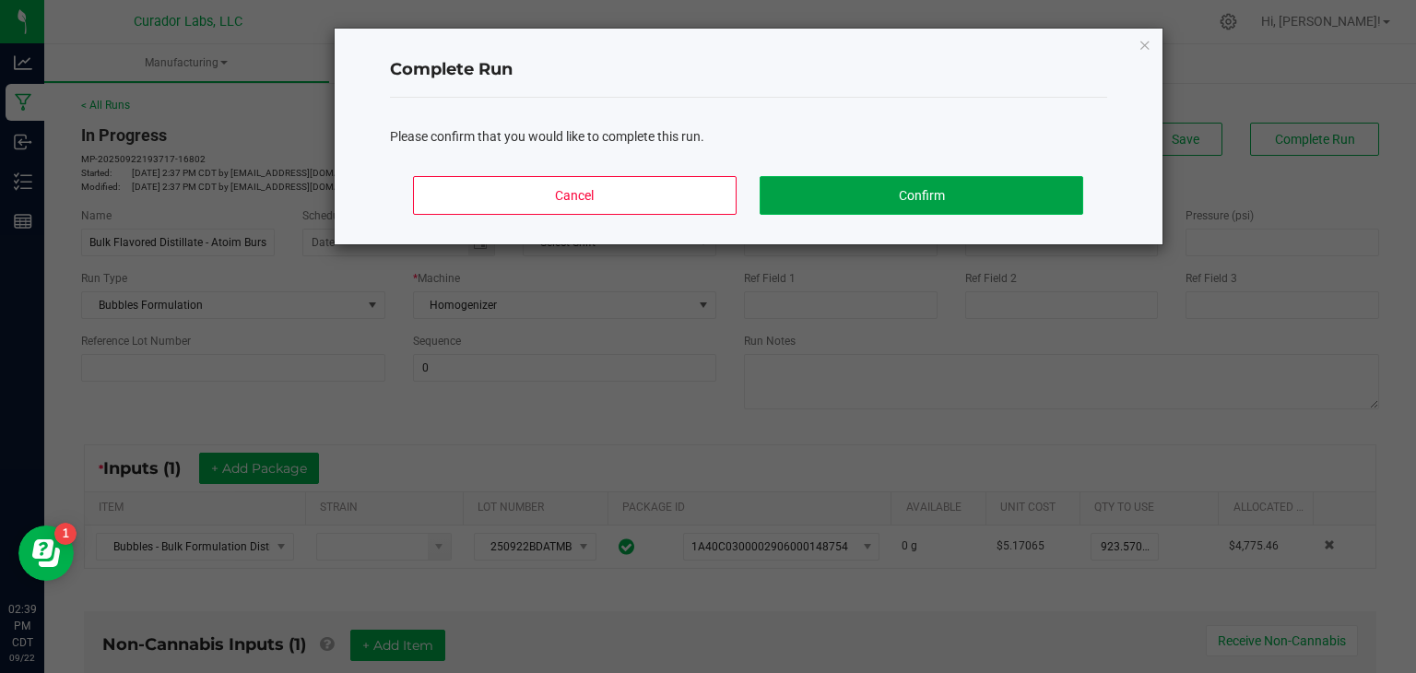
click at [977, 190] on button "Confirm" at bounding box center [921, 195] width 323 height 39
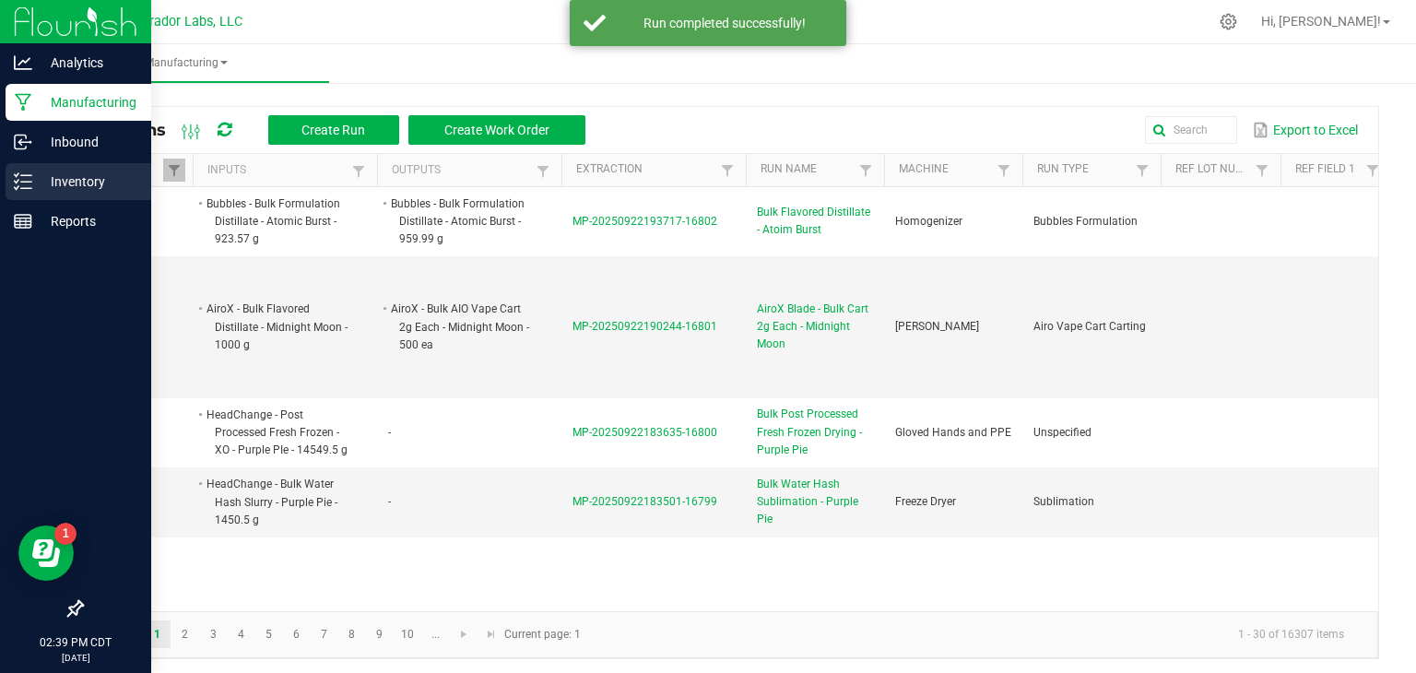
click at [64, 179] on p "Inventory" at bounding box center [87, 182] width 111 height 22
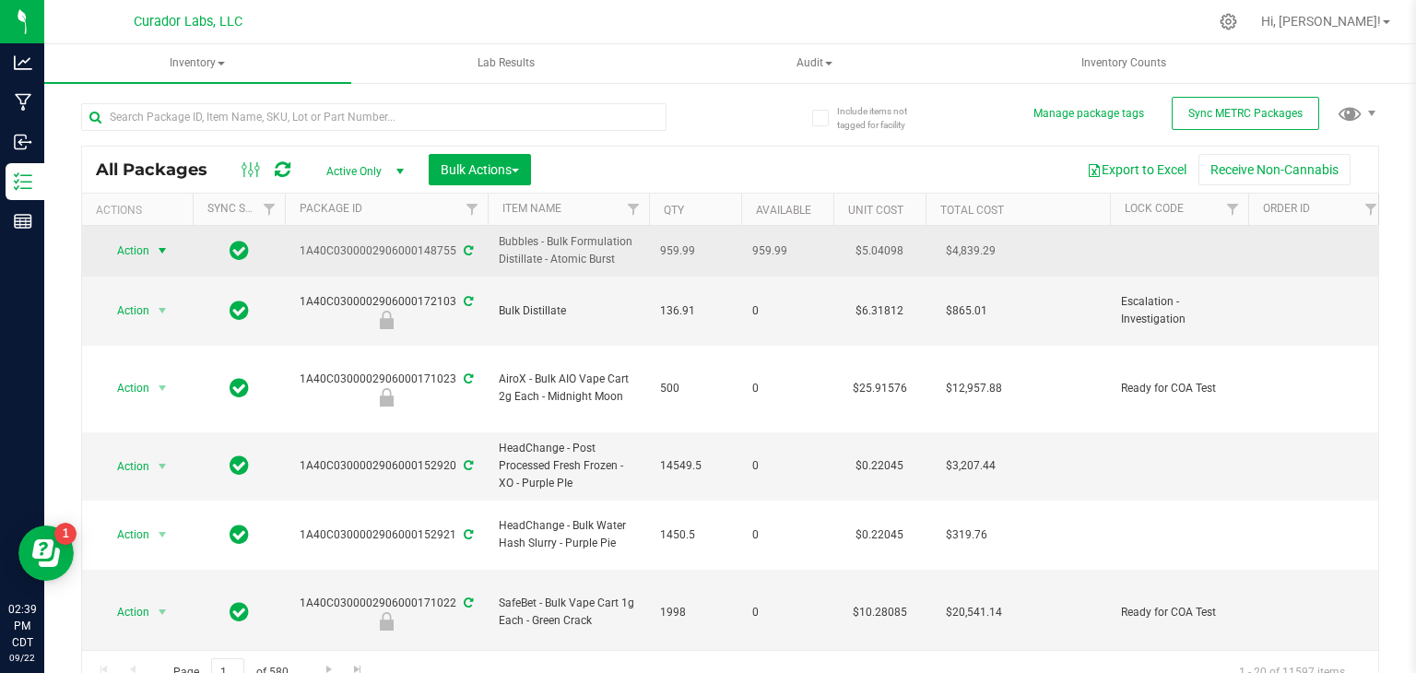
click at [156, 251] on span "select" at bounding box center [162, 250] width 15 height 15
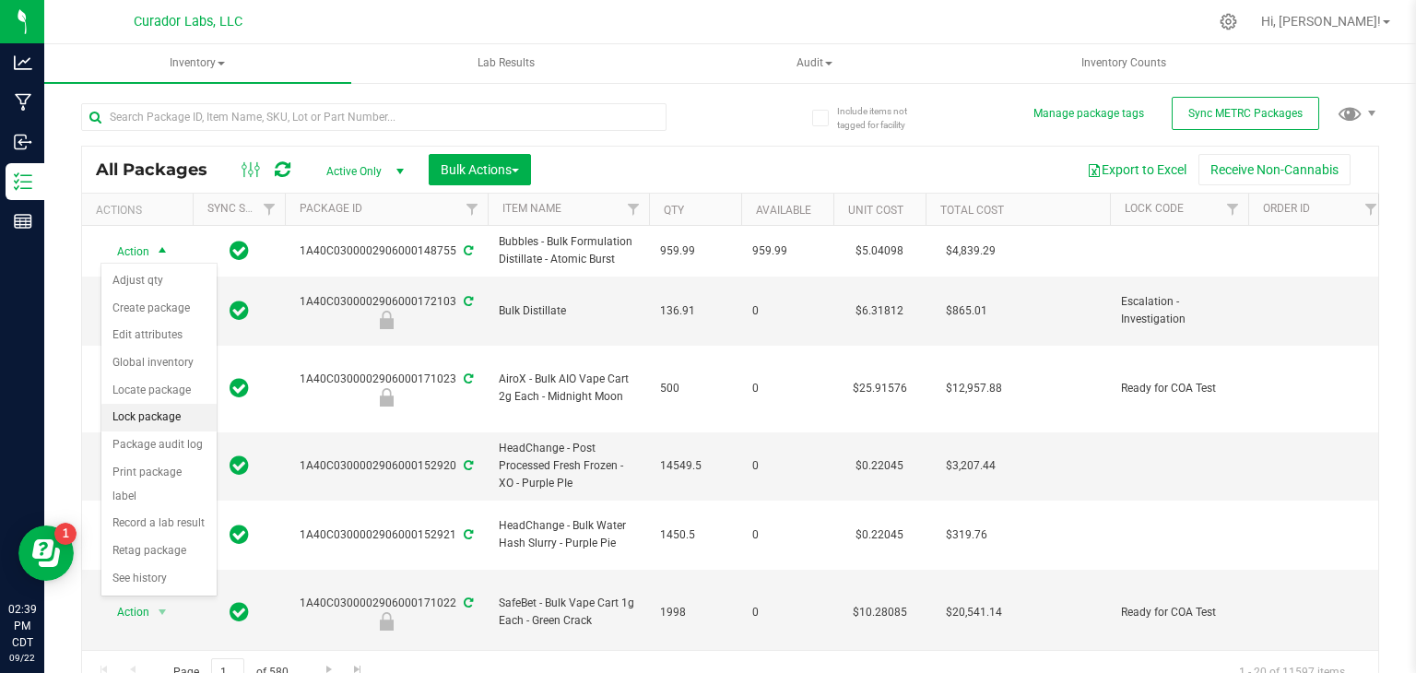
click at [179, 418] on li "Lock package" at bounding box center [158, 418] width 115 height 28
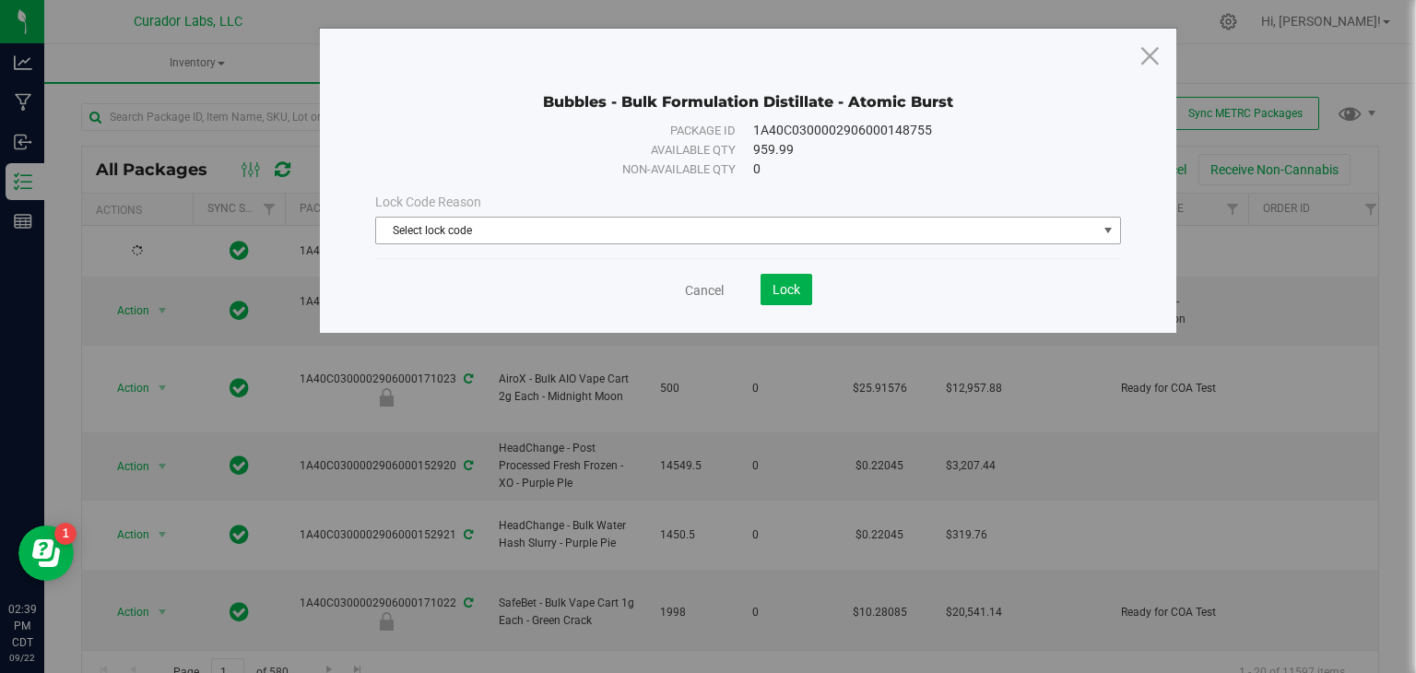
click at [712, 218] on span "Select lock code" at bounding box center [736, 231] width 721 height 26
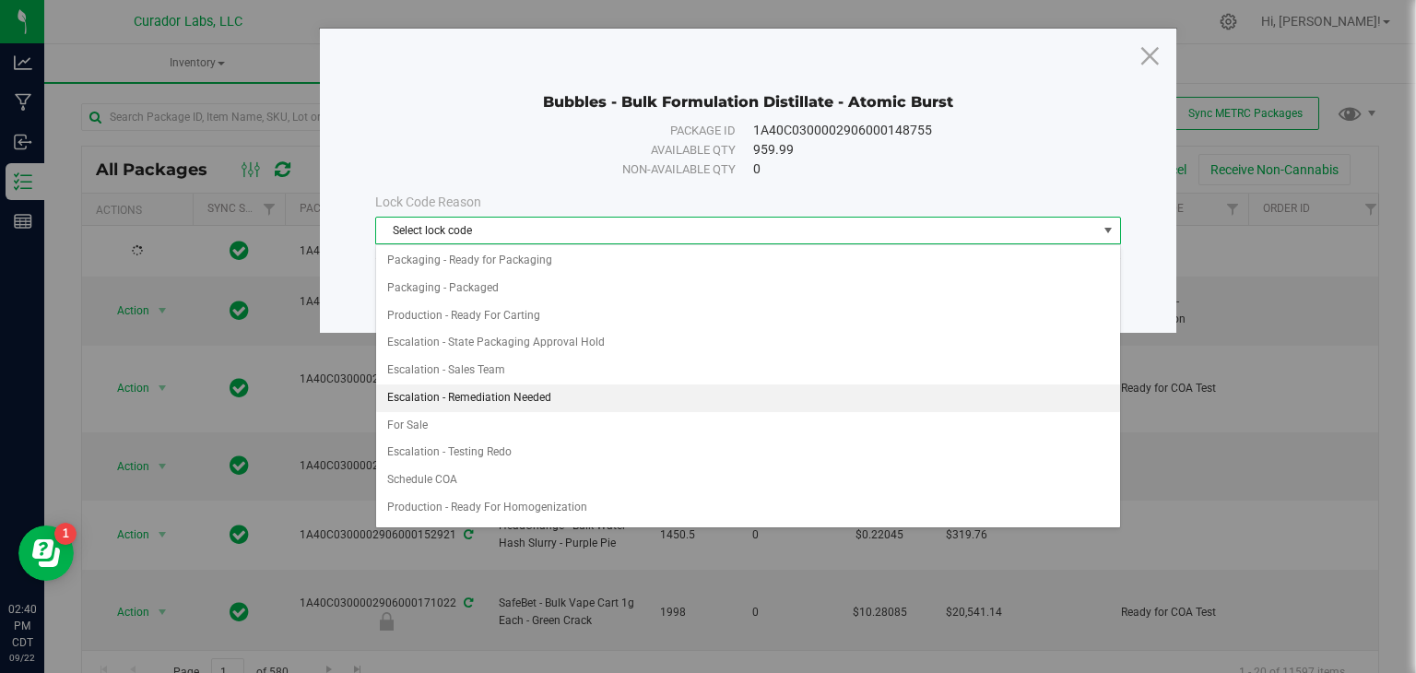
scroll to position [862, 0]
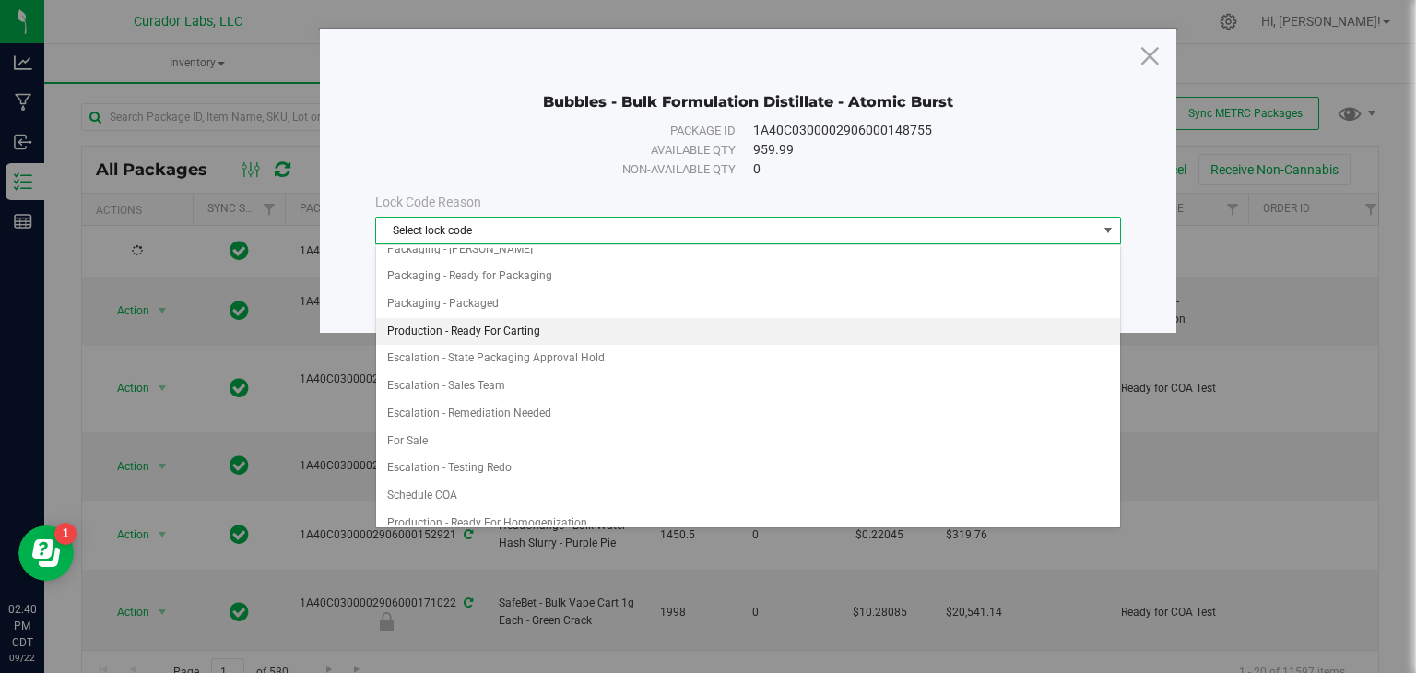
click at [714, 323] on li "Production - Ready For Carting" at bounding box center [748, 332] width 744 height 28
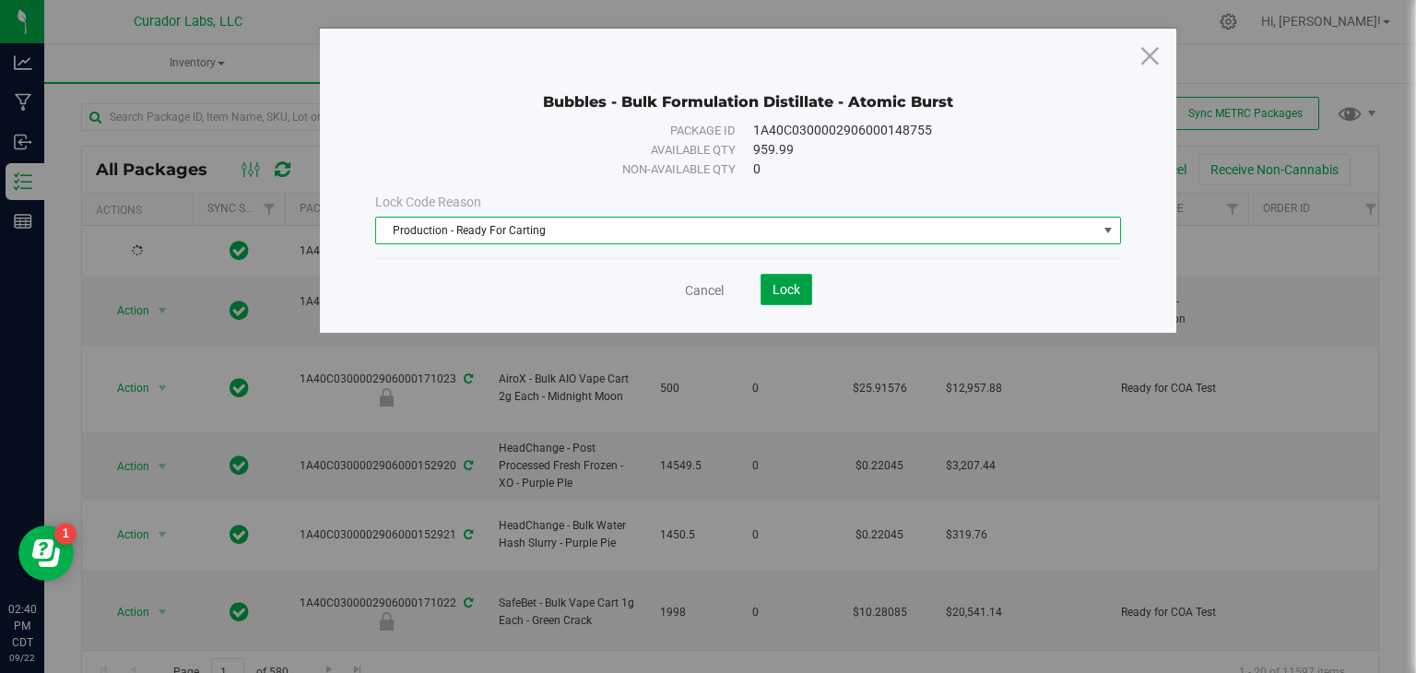
click at [792, 277] on button "Lock" at bounding box center [787, 289] width 52 height 31
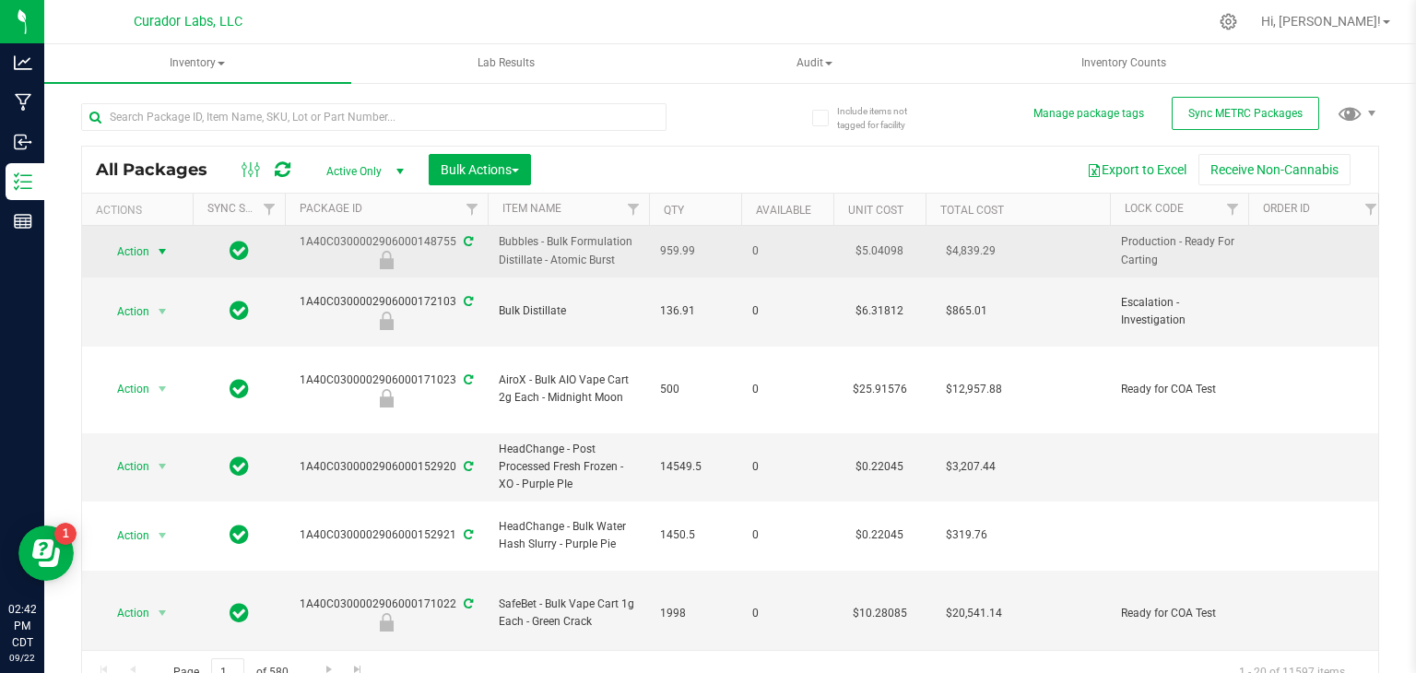
click at [156, 258] on span "select" at bounding box center [162, 252] width 23 height 26
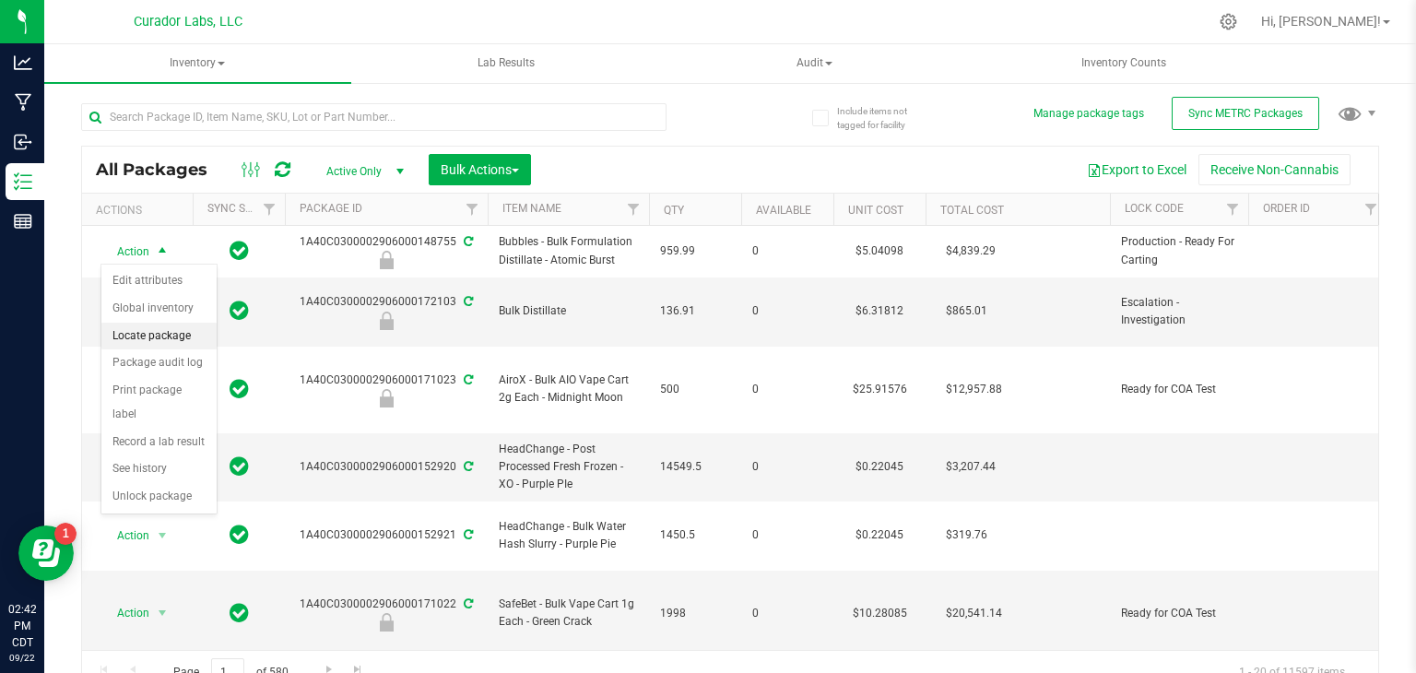
click at [174, 341] on li "Locate package" at bounding box center [158, 337] width 115 height 28
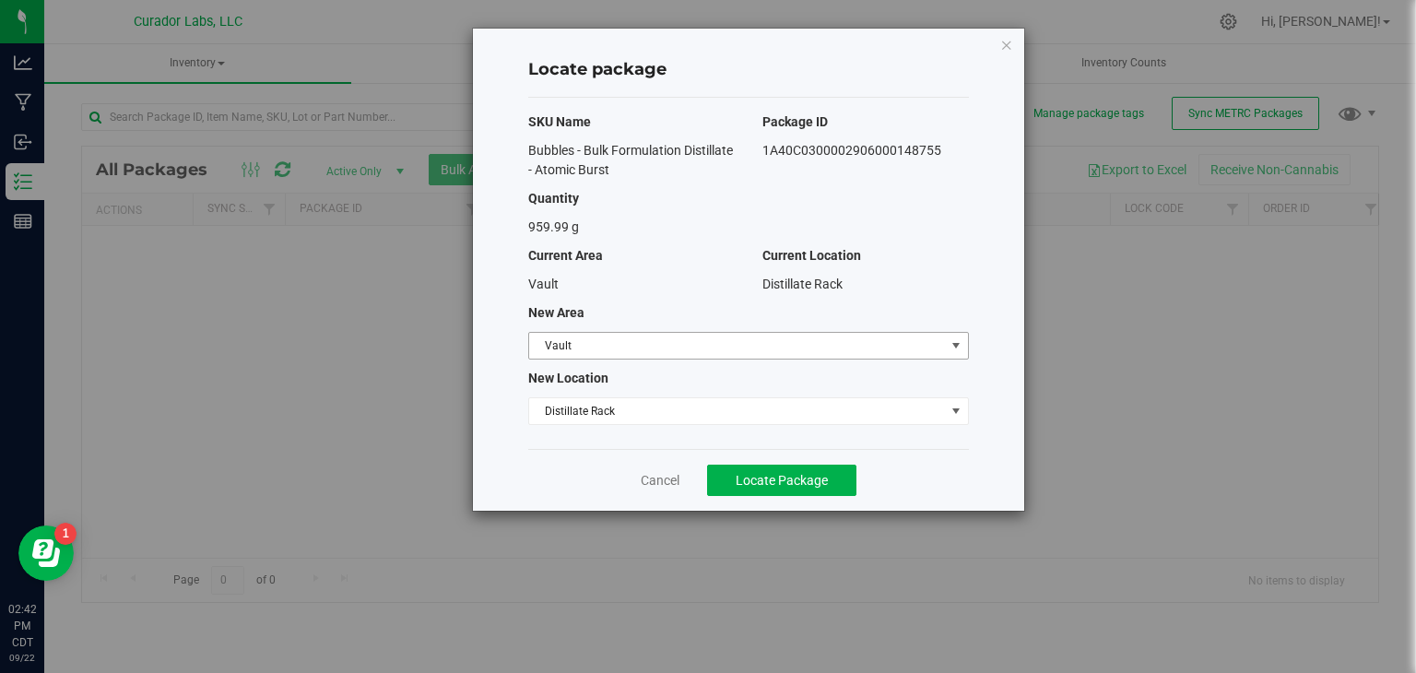
click at [604, 352] on span "Vault" at bounding box center [737, 346] width 416 height 26
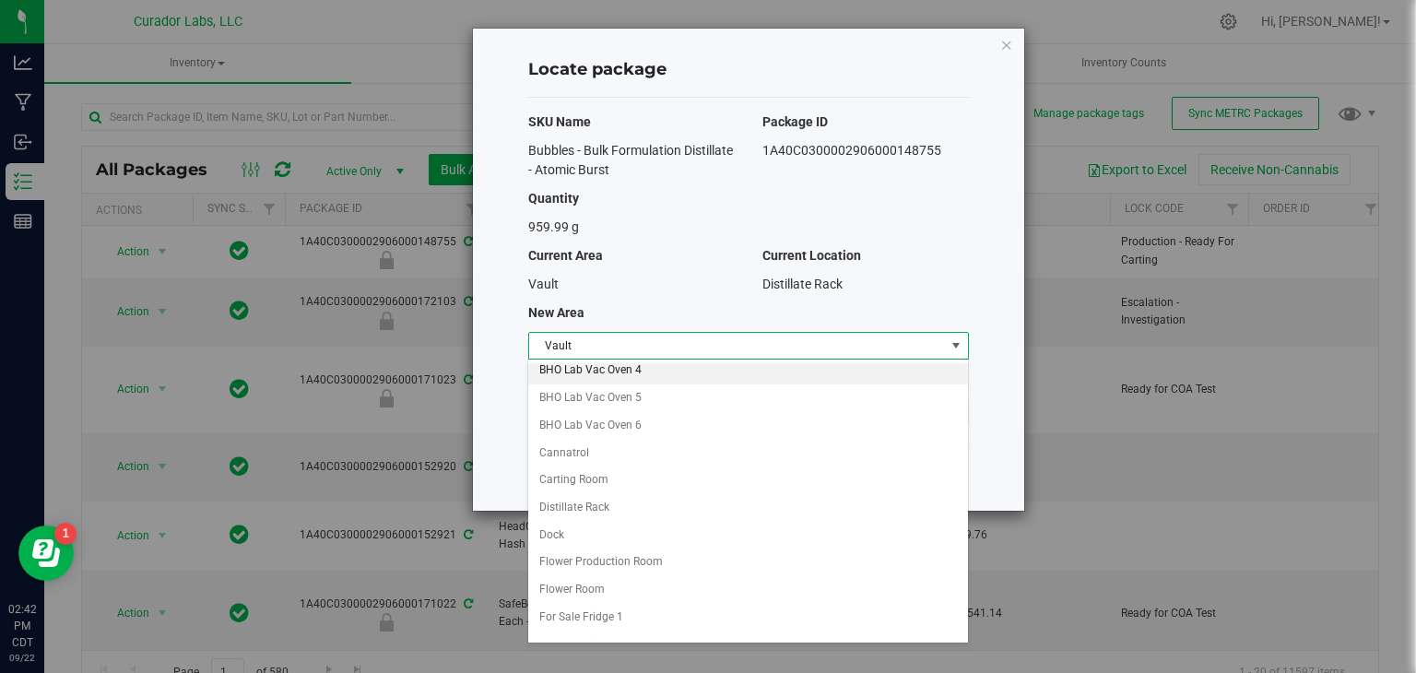
scroll to position [337, 0]
click at [588, 479] on li "Carting Room" at bounding box center [747, 479] width 439 height 28
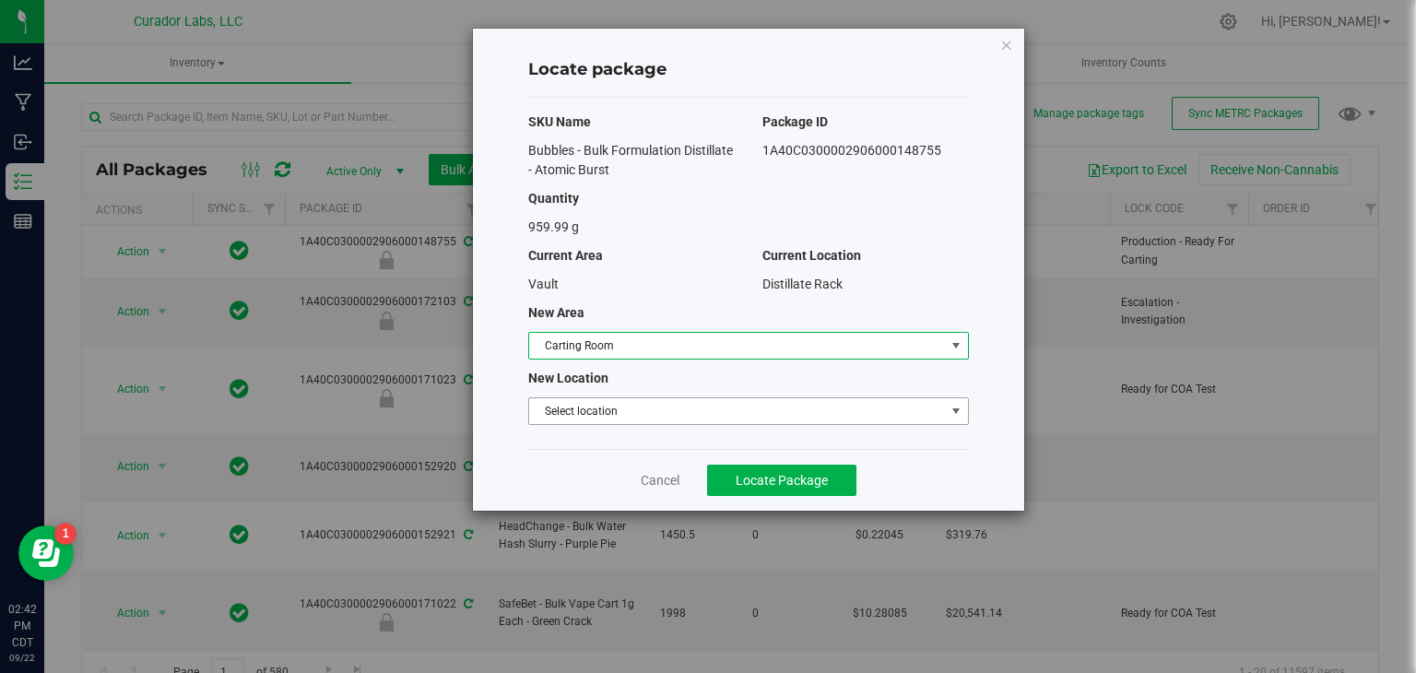
click at [695, 412] on span "Select location" at bounding box center [737, 411] width 416 height 26
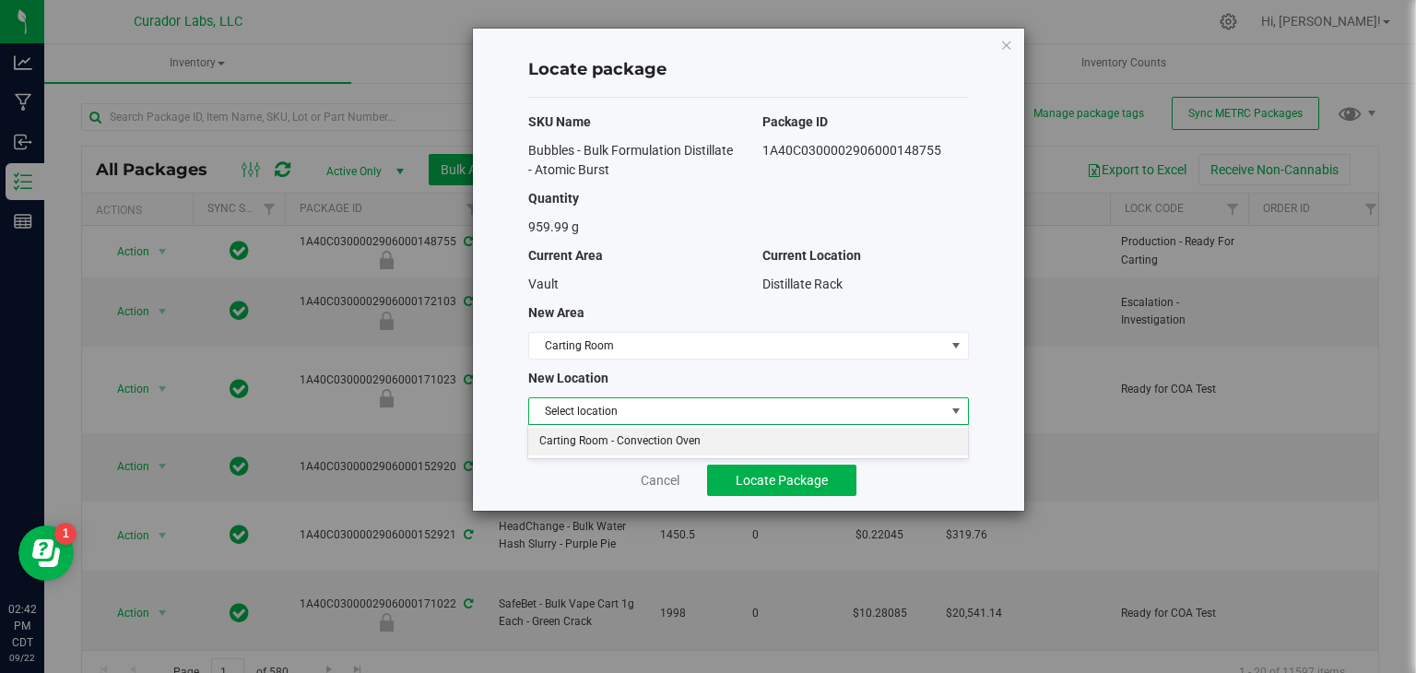
click at [691, 451] on li "Carting Room - Convection Oven" at bounding box center [747, 442] width 439 height 28
click at [729, 477] on button "Locate Package" at bounding box center [781, 480] width 149 height 31
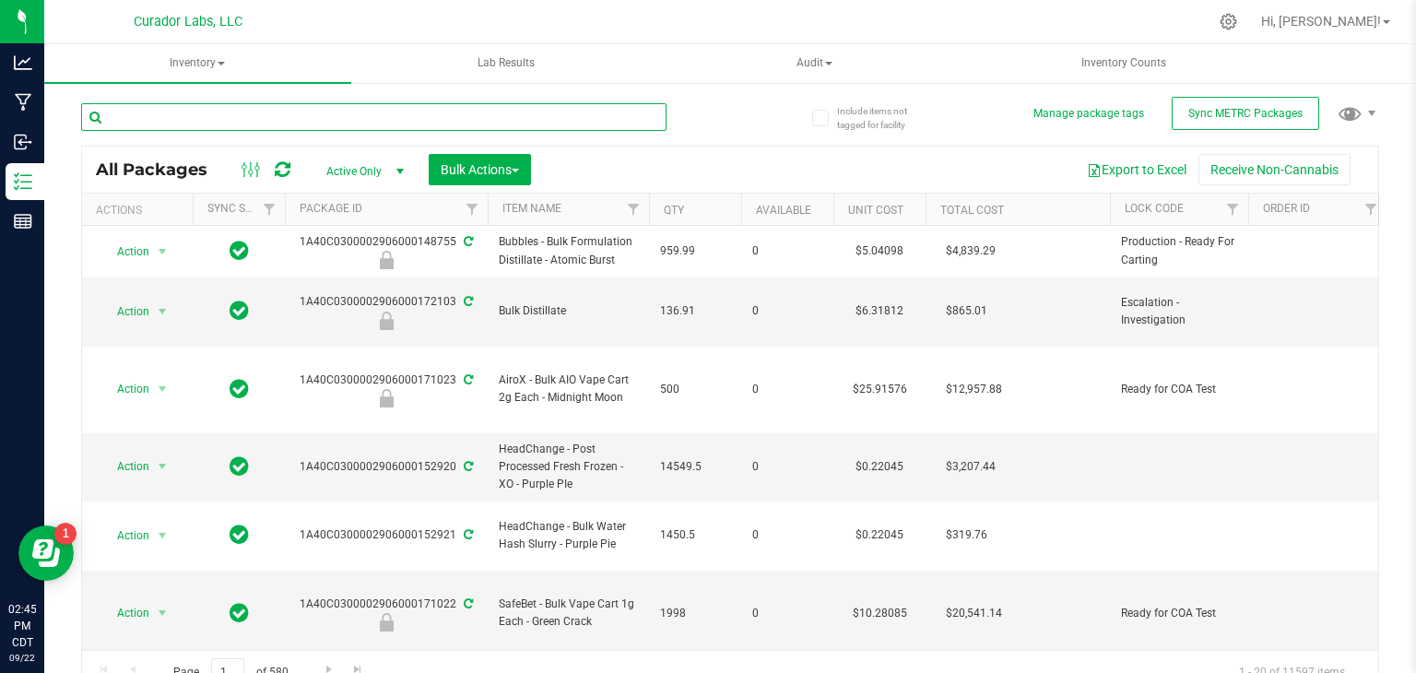
click at [455, 106] on input "text" at bounding box center [374, 117] width 586 height 28
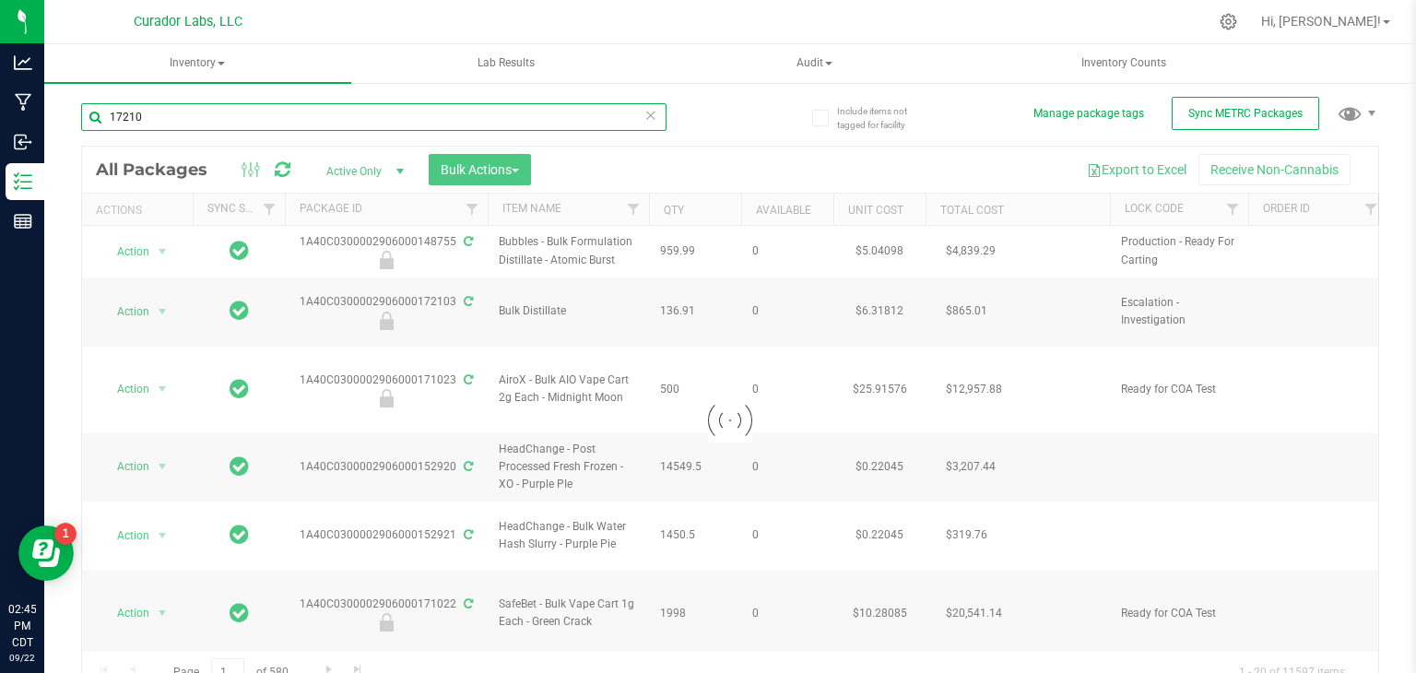
type input "172103"
